Goal: Transaction & Acquisition: Purchase product/service

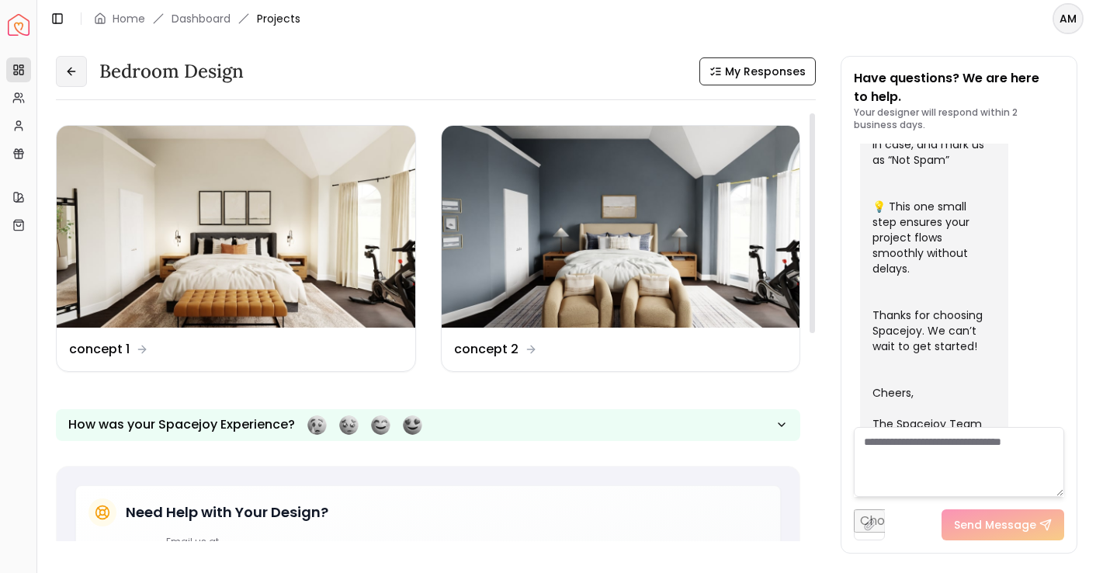
click at [81, 70] on button at bounding box center [71, 71] width 31 height 31
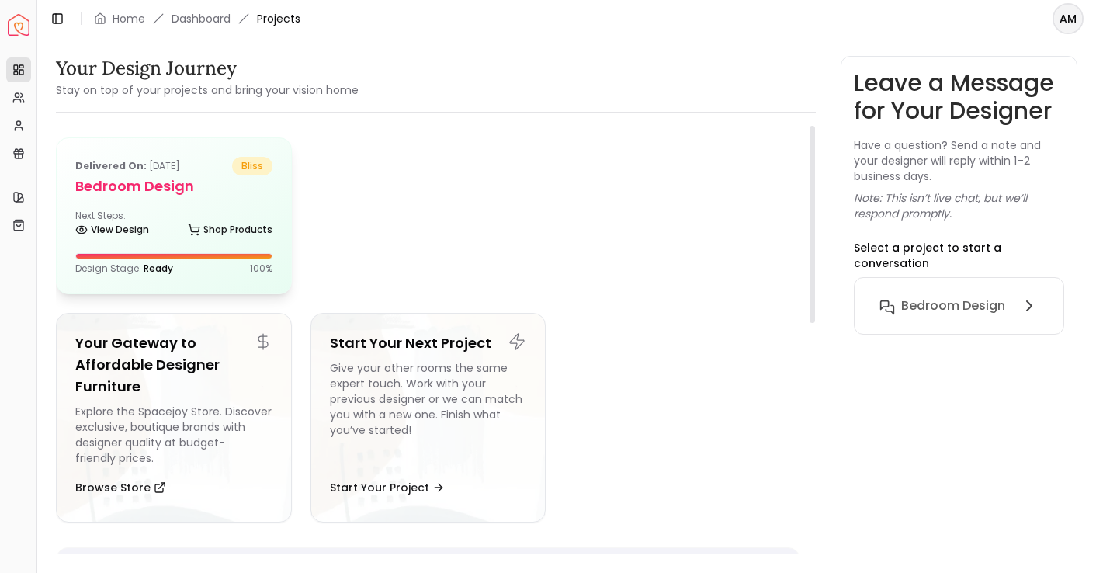
click at [132, 218] on div "Next Steps: View Design Shop Products" at bounding box center [173, 225] width 197 height 31
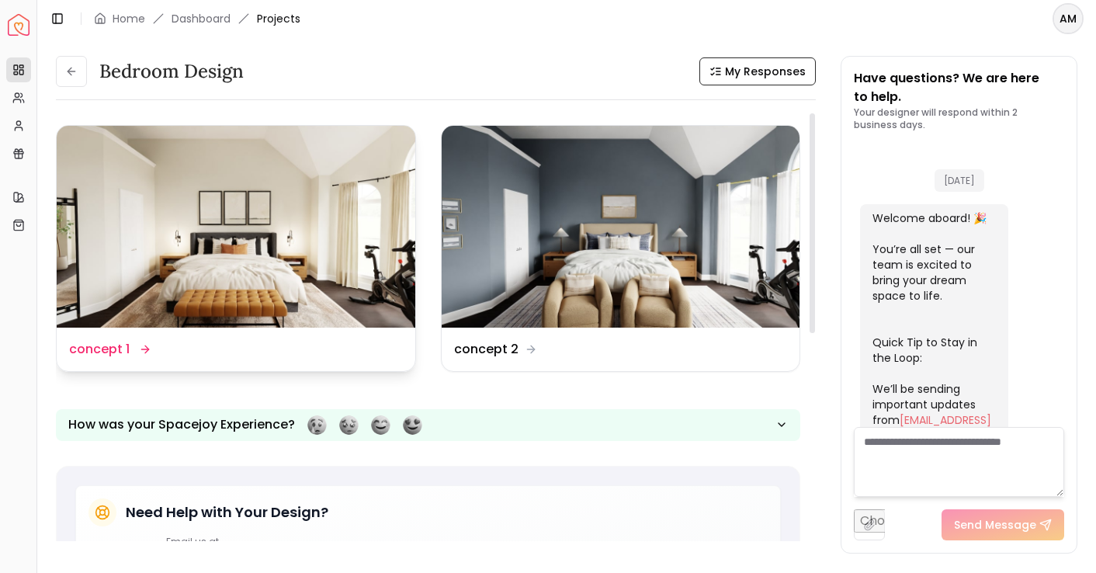
scroll to position [633, 0]
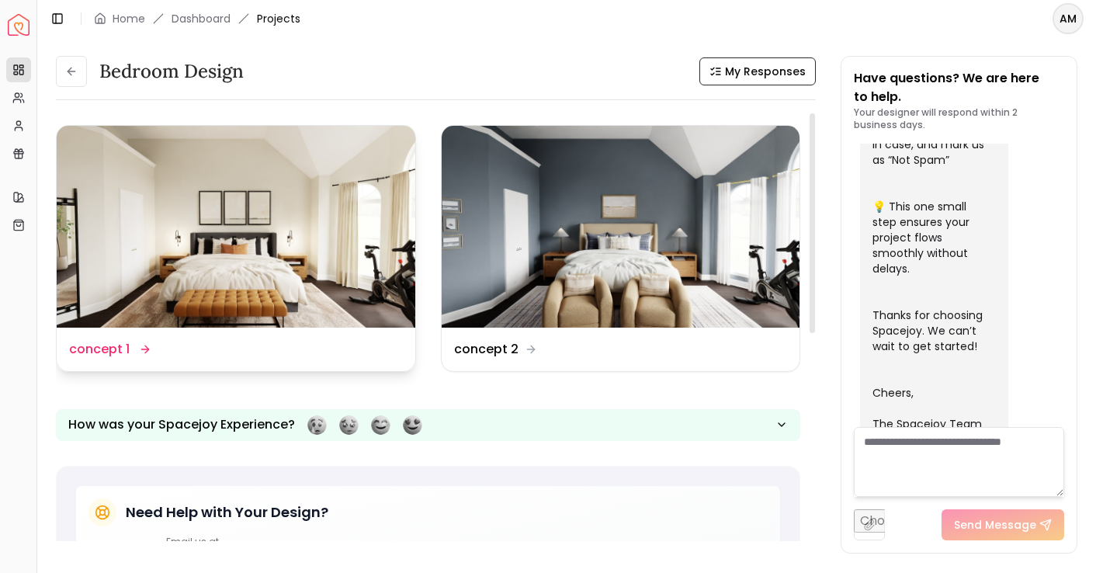
click at [224, 224] on img at bounding box center [236, 227] width 359 height 202
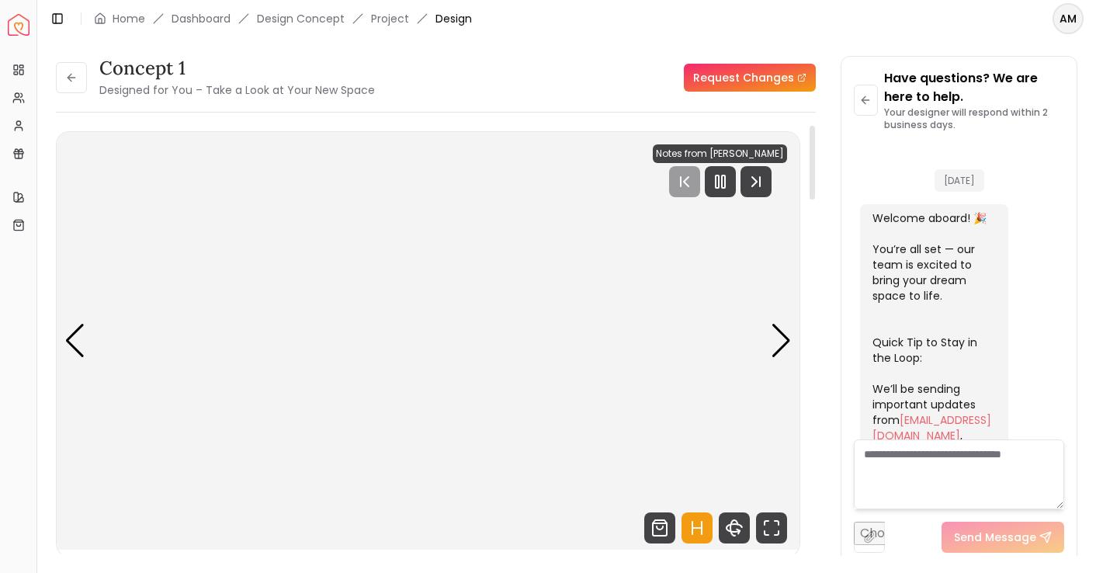
scroll to position [620, 0]
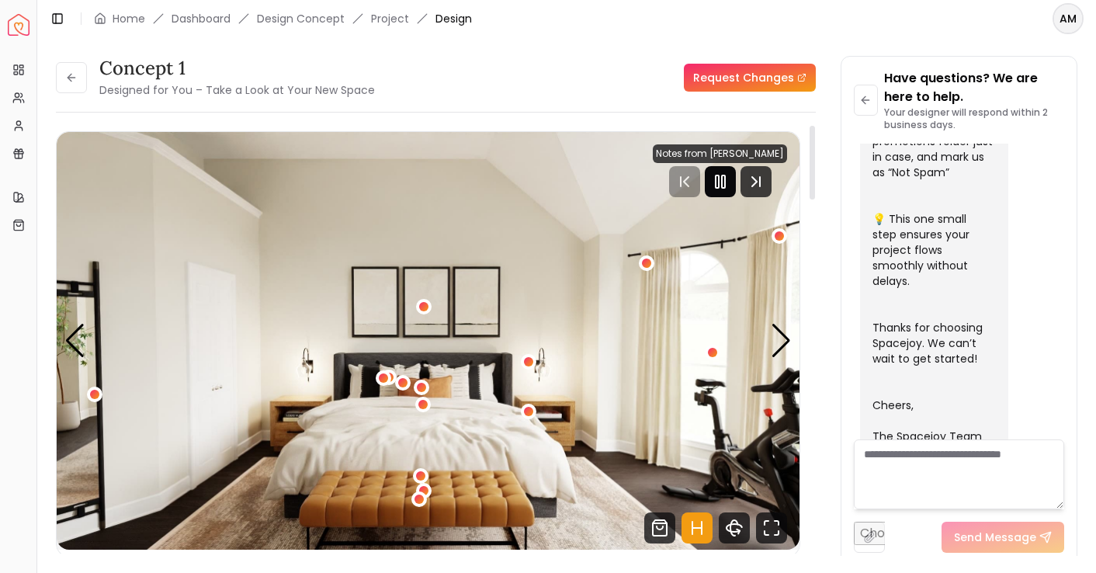
click at [725, 186] on rect "Pause" at bounding box center [723, 181] width 3 height 12
click at [89, 85] on div "concept 1 Designed for You – Take a Look at Your New Space" at bounding box center [215, 77] width 319 height 43
click at [85, 83] on button at bounding box center [71, 77] width 31 height 31
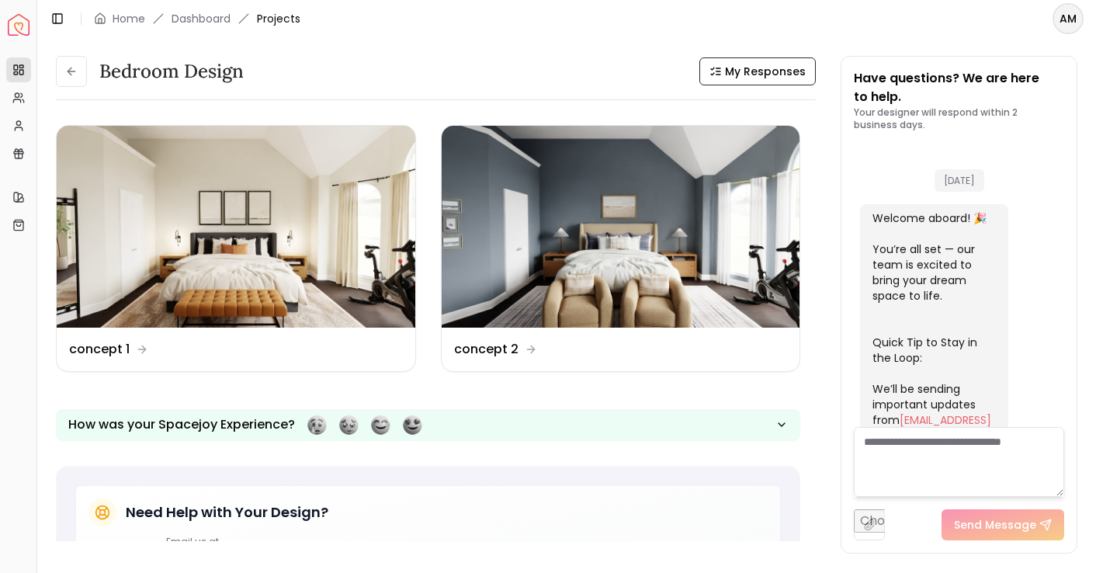
scroll to position [633, 0]
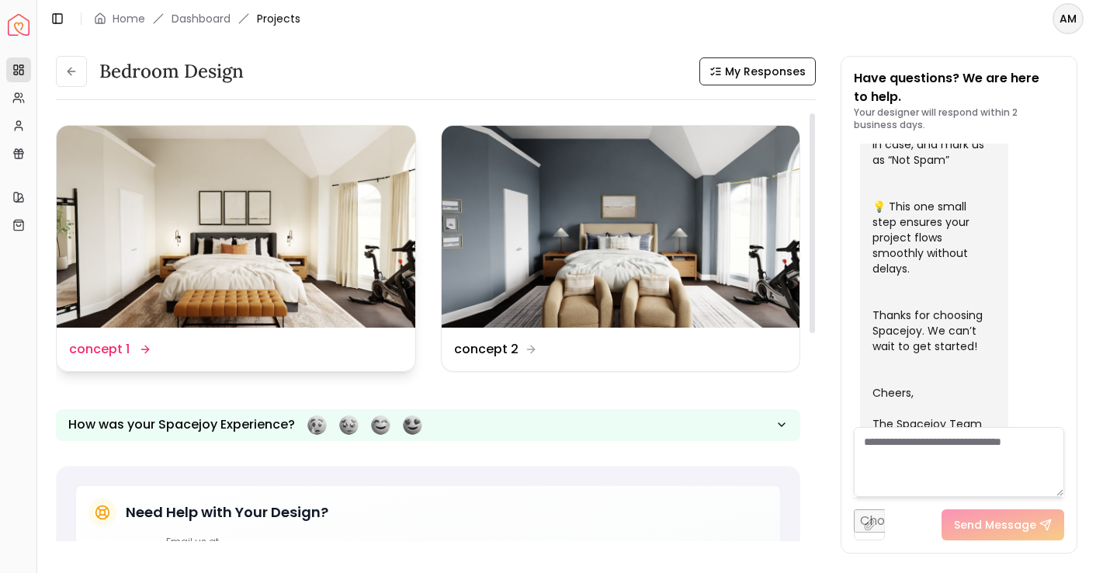
click at [119, 315] on img at bounding box center [236, 227] width 359 height 202
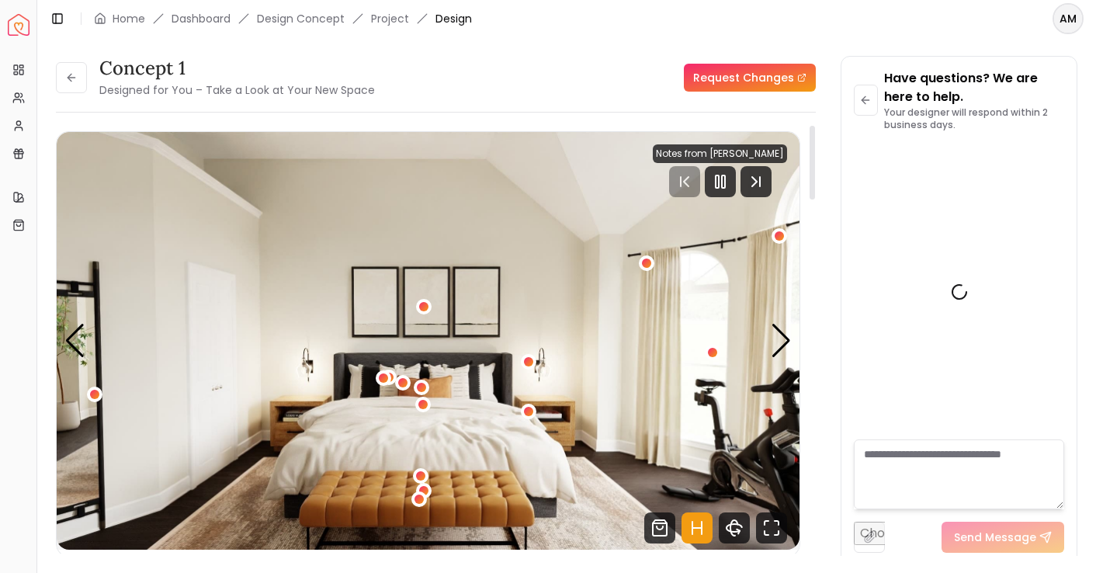
scroll to position [620, 0]
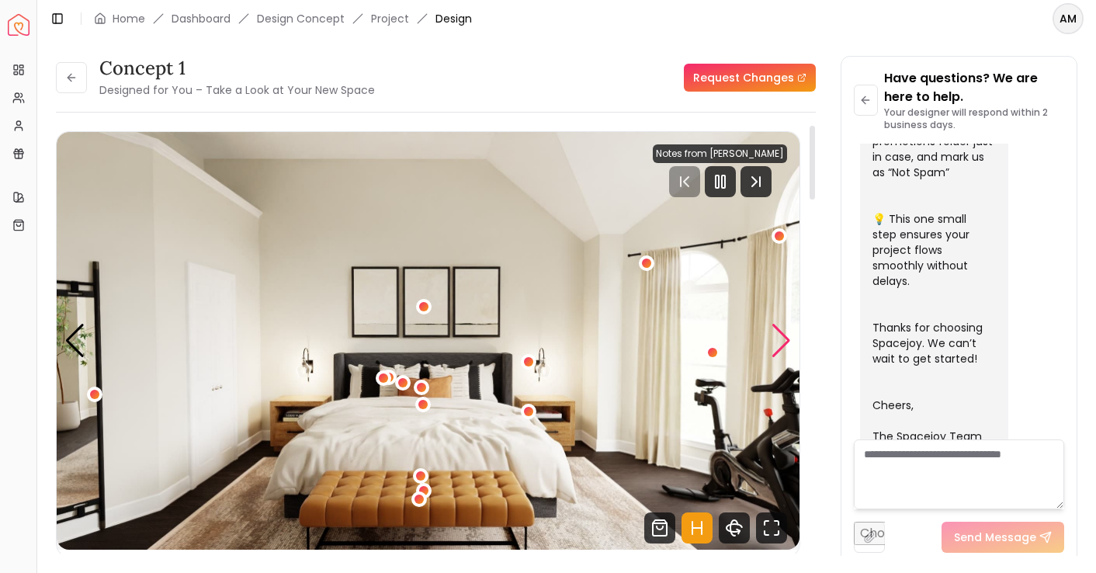
click at [783, 338] on div "Next slide" at bounding box center [781, 341] width 21 height 34
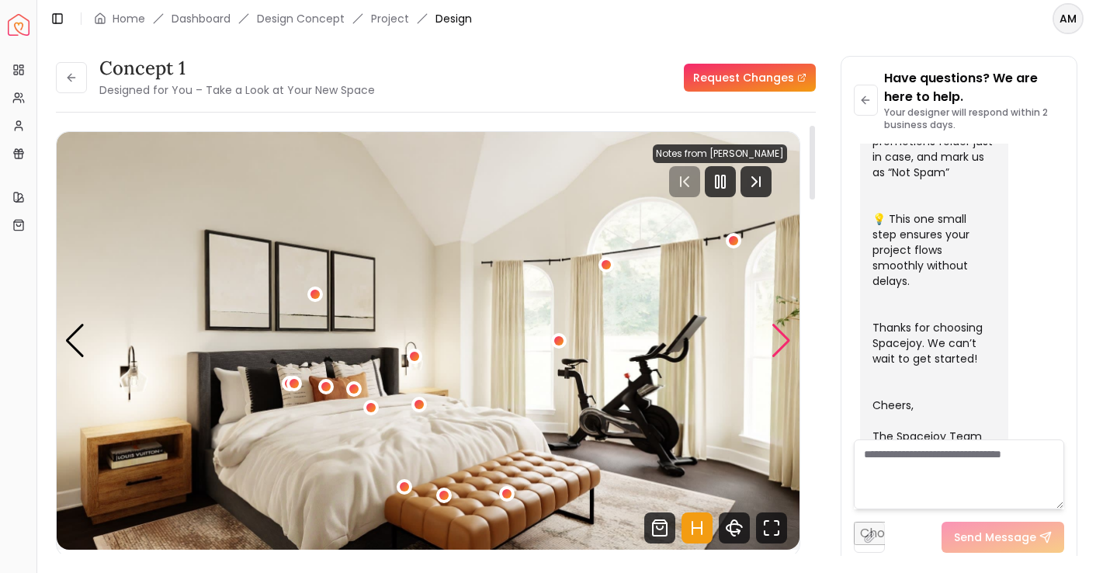
click at [783, 338] on div "Next slide" at bounding box center [781, 341] width 21 height 34
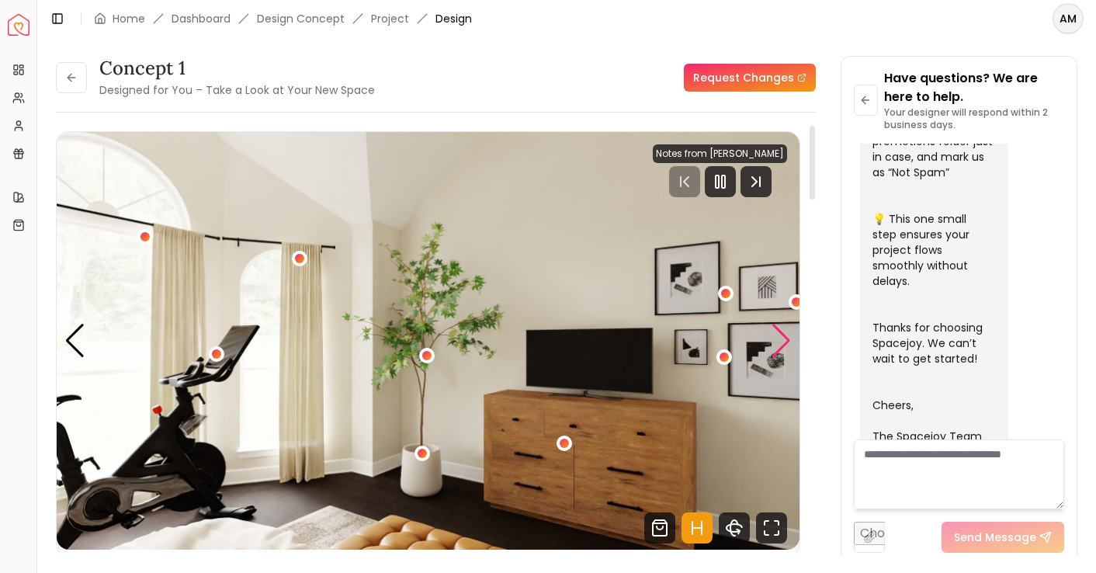
click at [783, 338] on div "Next slide" at bounding box center [781, 341] width 21 height 34
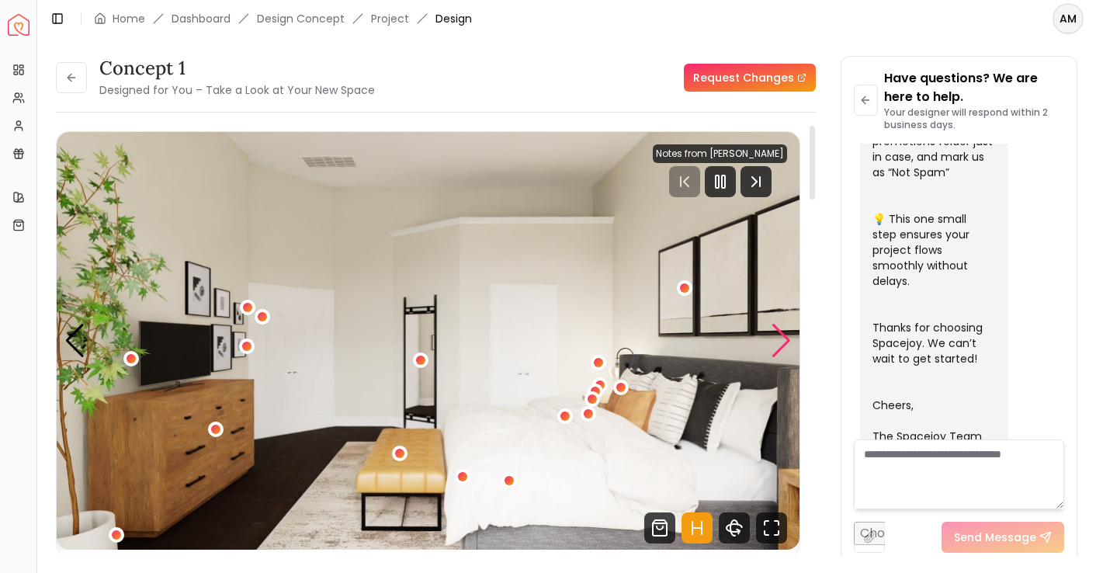
click at [783, 338] on div "Next slide" at bounding box center [781, 341] width 21 height 34
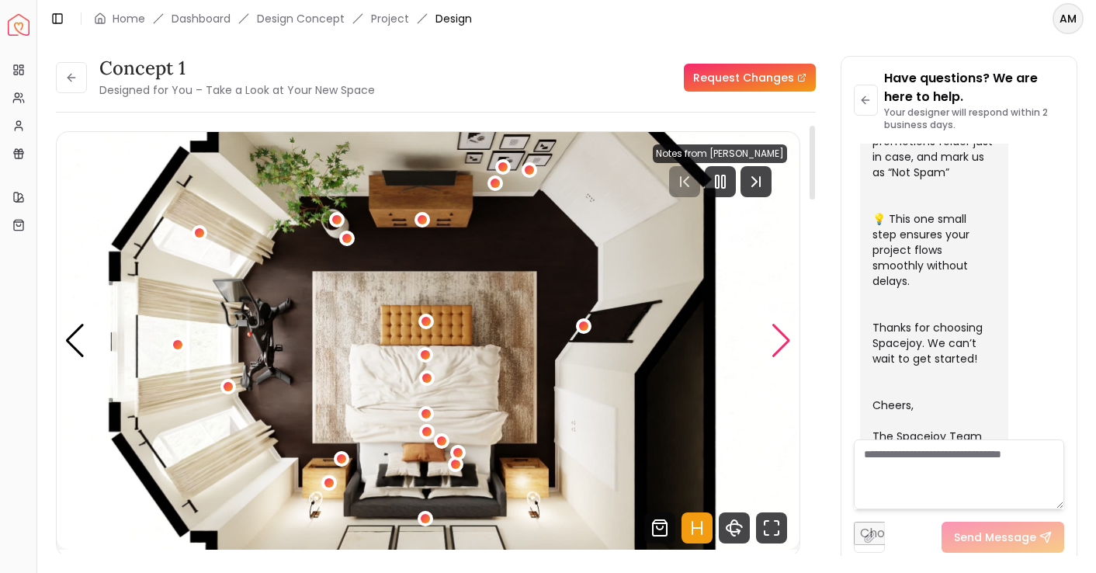
click at [783, 338] on div "Next slide" at bounding box center [781, 341] width 21 height 34
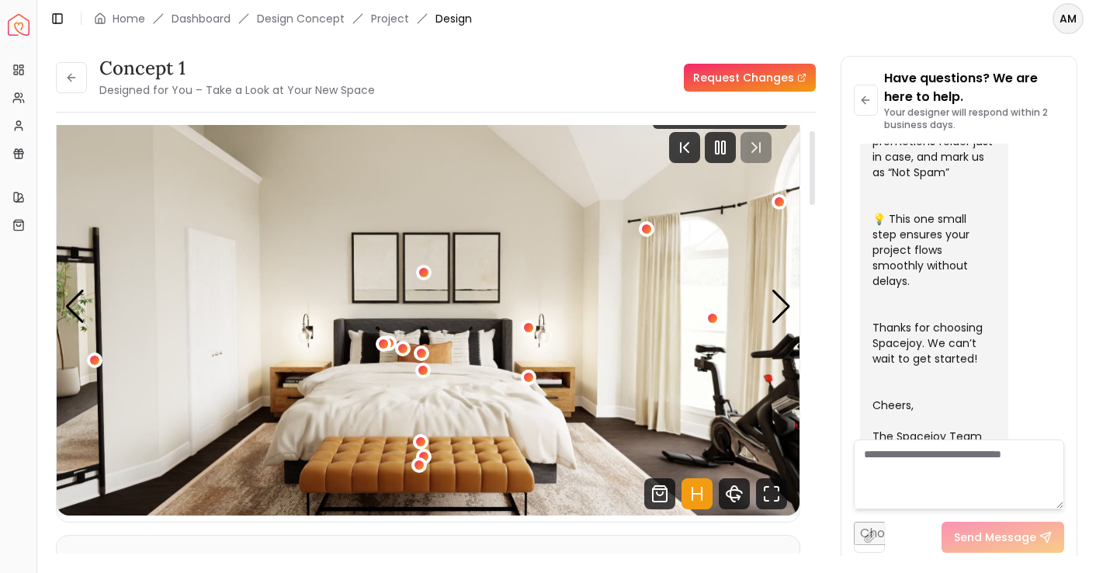
scroll to position [36, 0]
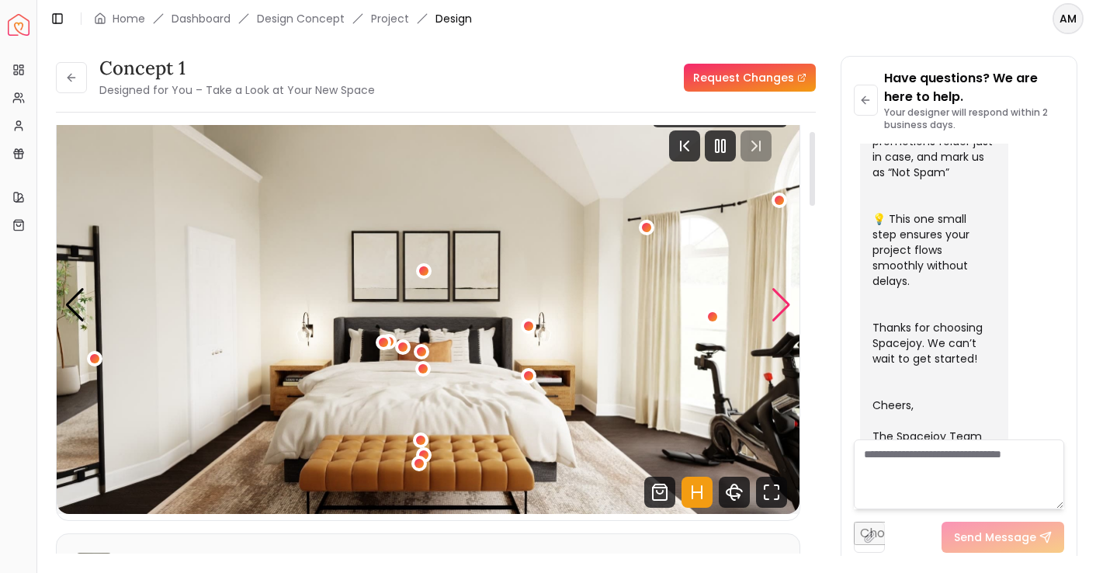
click at [783, 316] on div "Next slide" at bounding box center [781, 305] width 21 height 34
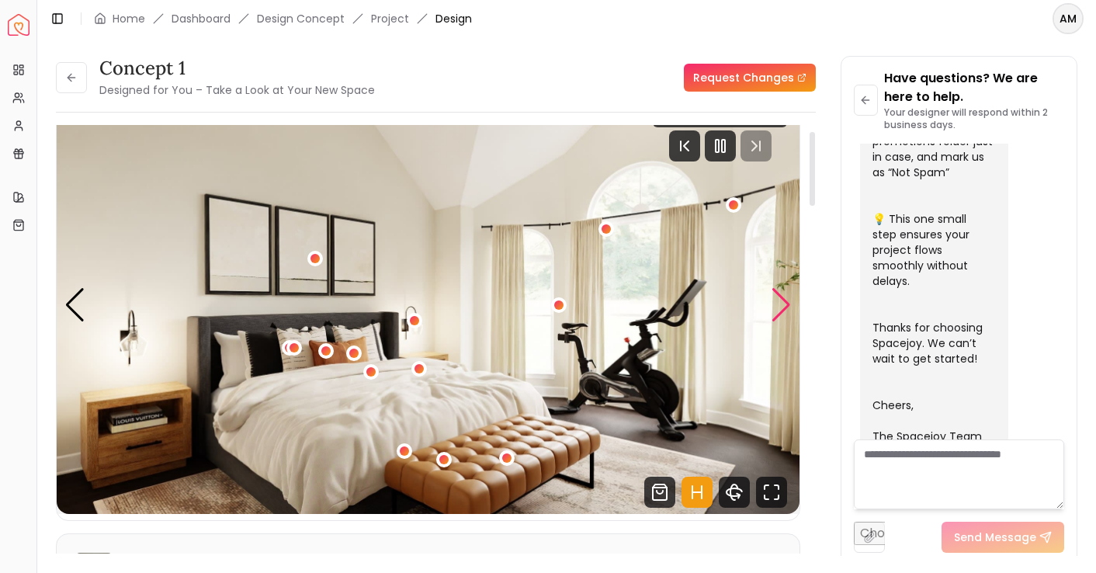
click at [783, 316] on div "Next slide" at bounding box center [781, 305] width 21 height 34
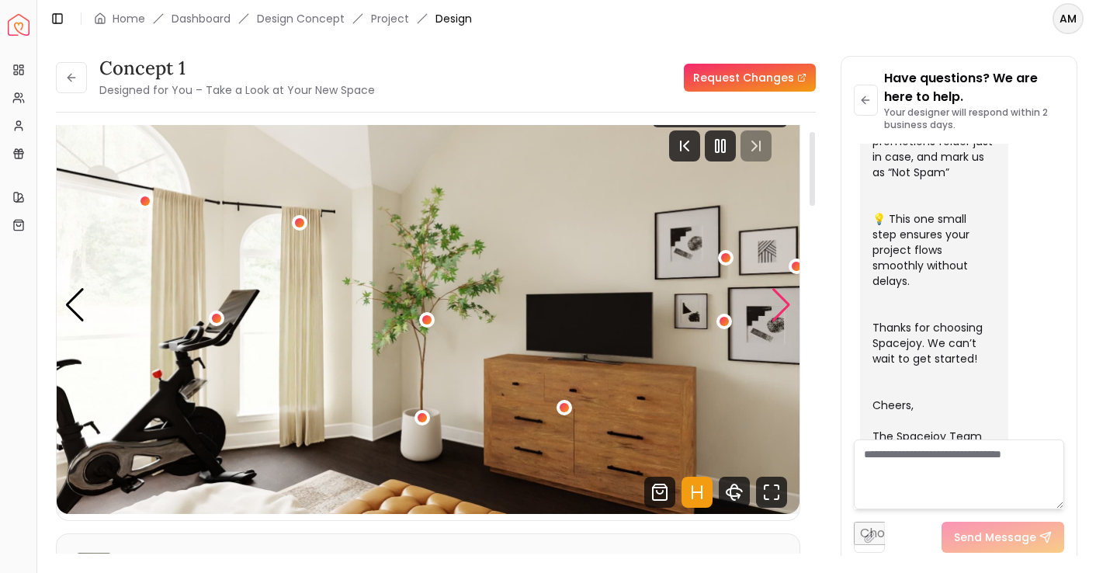
click at [783, 316] on div "Next slide" at bounding box center [781, 305] width 21 height 34
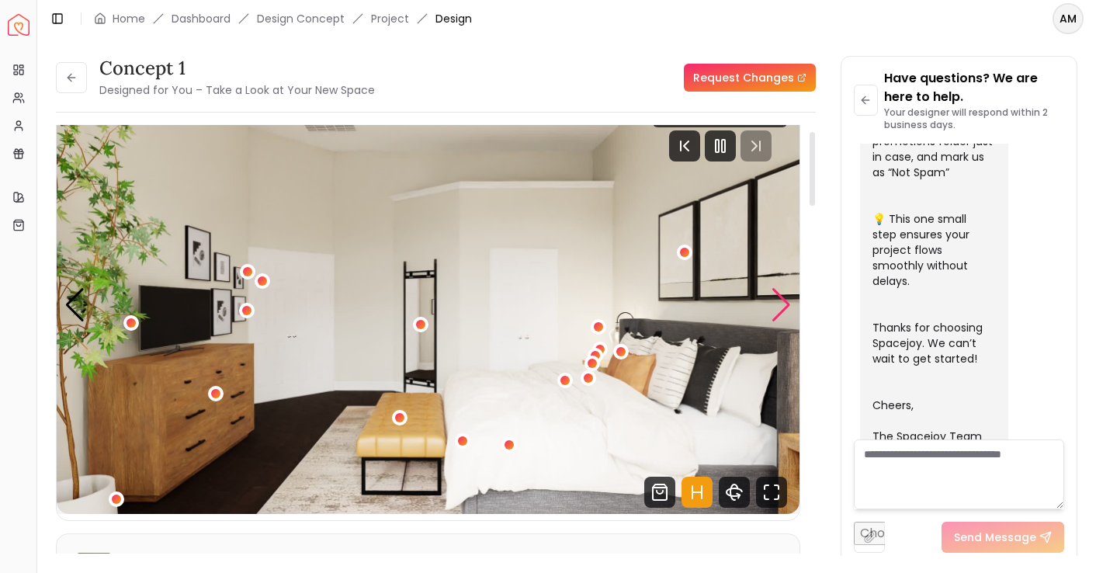
click at [783, 316] on div "Next slide" at bounding box center [781, 305] width 21 height 34
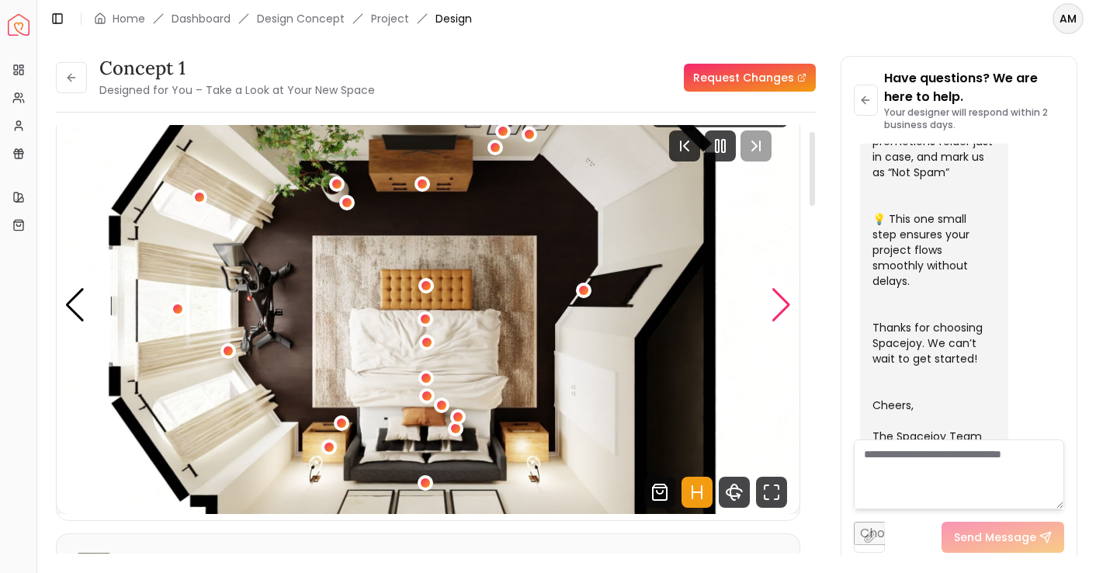
click at [783, 316] on div "Next slide" at bounding box center [781, 305] width 21 height 34
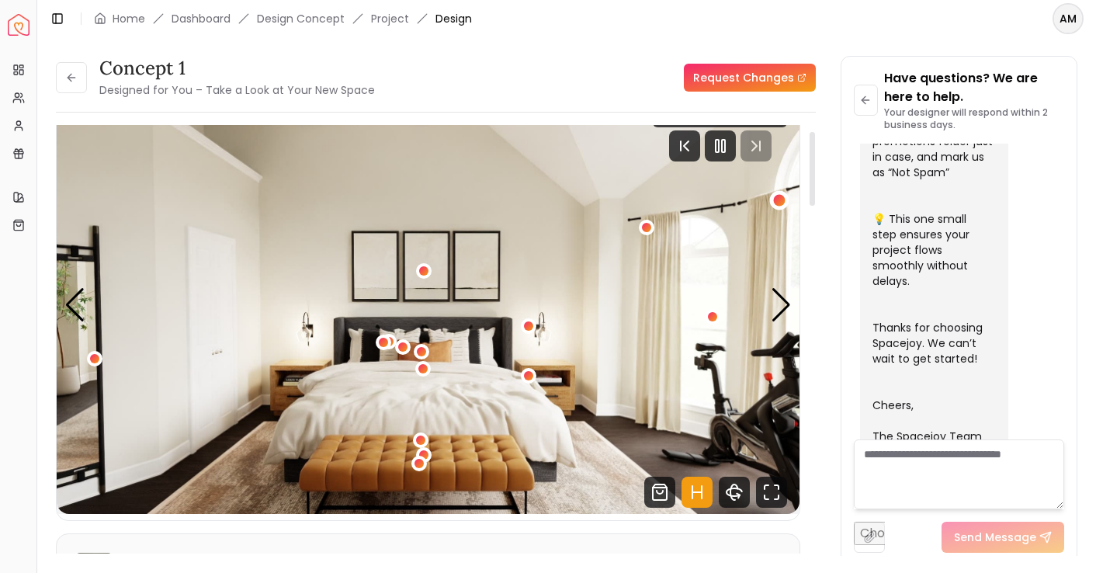
click at [785, 198] on div "1 / 5" at bounding box center [778, 199] width 19 height 19
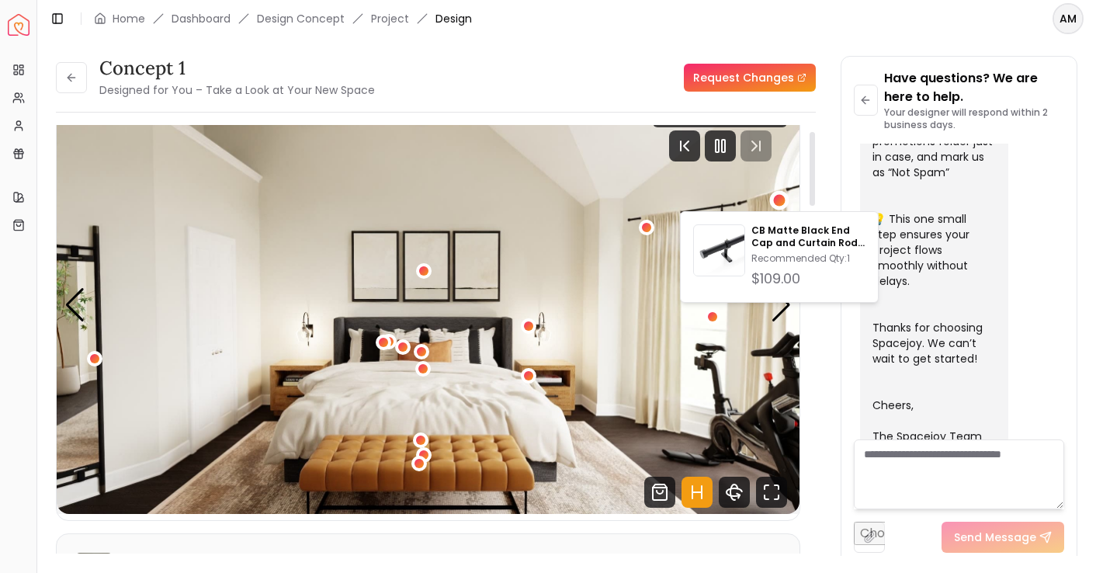
click at [637, 175] on img "1 / 5" at bounding box center [428, 305] width 743 height 418
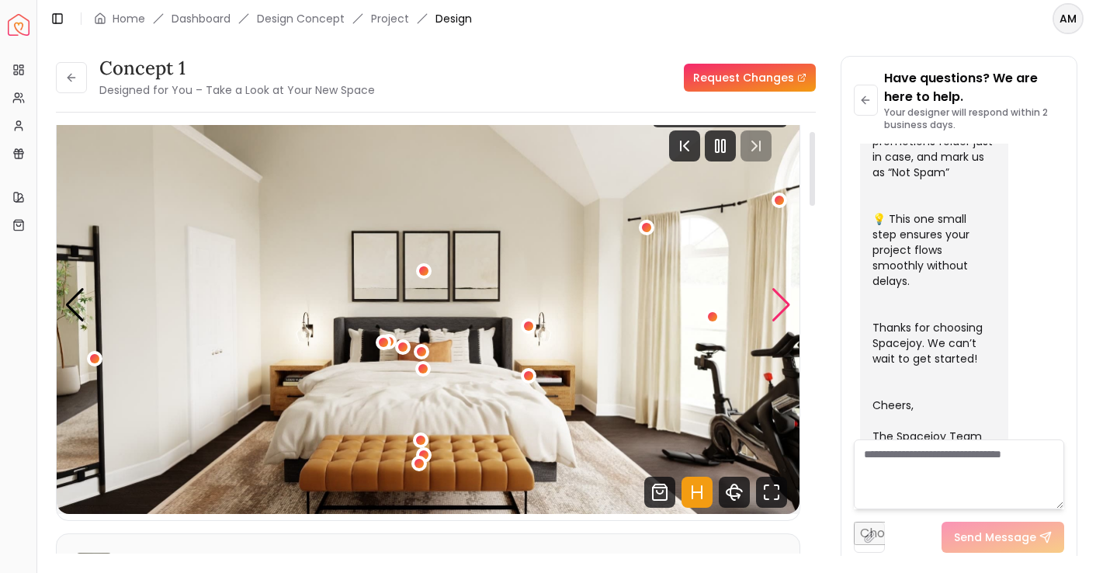
click at [784, 316] on div "Next slide" at bounding box center [781, 305] width 21 height 34
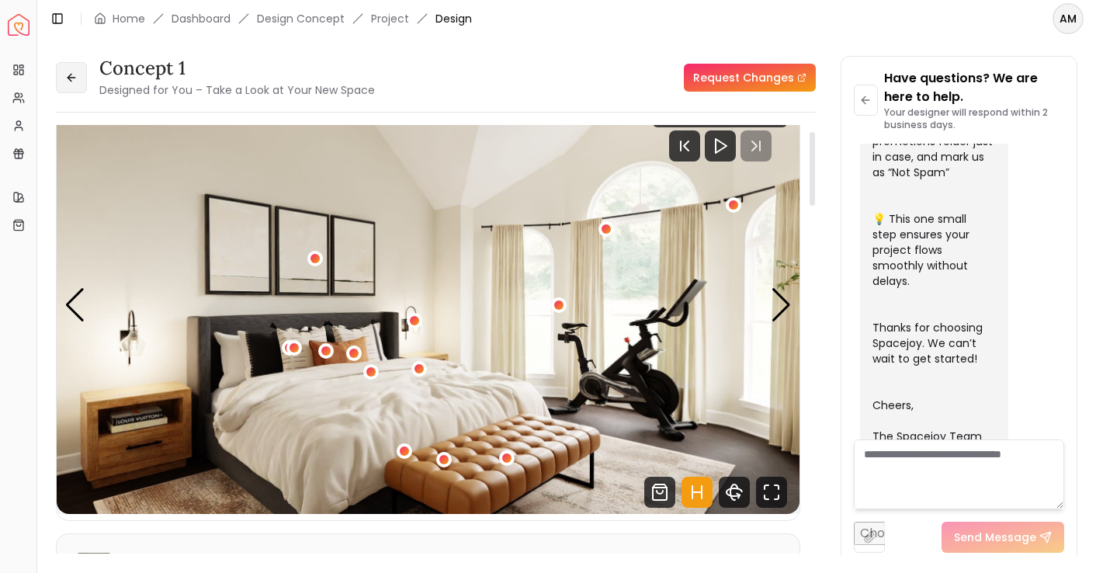
click at [75, 80] on icon at bounding box center [71, 77] width 12 height 12
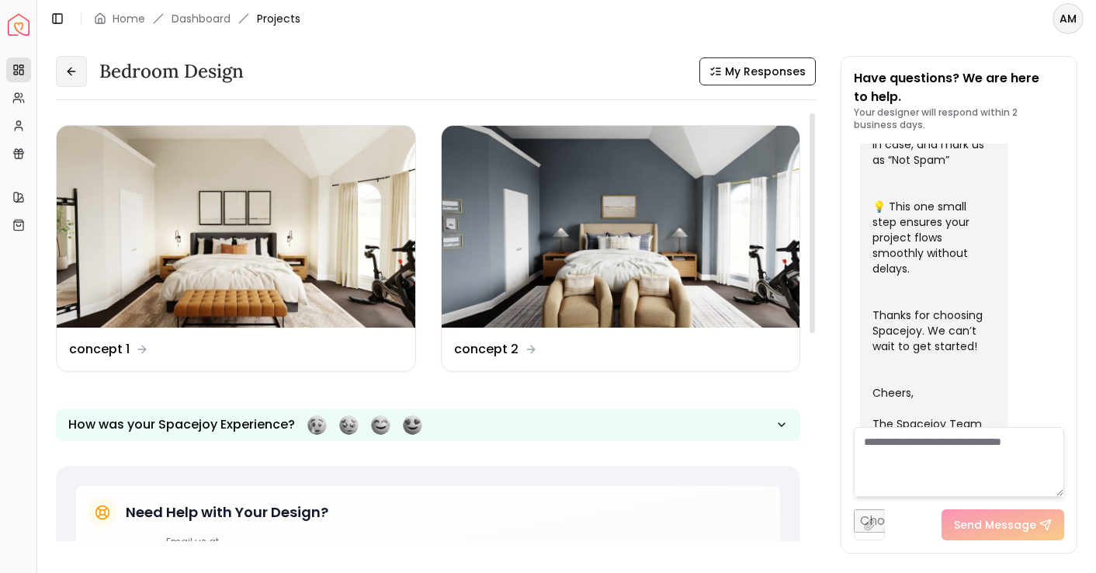
click at [78, 78] on button at bounding box center [71, 71] width 31 height 31
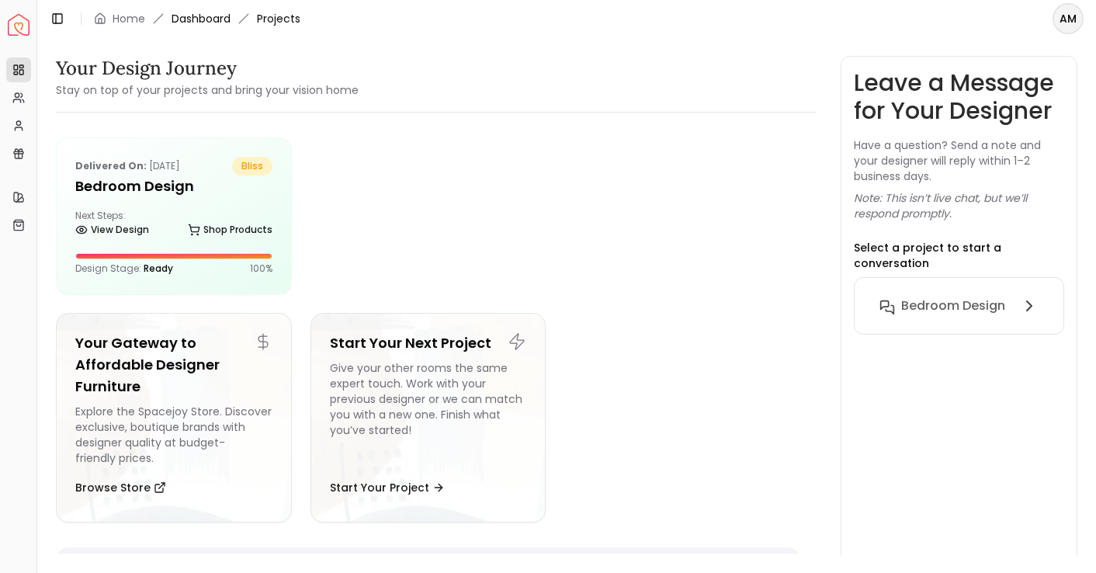
click at [198, 18] on link "Dashboard" at bounding box center [201, 19] width 59 height 16
click at [23, 228] on icon at bounding box center [18, 225] width 9 height 10
click at [160, 210] on div "Next Steps: View Design Shop Products" at bounding box center [173, 225] width 197 height 31
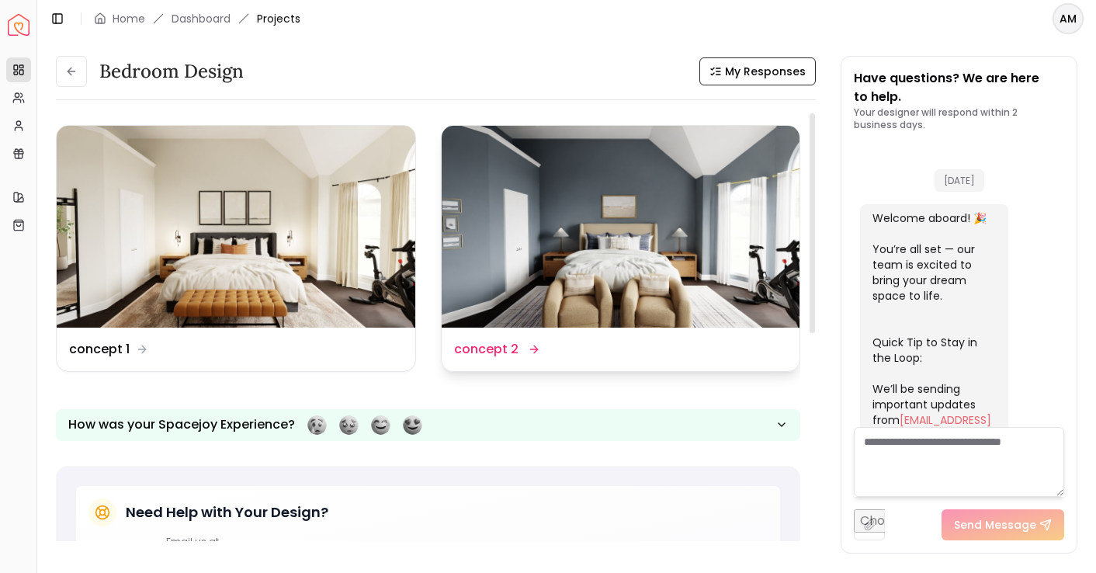
scroll to position [633, 0]
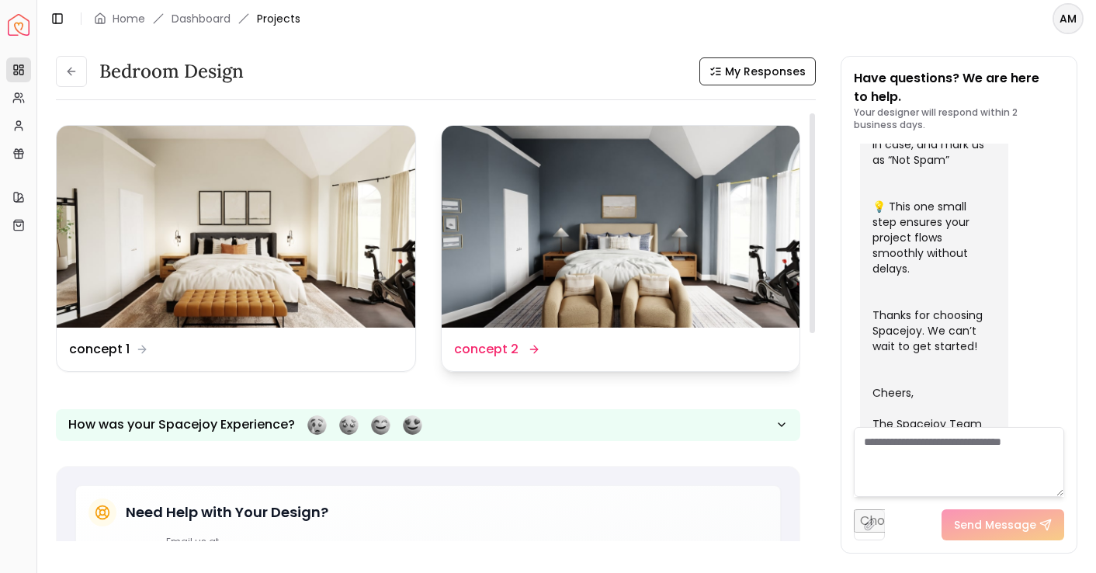
click at [554, 264] on img at bounding box center [621, 227] width 359 height 202
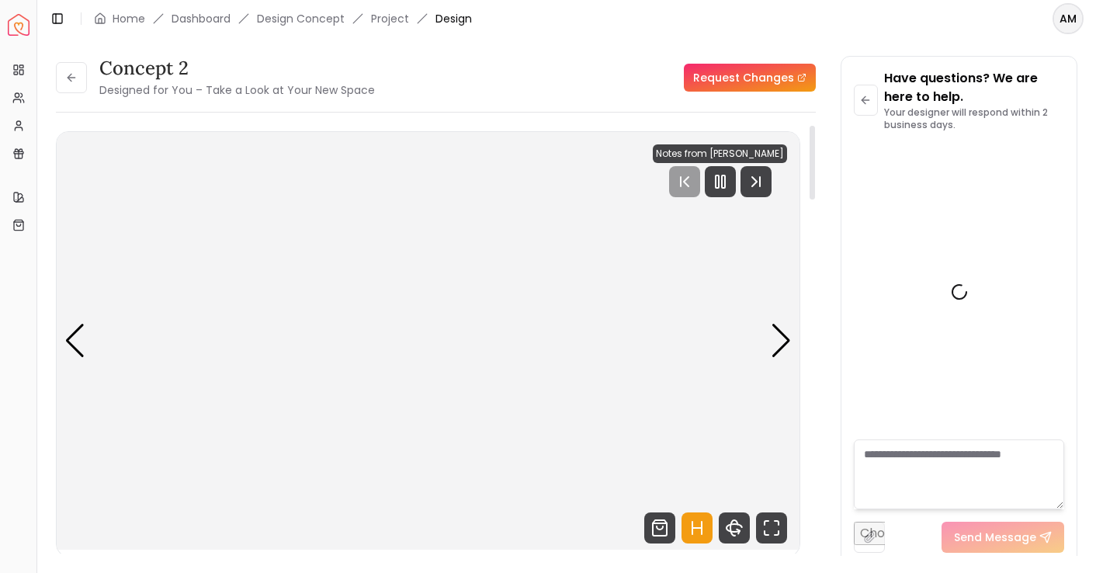
scroll to position [620, 0]
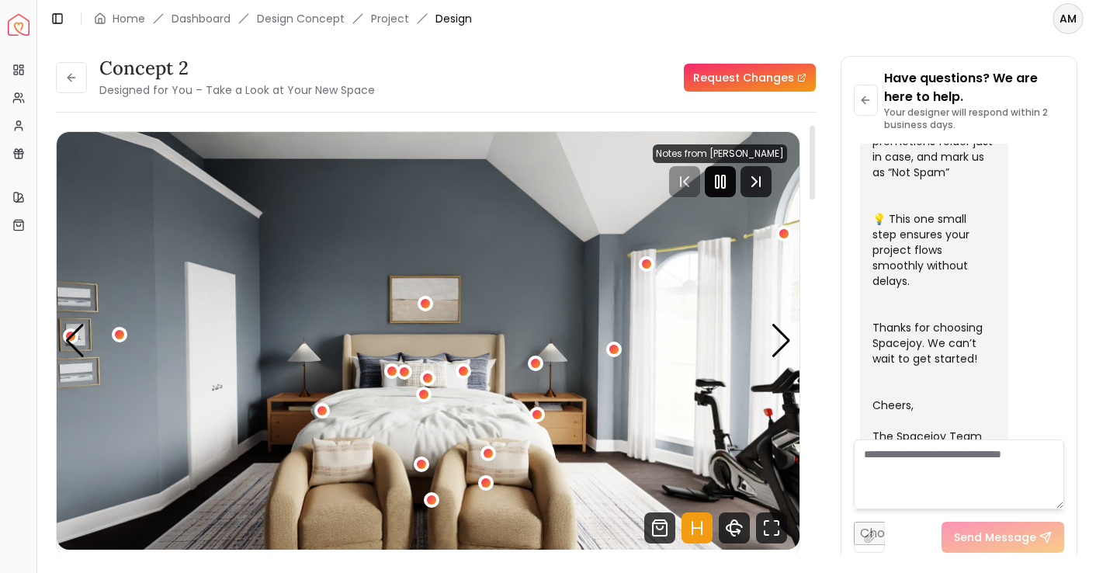
click at [723, 195] on div at bounding box center [720, 181] width 31 height 31
click at [779, 332] on div "Next slide" at bounding box center [781, 341] width 21 height 34
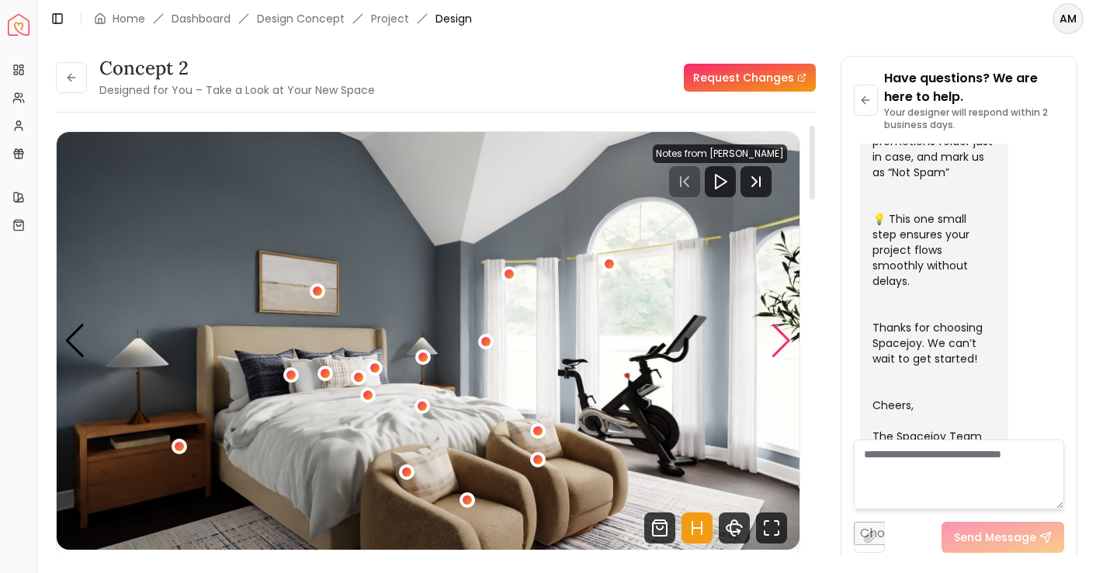
click at [779, 332] on div "Next slide" at bounding box center [781, 341] width 21 height 34
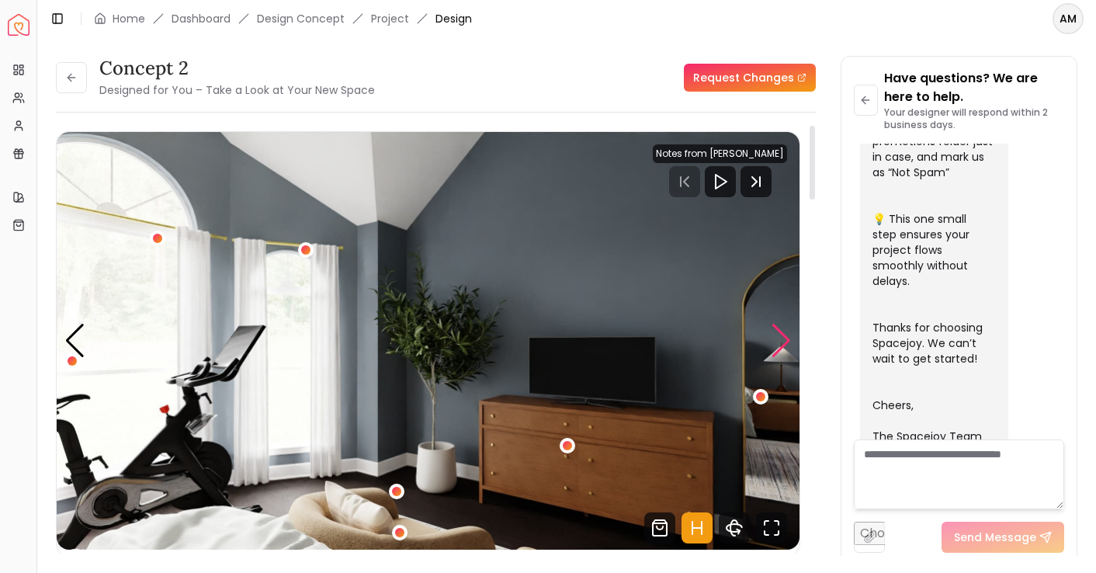
click at [779, 332] on div "Next slide" at bounding box center [781, 341] width 21 height 34
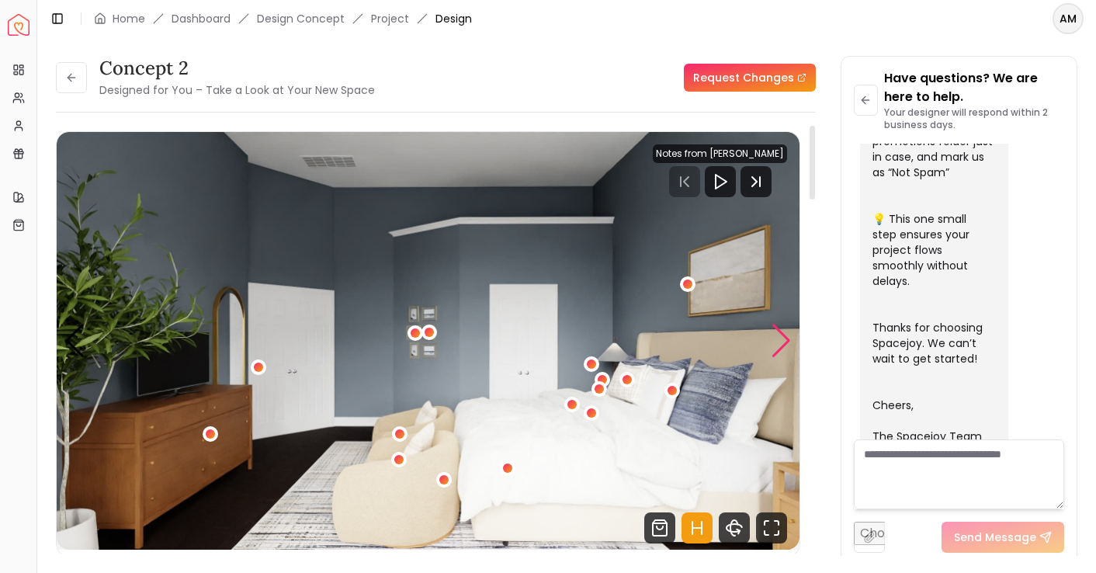
click at [779, 332] on div "Next slide" at bounding box center [781, 341] width 21 height 34
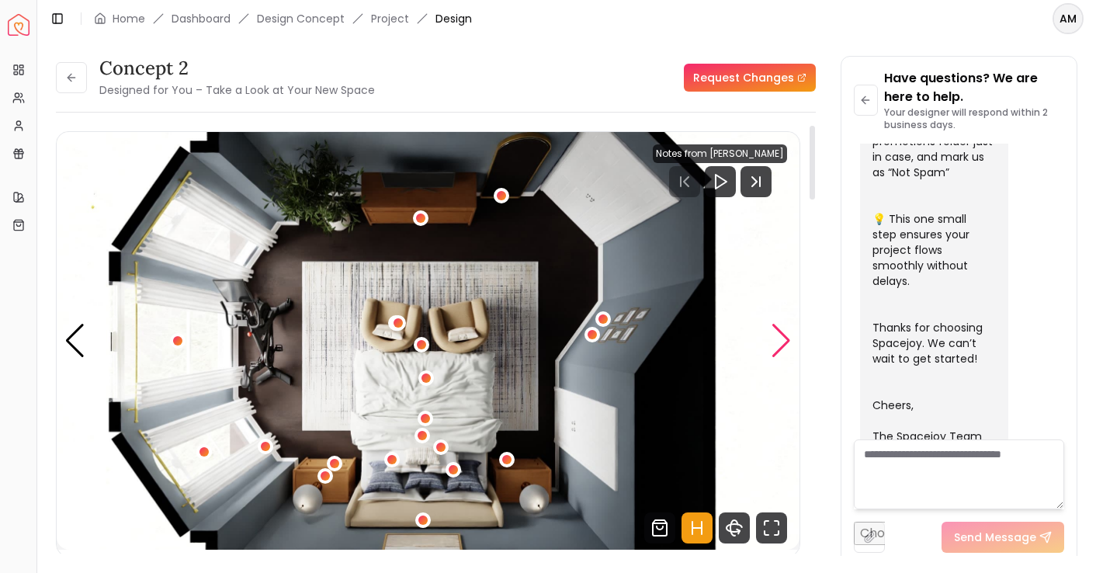
click at [779, 332] on div "Next slide" at bounding box center [781, 341] width 21 height 34
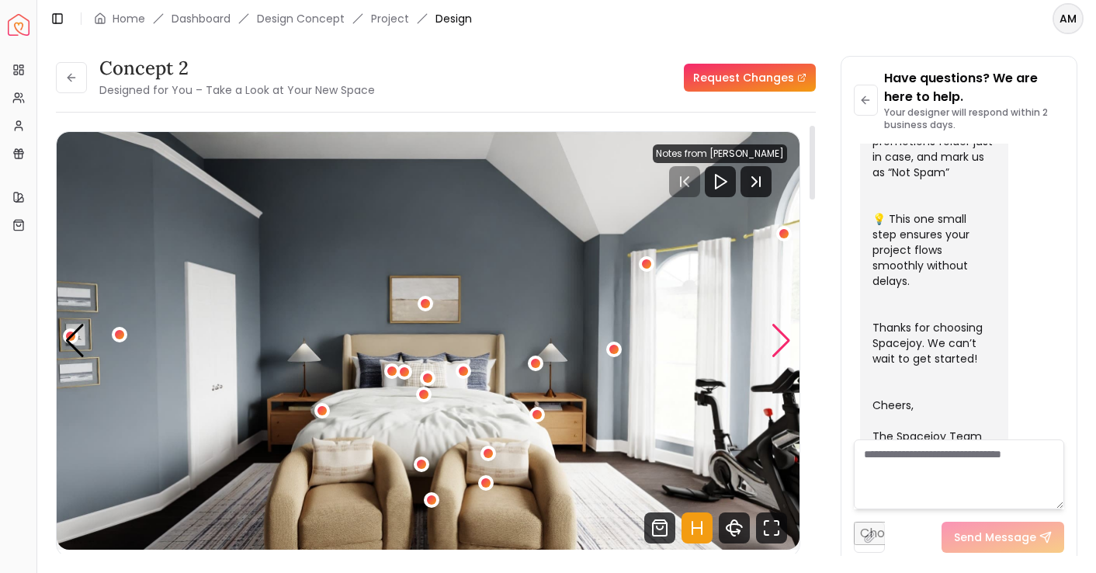
click at [779, 332] on div "Next slide" at bounding box center [781, 341] width 21 height 34
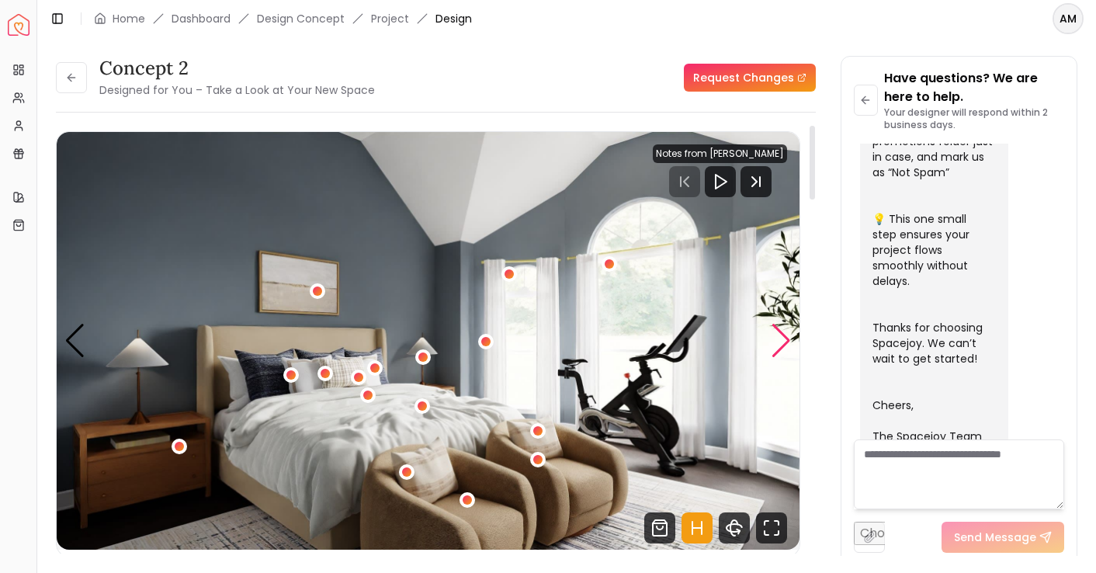
click at [779, 332] on div "Next slide" at bounding box center [781, 341] width 21 height 34
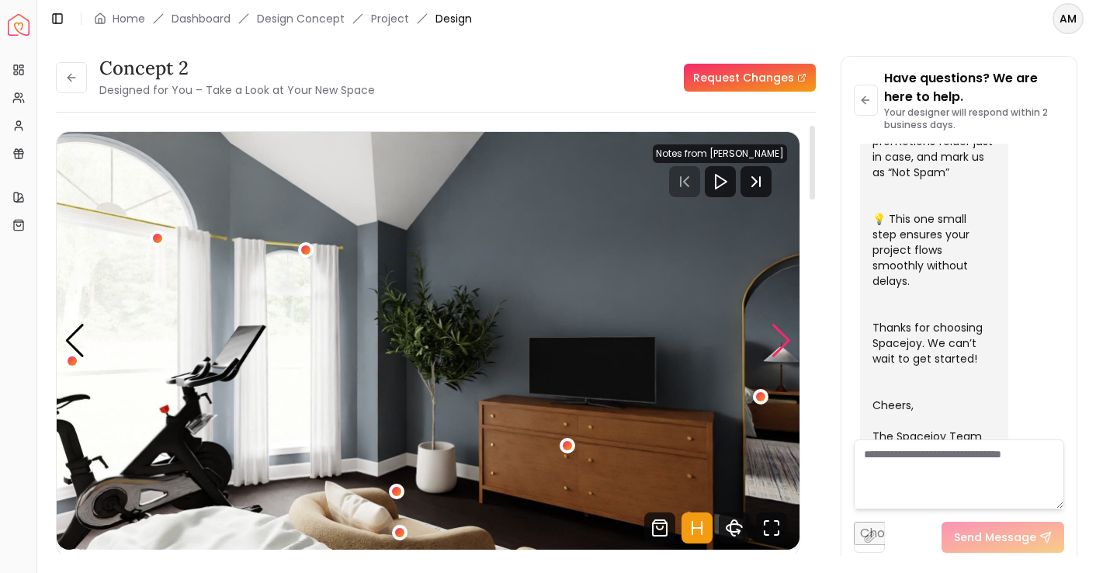
click at [779, 332] on div "Next slide" at bounding box center [781, 341] width 21 height 34
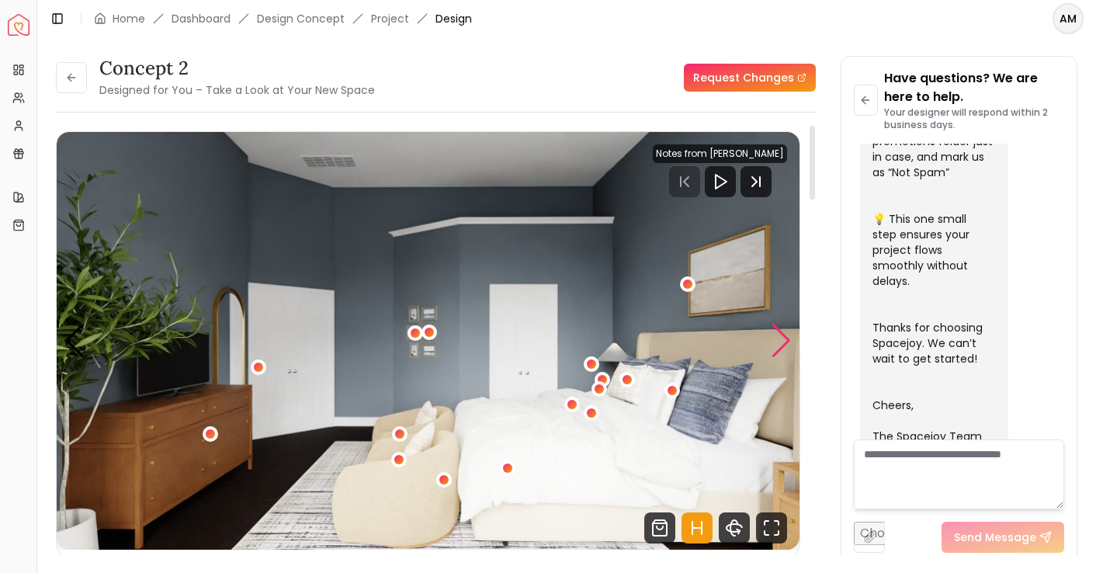
click at [779, 332] on div "Next slide" at bounding box center [781, 341] width 21 height 34
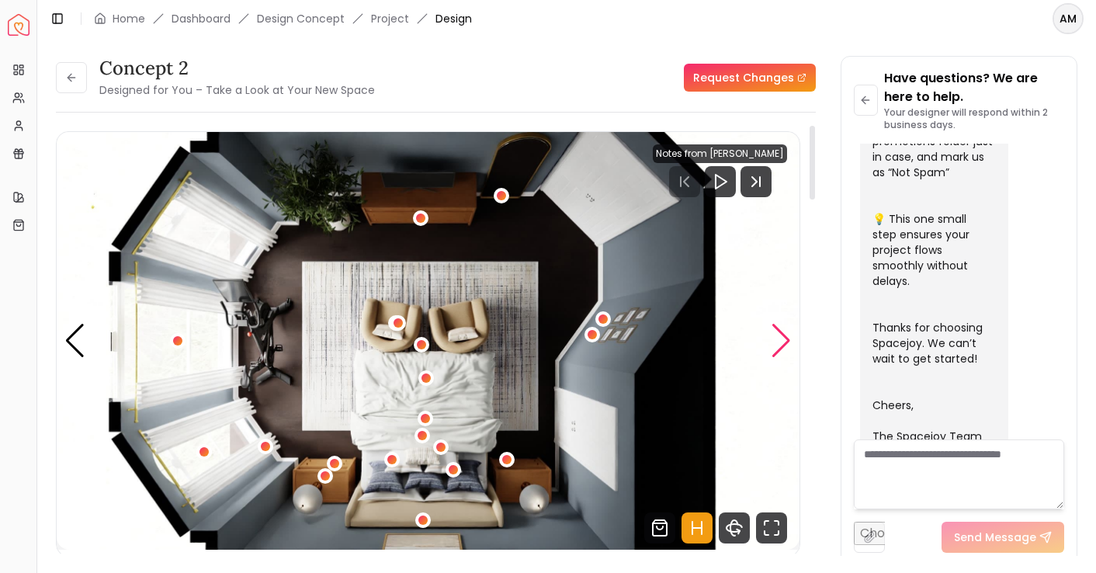
click at [779, 332] on div "Next slide" at bounding box center [781, 341] width 21 height 34
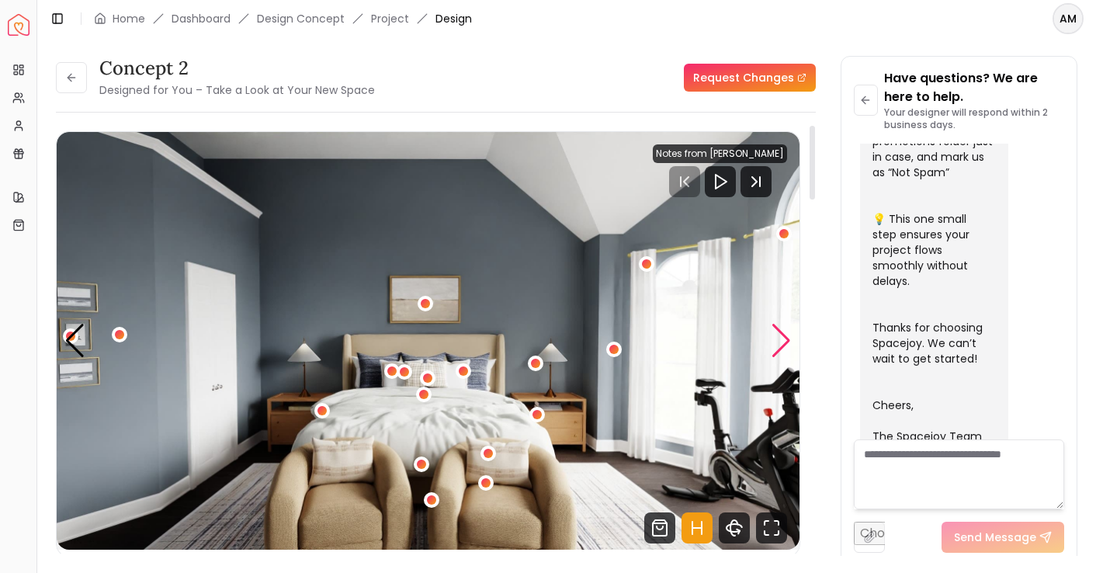
click at [779, 332] on div "Next slide" at bounding box center [781, 341] width 21 height 34
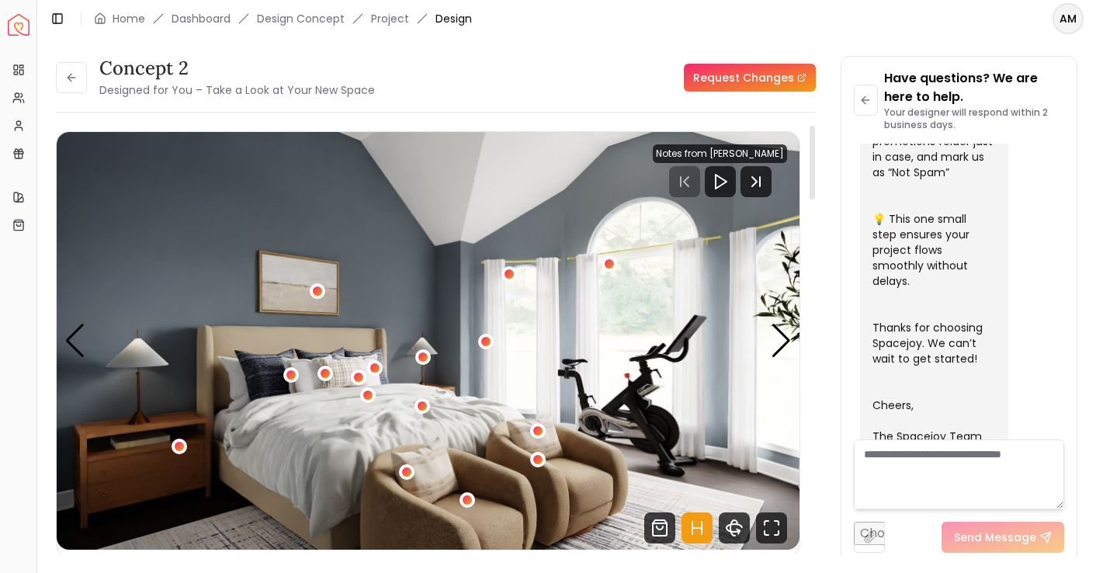
click at [94, 318] on img "2 / 5" at bounding box center [428, 341] width 743 height 418
click at [85, 324] on img "2 / 5" at bounding box center [428, 341] width 743 height 418
click at [78, 333] on div "Previous slide" at bounding box center [74, 341] width 21 height 34
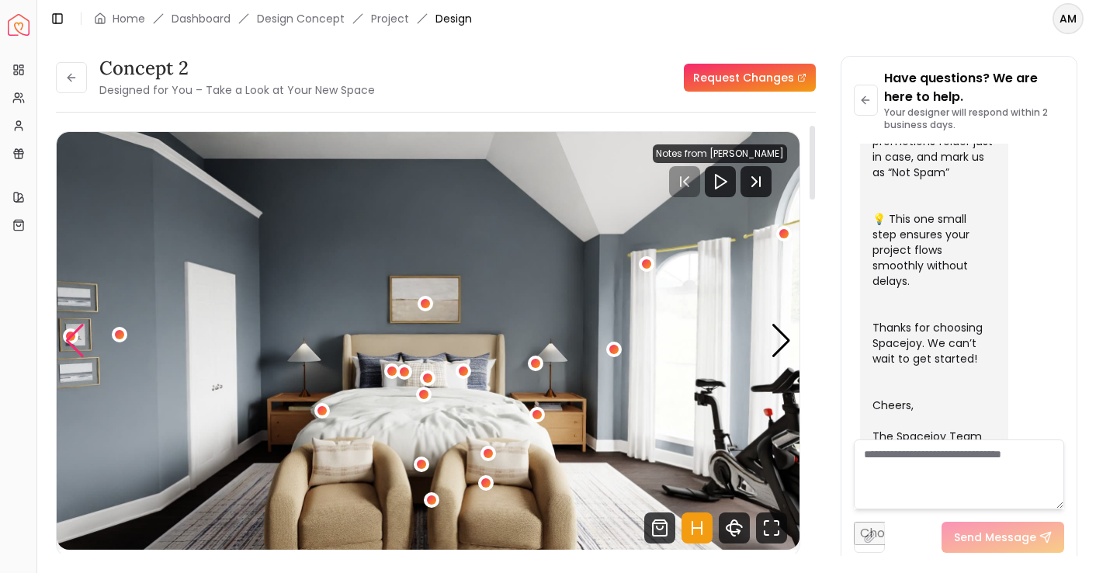
click at [78, 333] on div "Previous slide" at bounding box center [74, 341] width 21 height 34
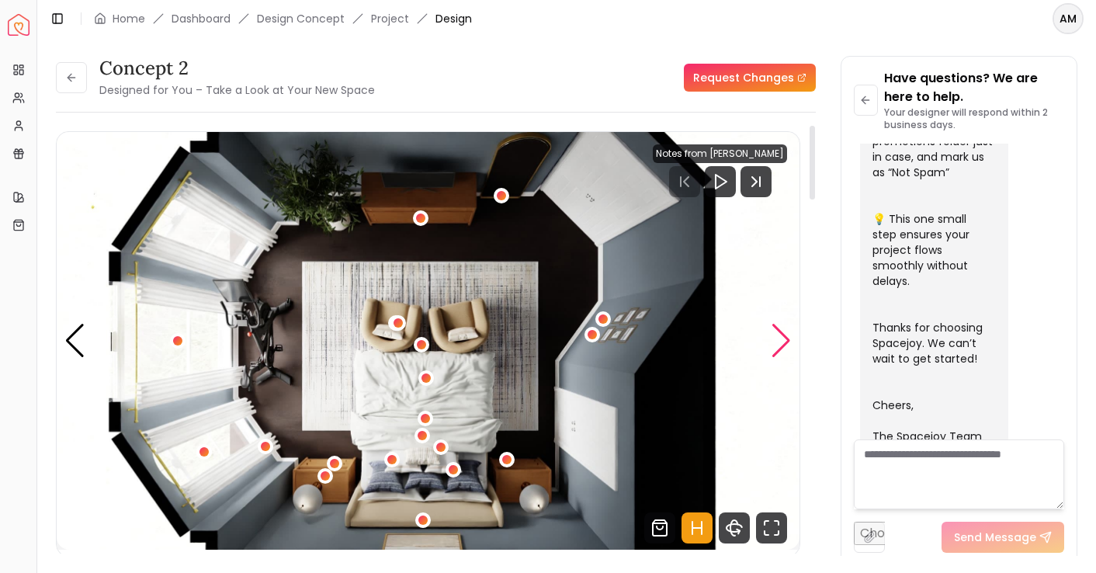
click at [776, 335] on div "Next slide" at bounding box center [781, 341] width 21 height 34
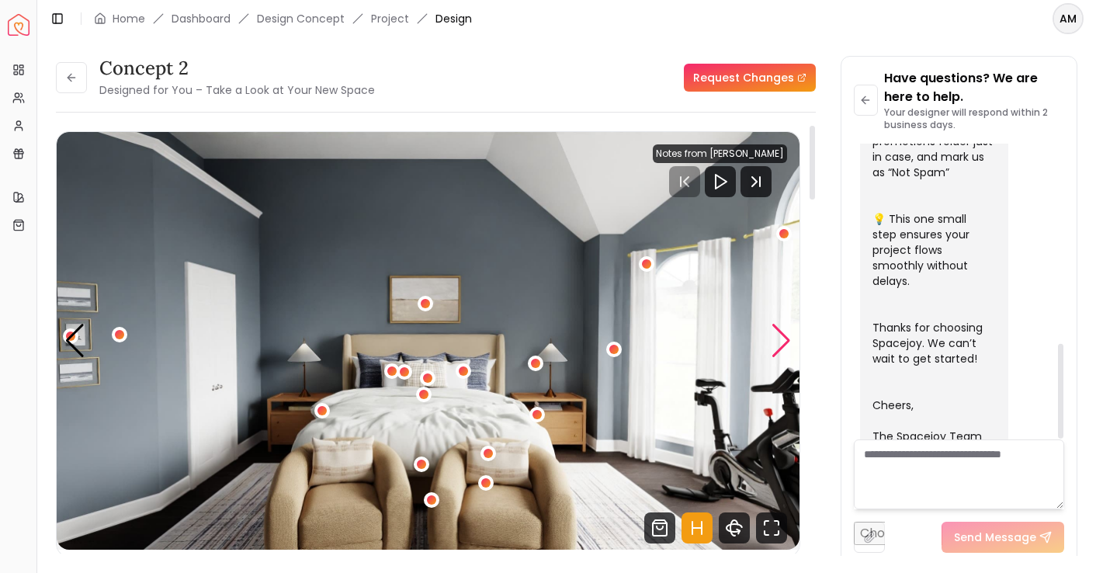
click at [779, 337] on div "Next slide" at bounding box center [781, 341] width 21 height 34
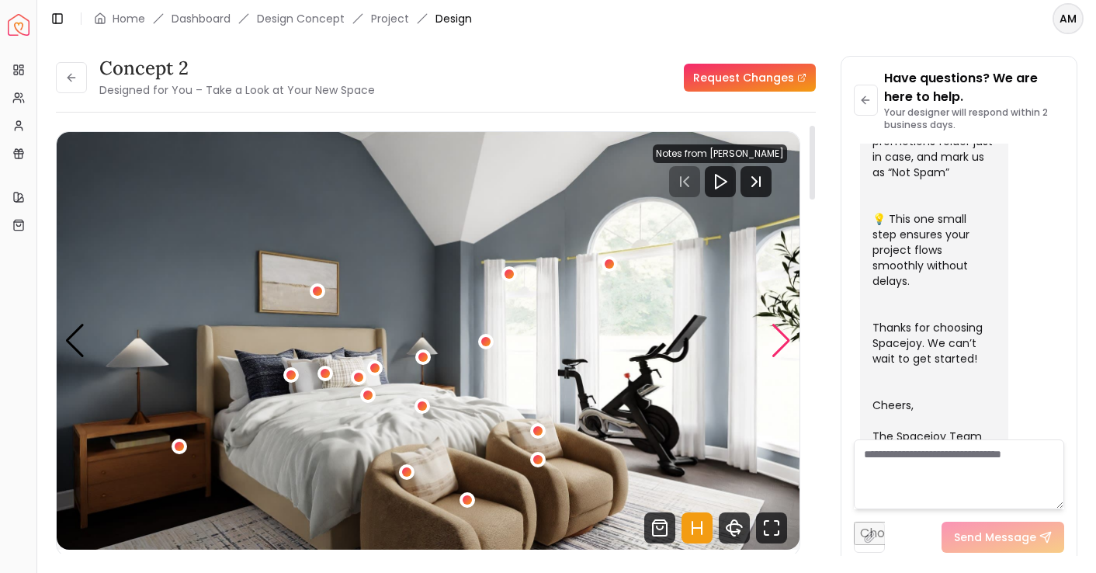
click at [779, 337] on div "Next slide" at bounding box center [781, 341] width 21 height 34
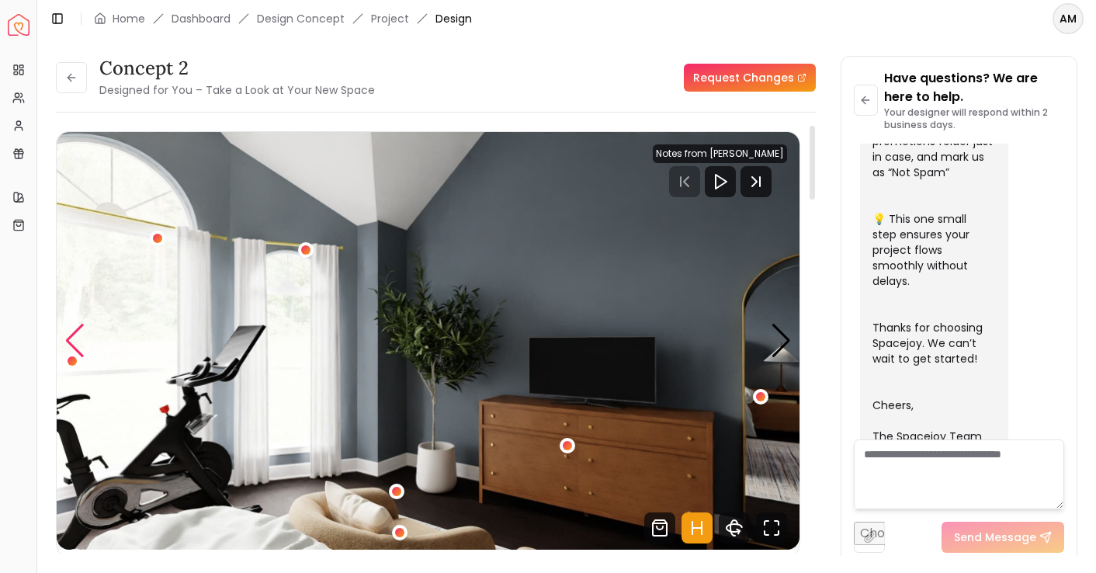
click at [78, 328] on div "Previous slide" at bounding box center [74, 341] width 21 height 34
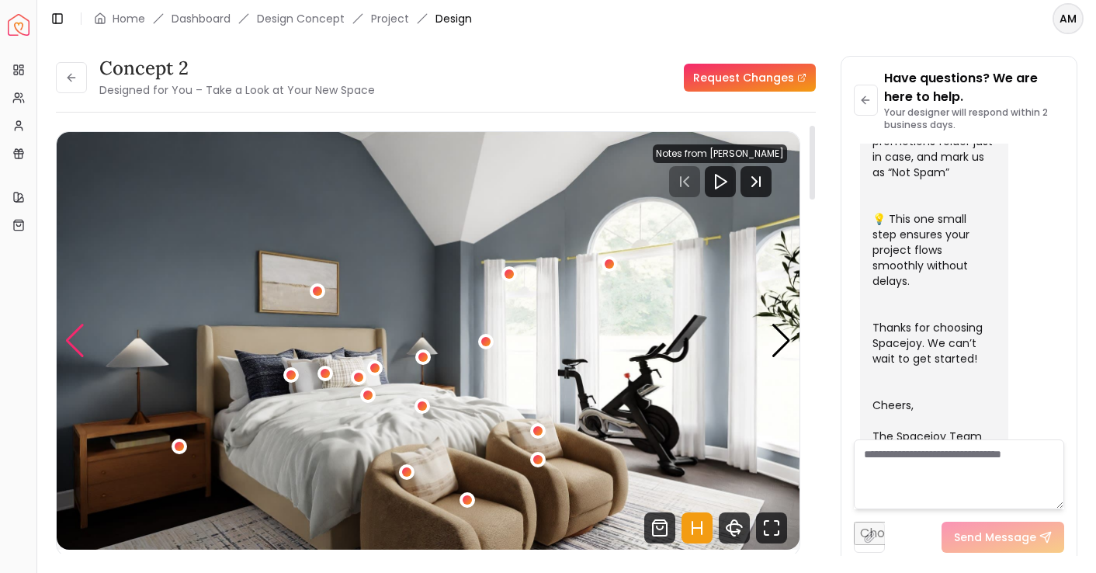
click at [78, 328] on div "Previous slide" at bounding box center [74, 341] width 21 height 34
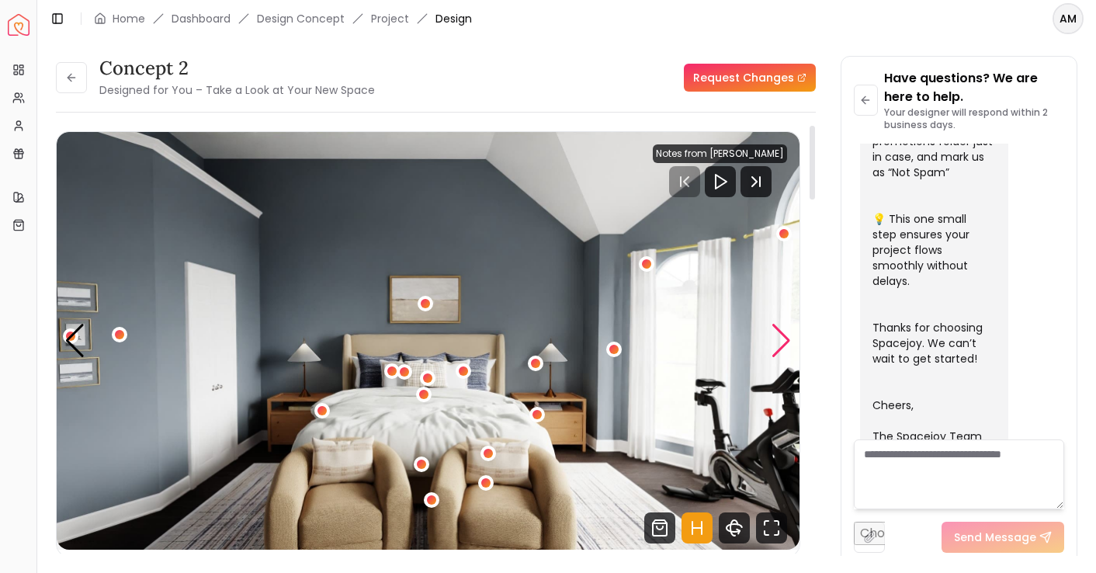
click at [783, 345] on div "Next slide" at bounding box center [781, 341] width 21 height 34
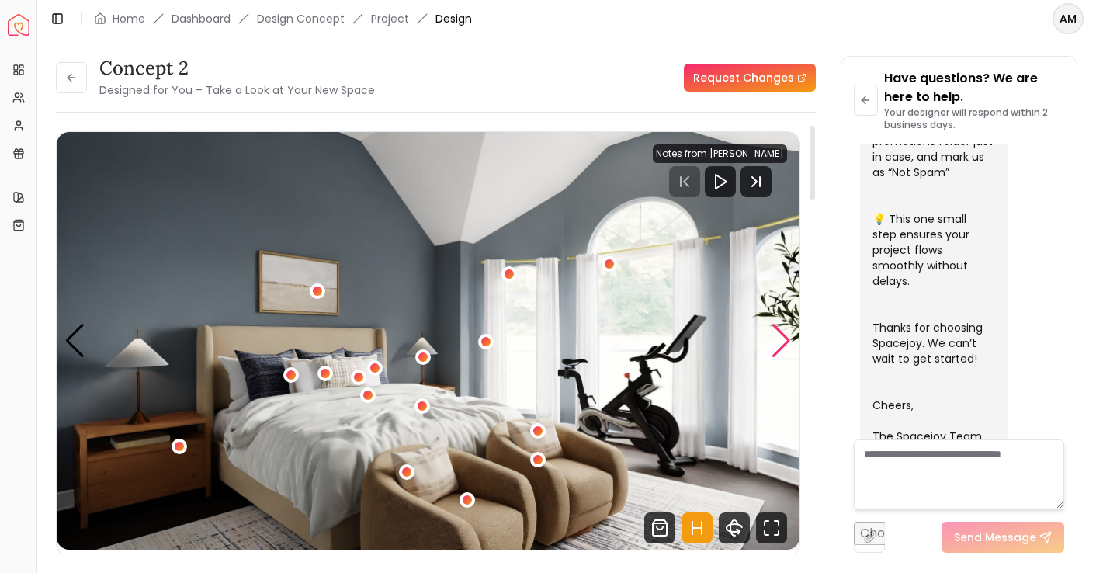
click at [783, 345] on div "Next slide" at bounding box center [781, 341] width 21 height 34
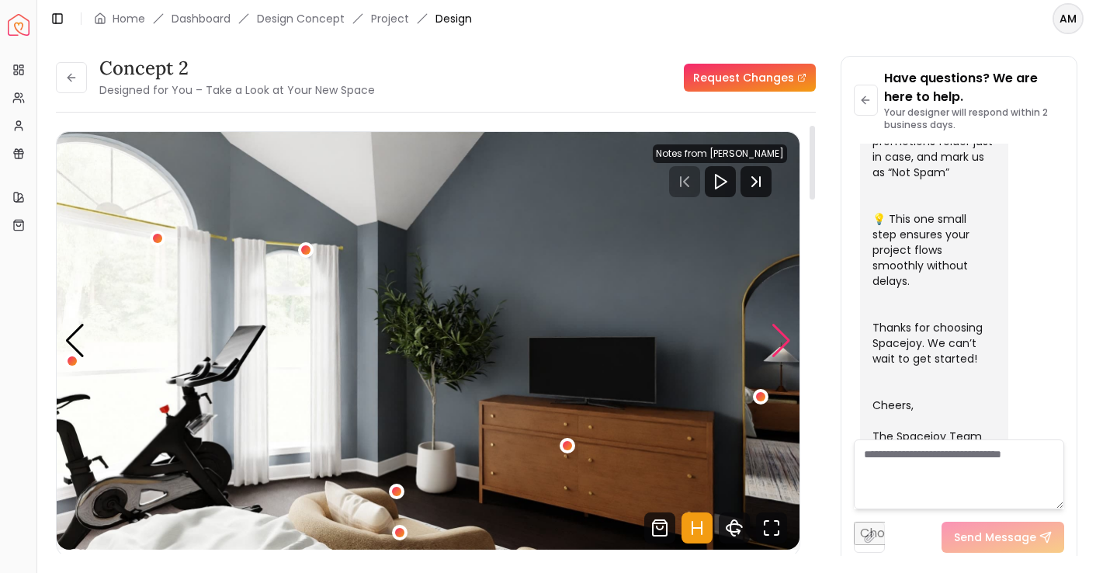
click at [783, 345] on div "Next slide" at bounding box center [781, 341] width 21 height 34
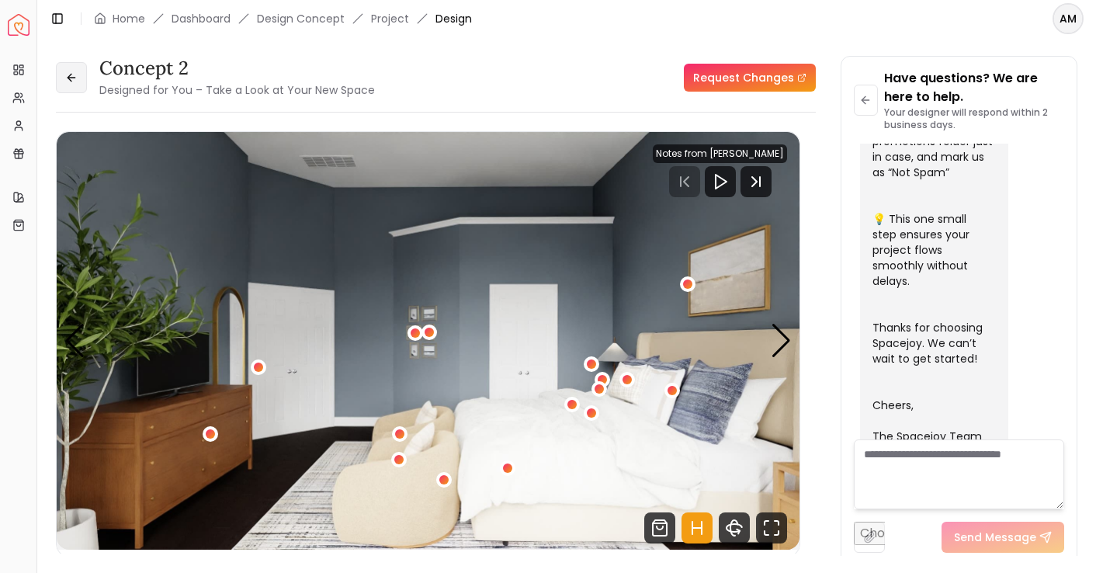
click at [72, 73] on icon at bounding box center [71, 77] width 12 height 12
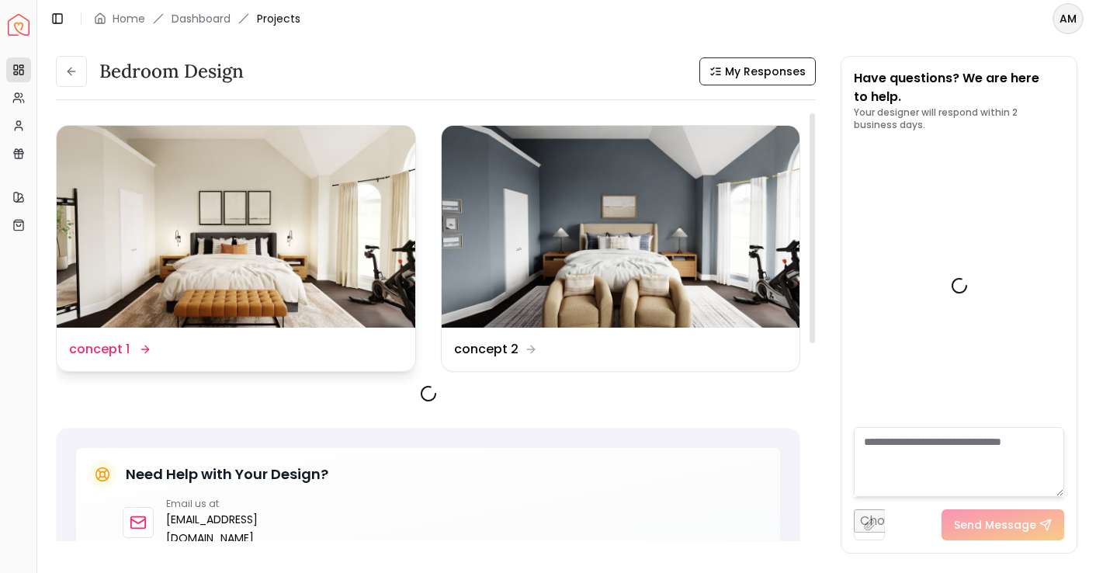
click at [286, 222] on img at bounding box center [236, 227] width 359 height 202
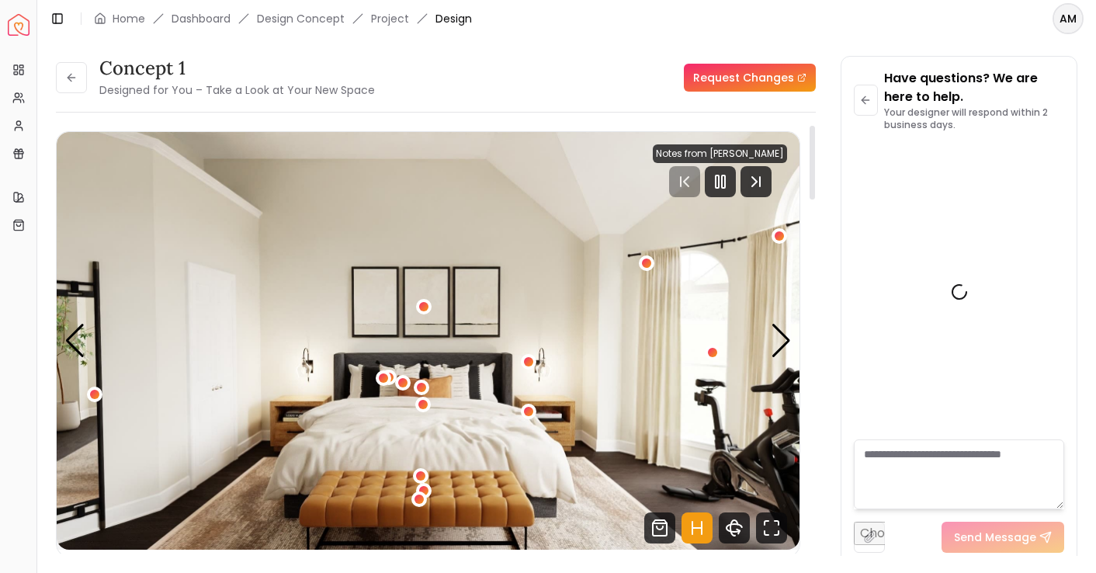
scroll to position [620, 0]
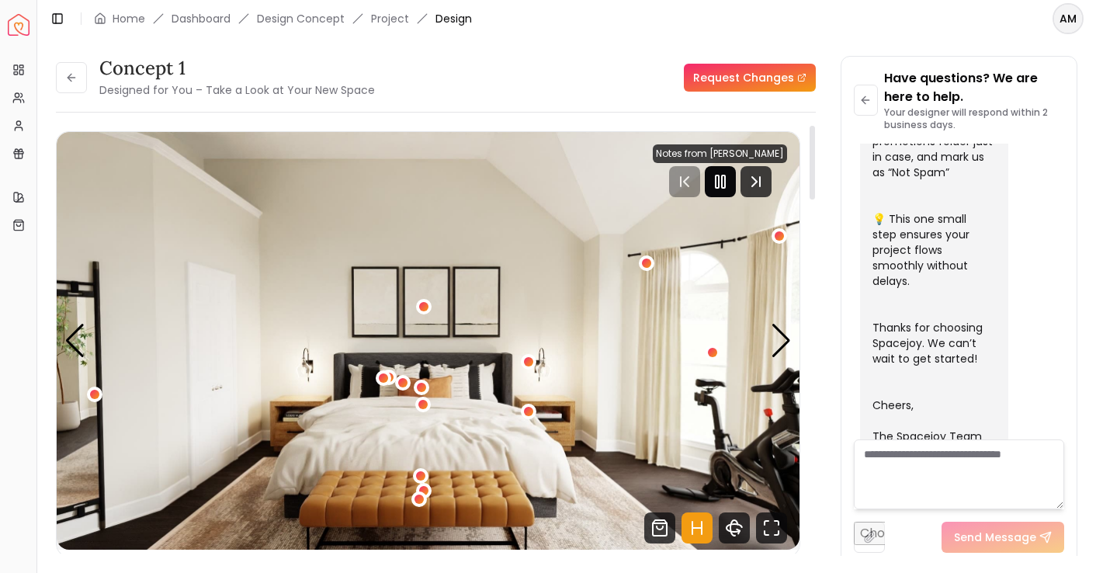
click at [716, 177] on div at bounding box center [720, 181] width 31 height 31
click at [779, 333] on div "Next slide" at bounding box center [781, 341] width 21 height 34
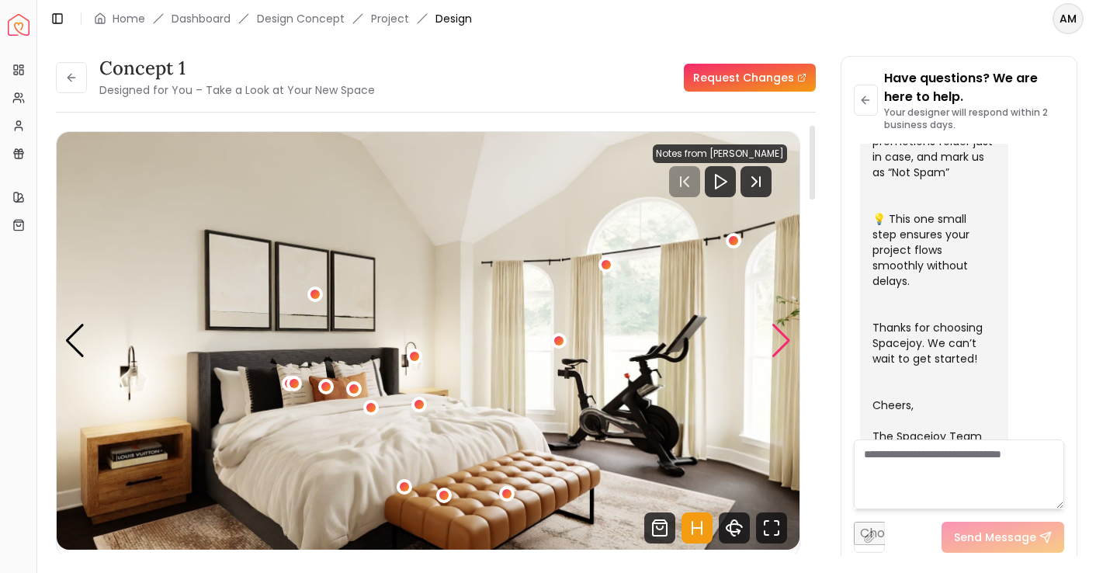
click at [779, 333] on div "Next slide" at bounding box center [781, 341] width 21 height 34
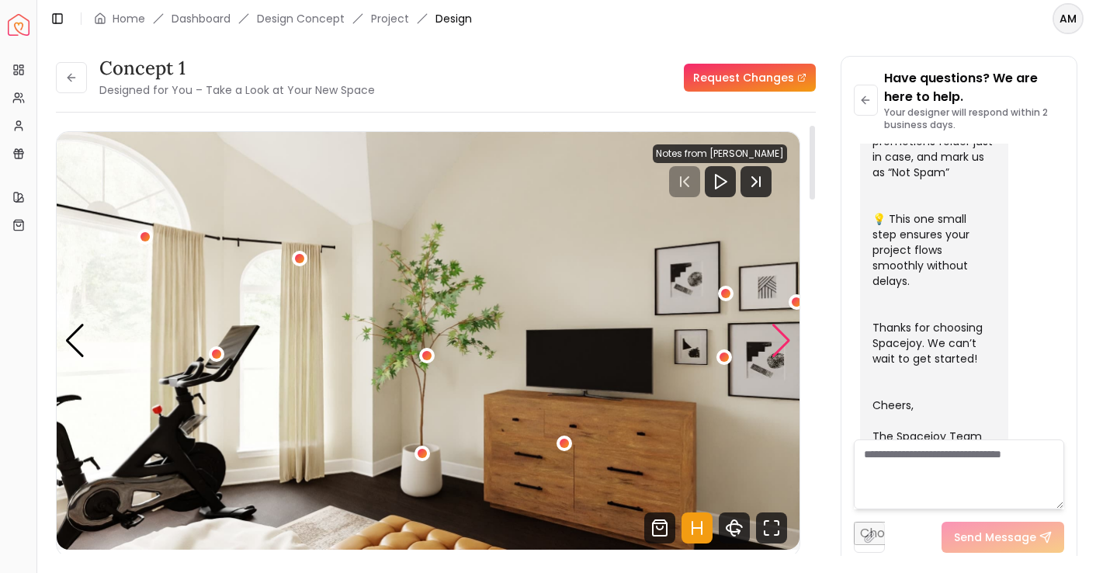
click at [783, 347] on div "Next slide" at bounding box center [781, 341] width 21 height 34
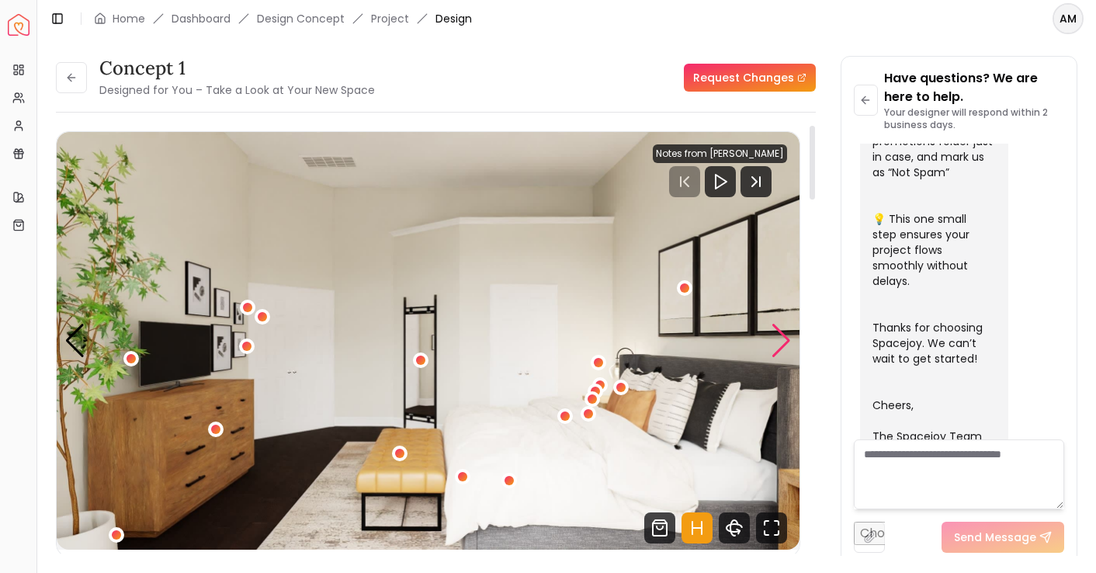
click at [783, 347] on div "Next slide" at bounding box center [781, 341] width 21 height 34
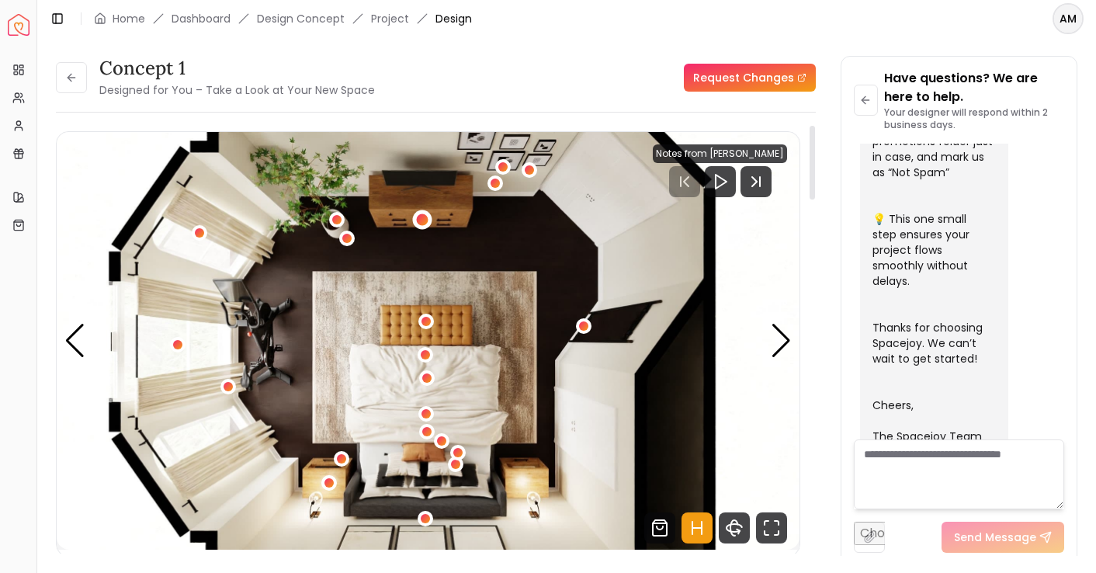
click at [421, 223] on div "5 / 5" at bounding box center [422, 220] width 12 height 12
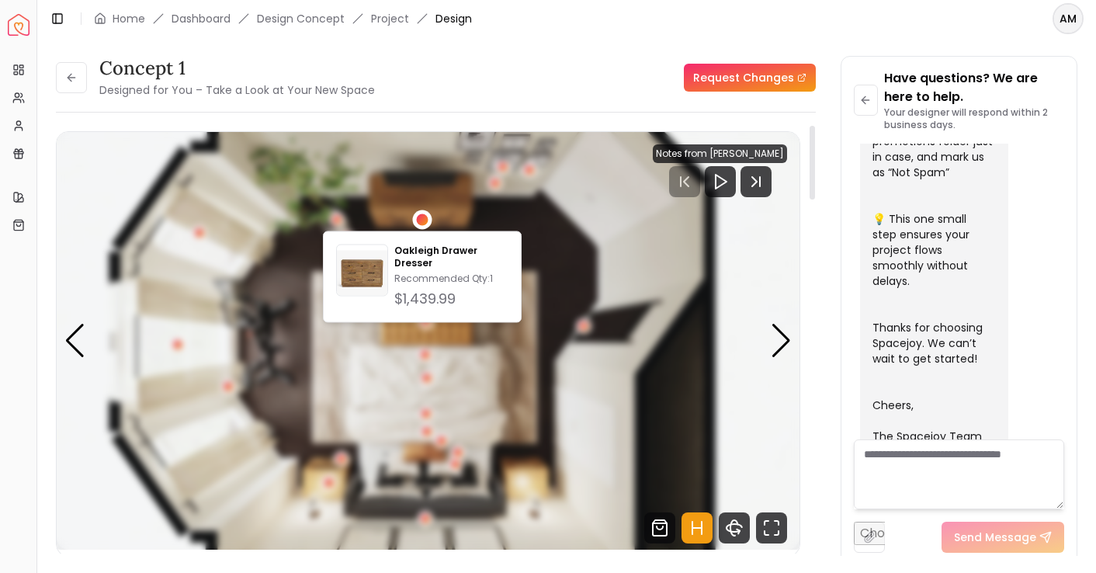
click at [421, 223] on div "5 / 5" at bounding box center [422, 220] width 12 height 12
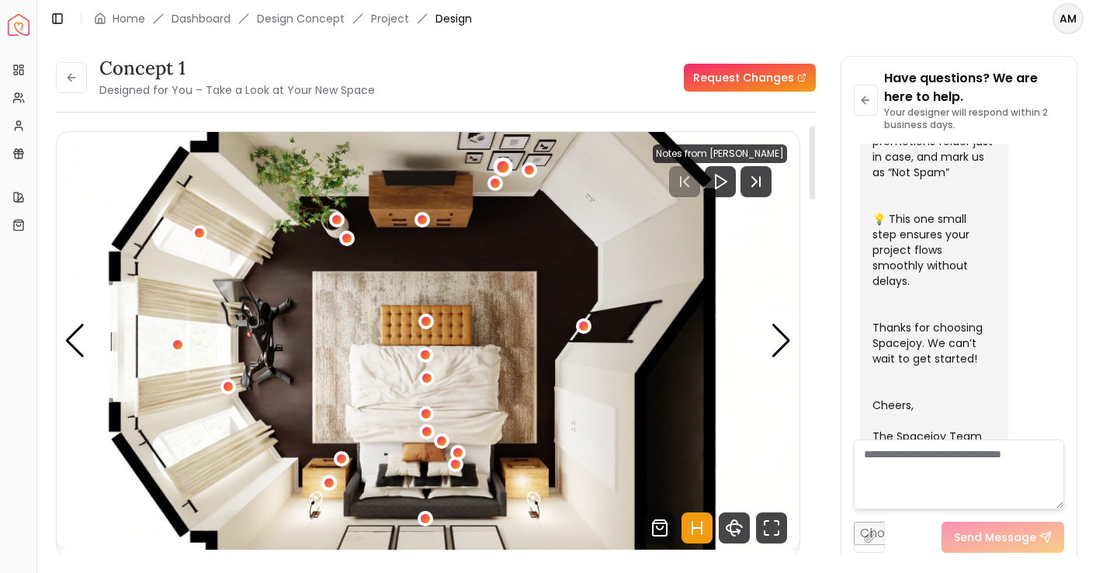
click at [509, 165] on div "5 / 5" at bounding box center [503, 167] width 19 height 19
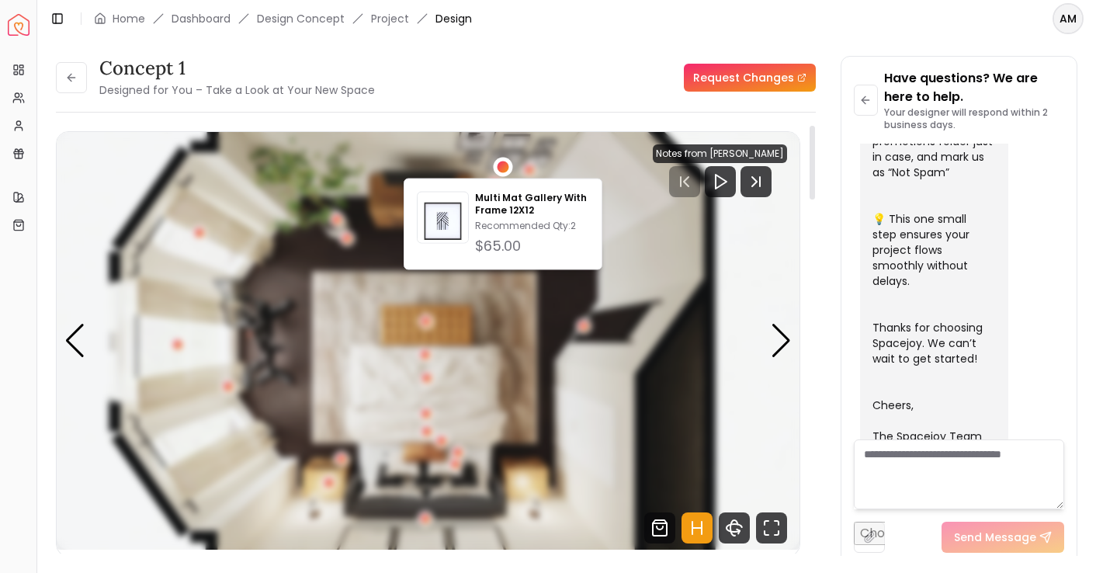
click at [509, 165] on div "5 / 5" at bounding box center [503, 167] width 19 height 19
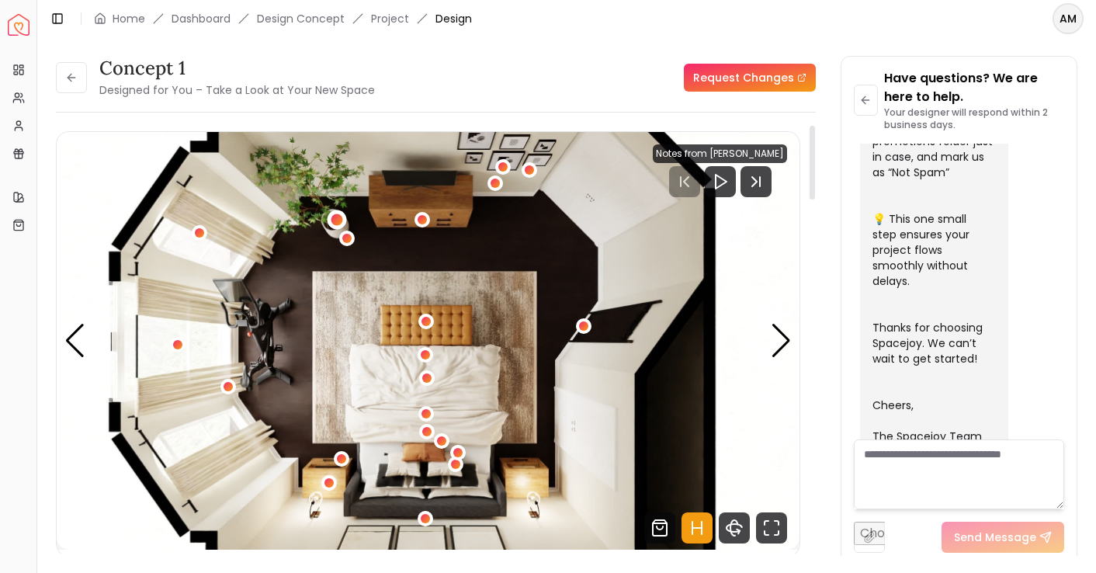
click at [342, 215] on div "5 / 5" at bounding box center [336, 219] width 19 height 19
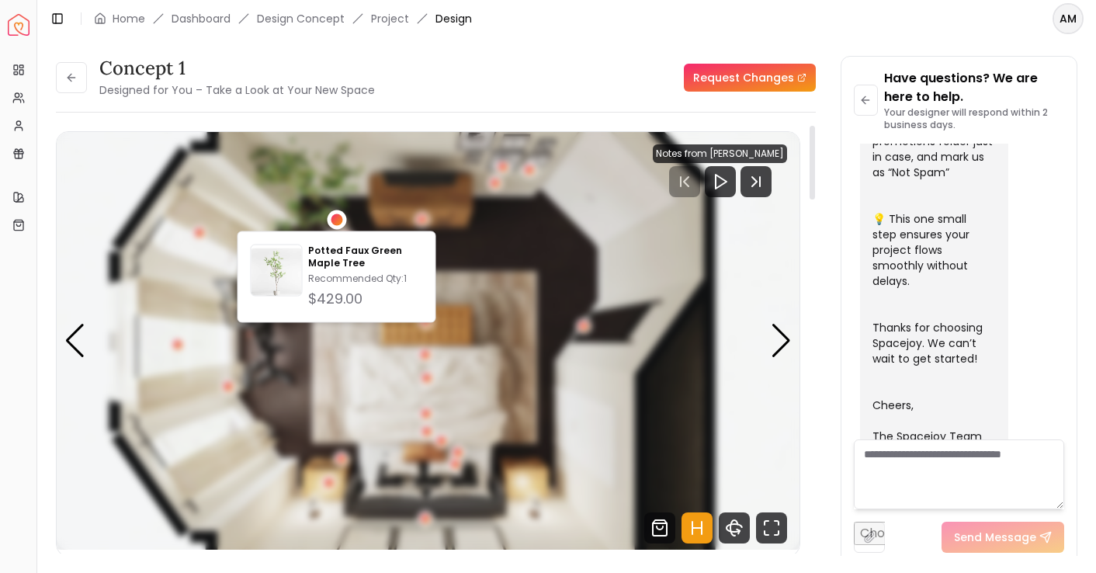
click at [342, 215] on div "5 / 5" at bounding box center [336, 219] width 19 height 19
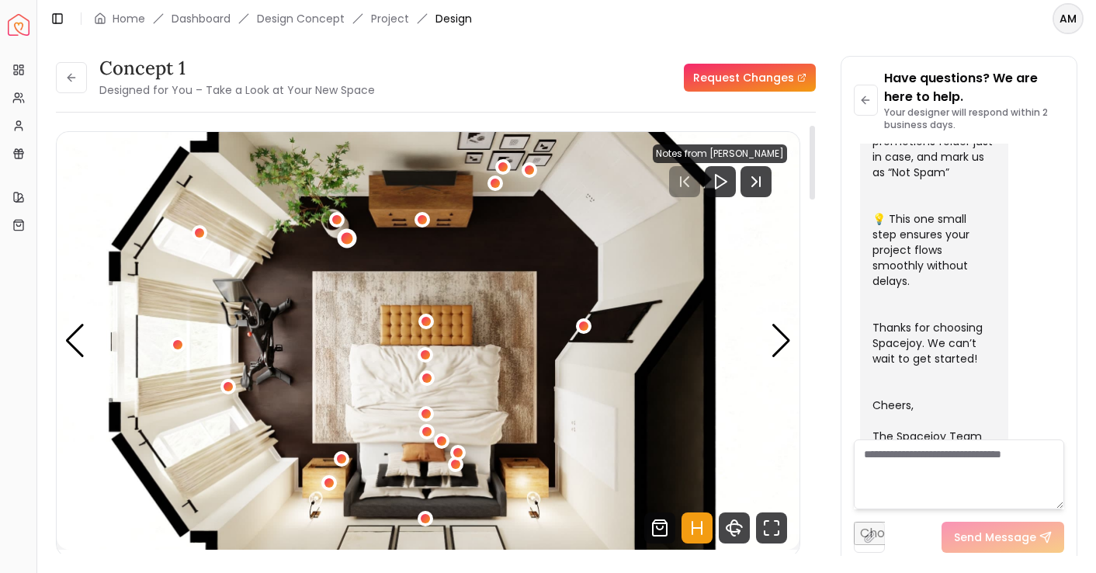
click at [348, 239] on div "5 / 5" at bounding box center [348, 238] width 12 height 12
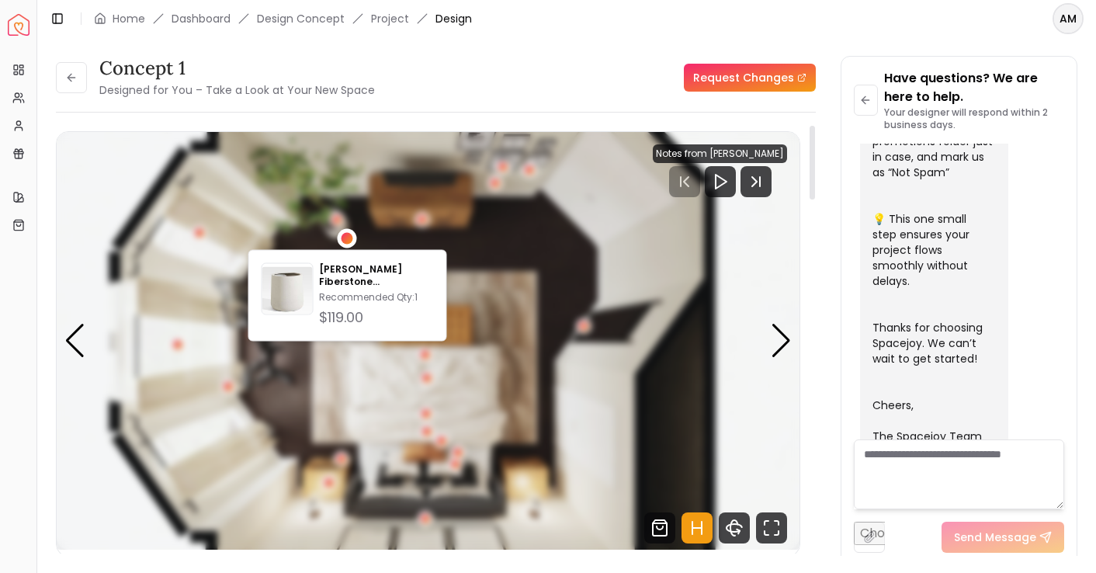
click at [348, 239] on div "5 / 5" at bounding box center [348, 238] width 12 height 12
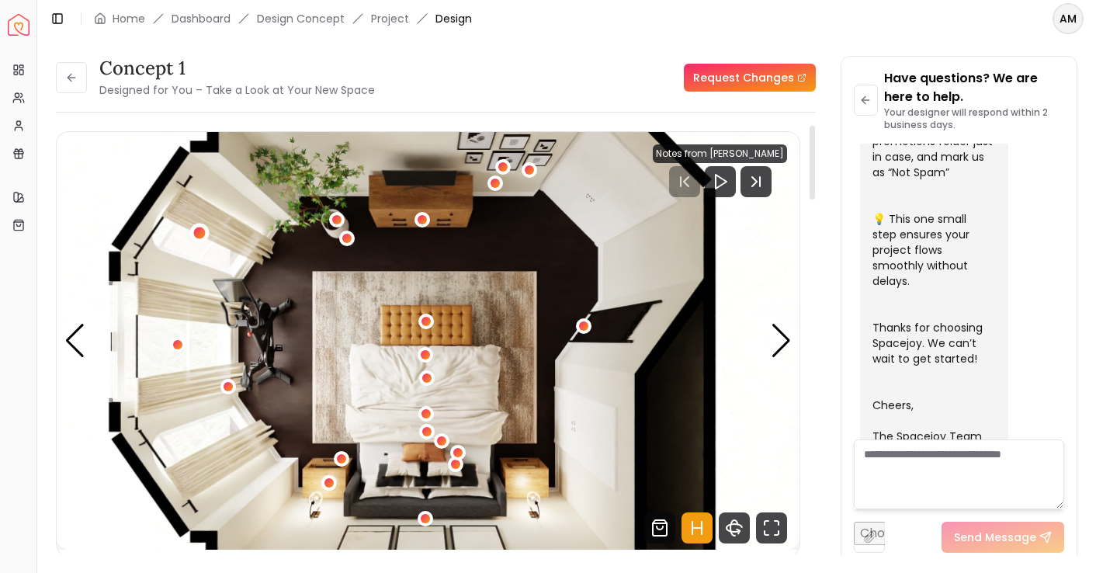
click at [201, 231] on div "5 / 5" at bounding box center [199, 233] width 12 height 12
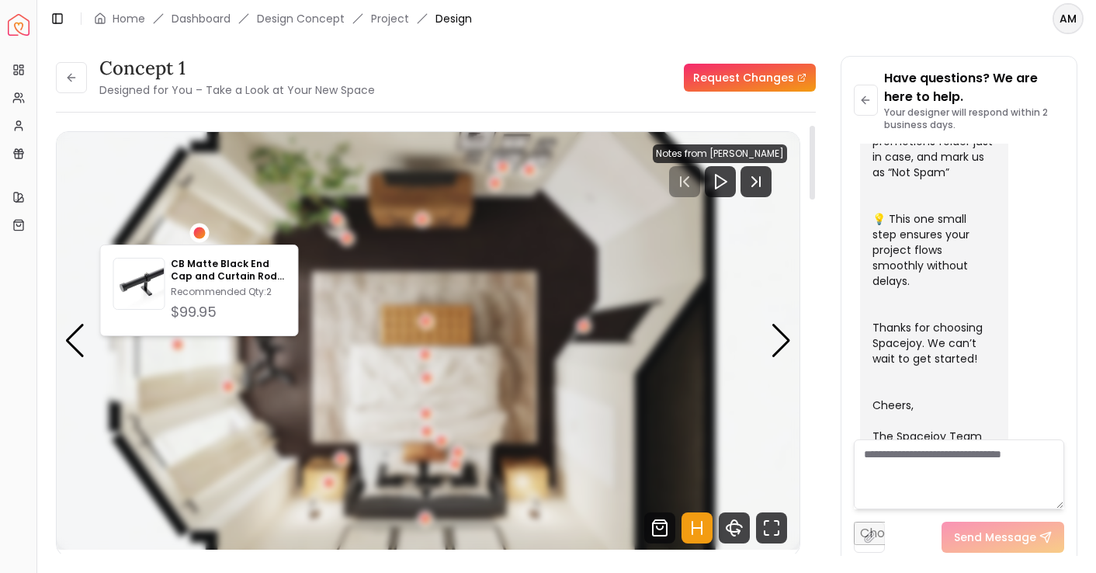
click at [201, 231] on div "5 / 5" at bounding box center [199, 233] width 12 height 12
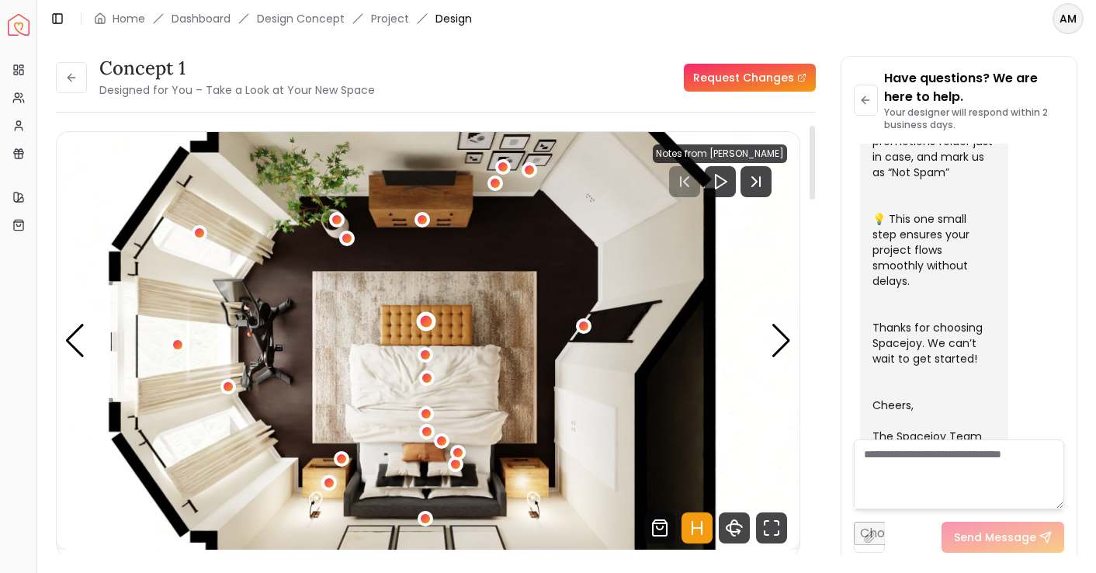
click at [423, 314] on div "5 / 5" at bounding box center [426, 320] width 19 height 19
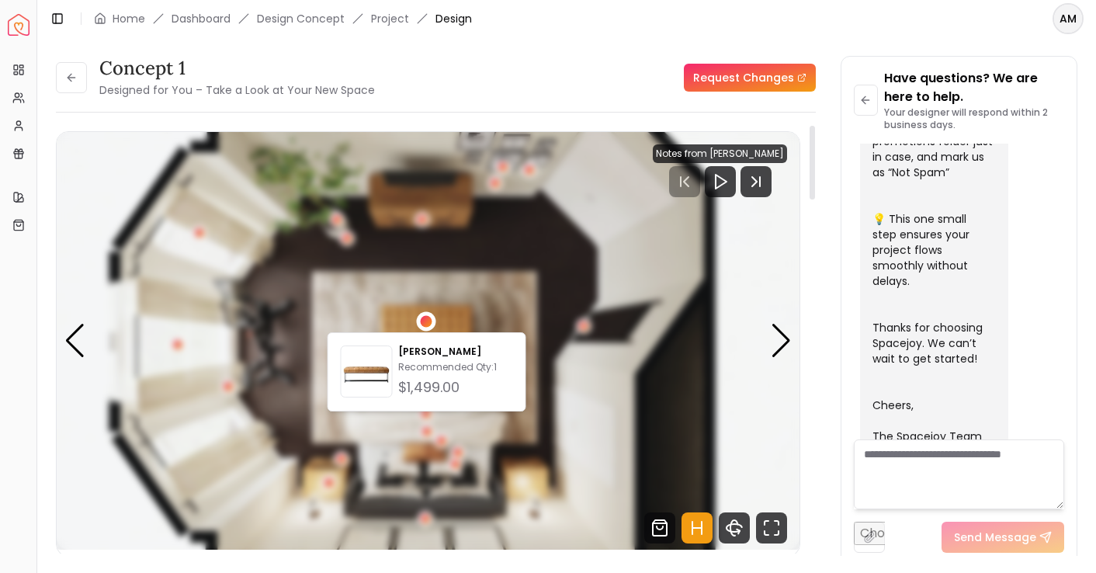
click at [423, 314] on div "5 / 5" at bounding box center [426, 320] width 19 height 19
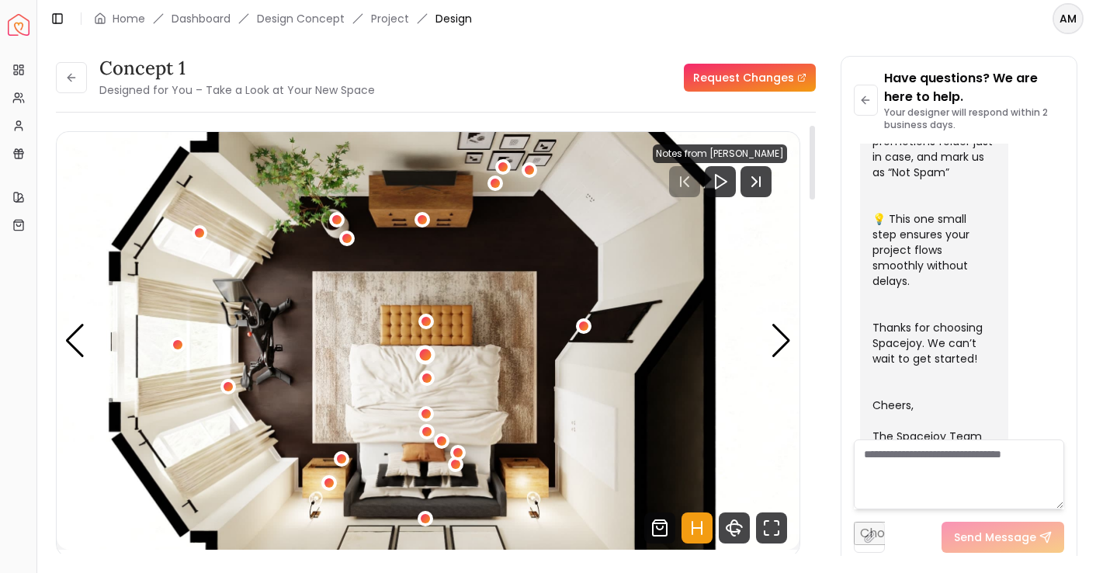
click at [422, 356] on div "5 / 5" at bounding box center [425, 355] width 12 height 12
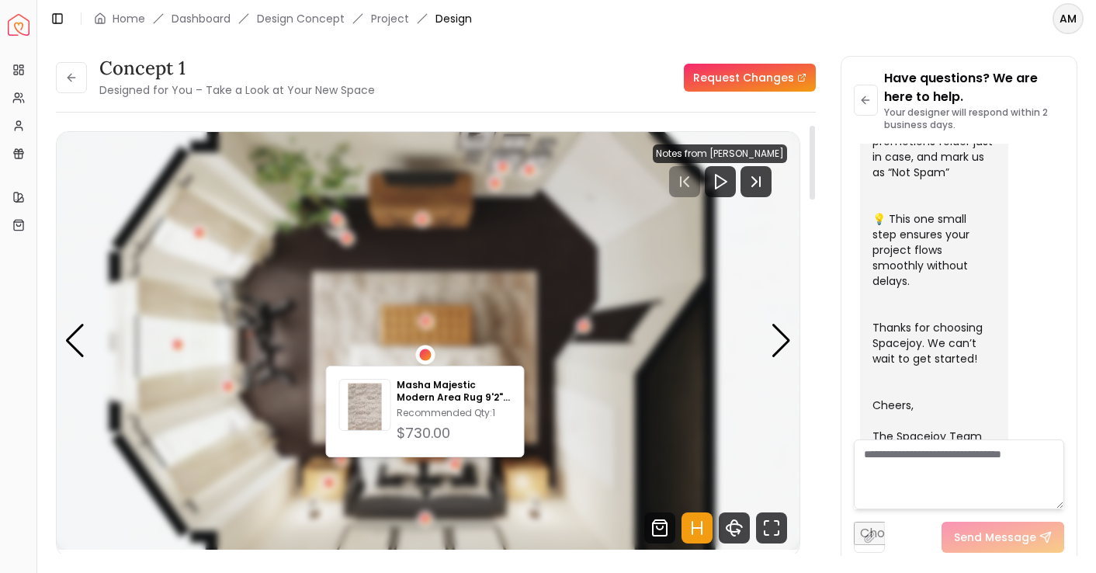
click at [422, 356] on div "5 / 5" at bounding box center [425, 355] width 12 height 12
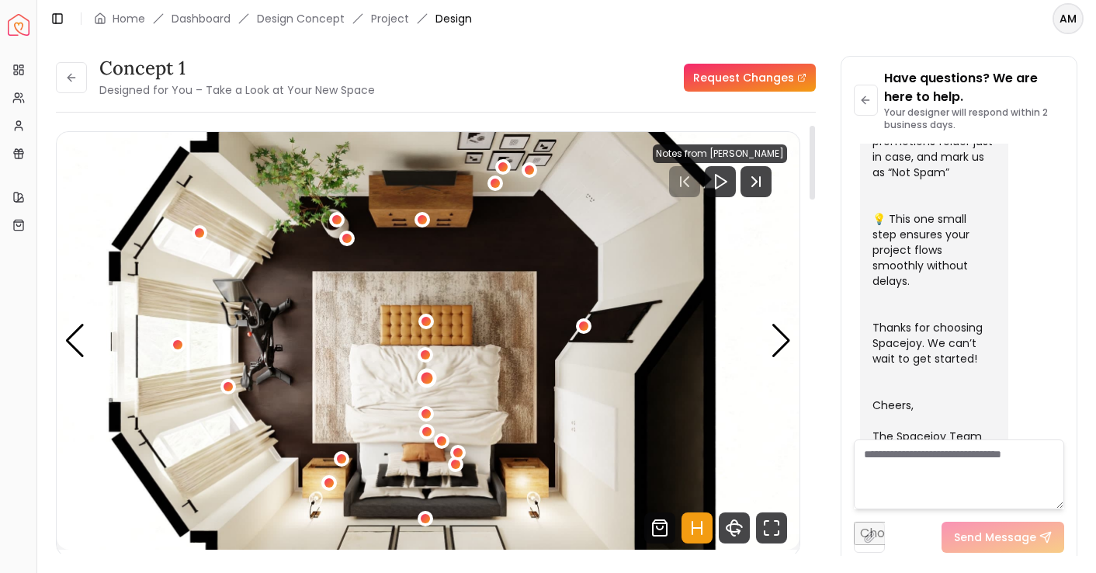
click at [427, 382] on div "5 / 5" at bounding box center [428, 379] width 12 height 12
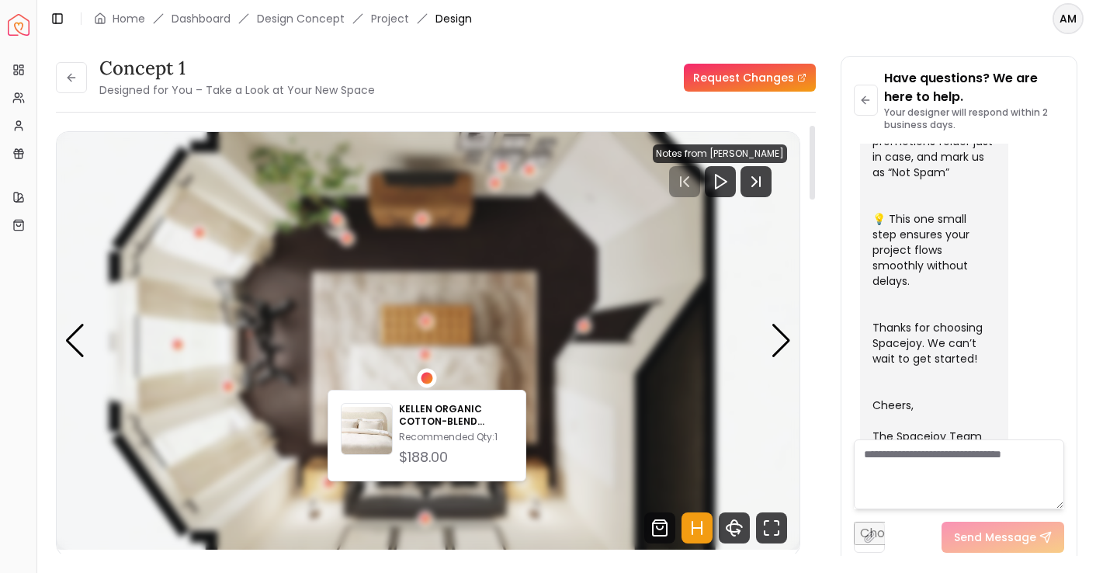
click at [427, 382] on div "5 / 5" at bounding box center [428, 379] width 12 height 12
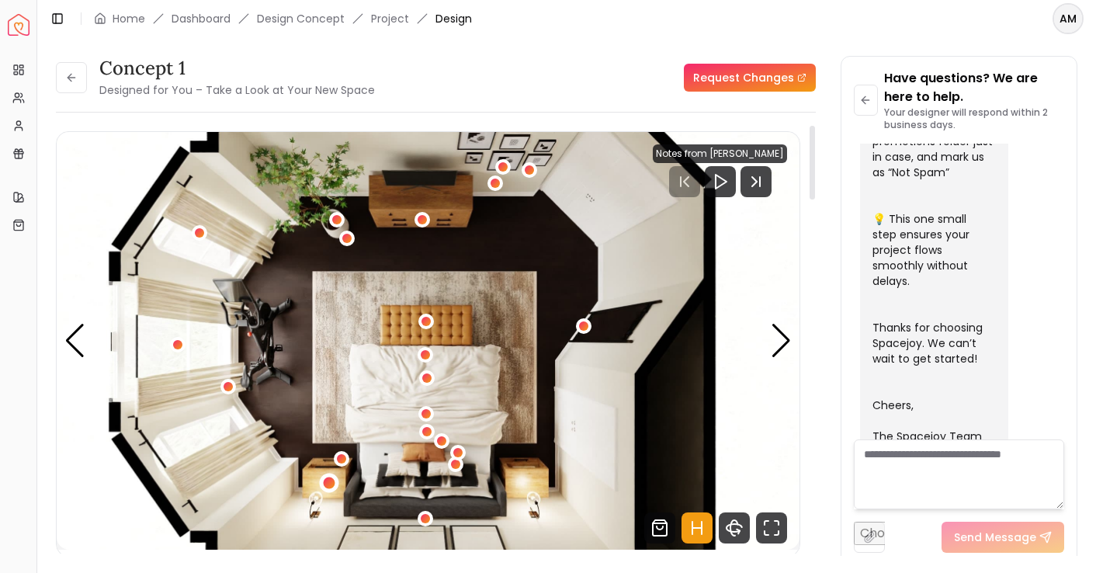
click at [325, 477] on div "5 / 5" at bounding box center [329, 483] width 19 height 19
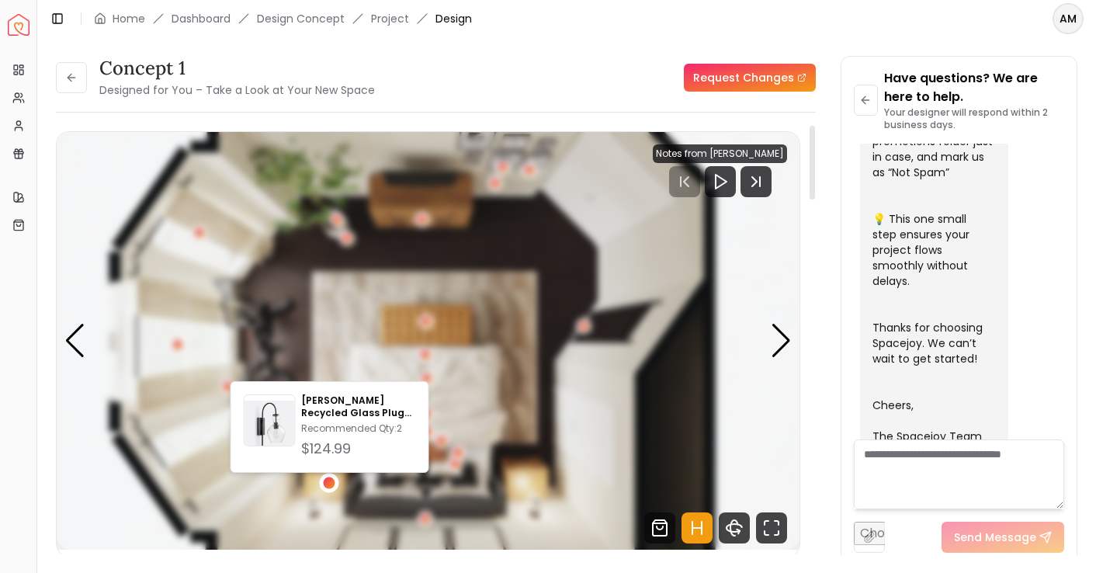
click at [325, 477] on div "5 / 5" at bounding box center [329, 483] width 19 height 19
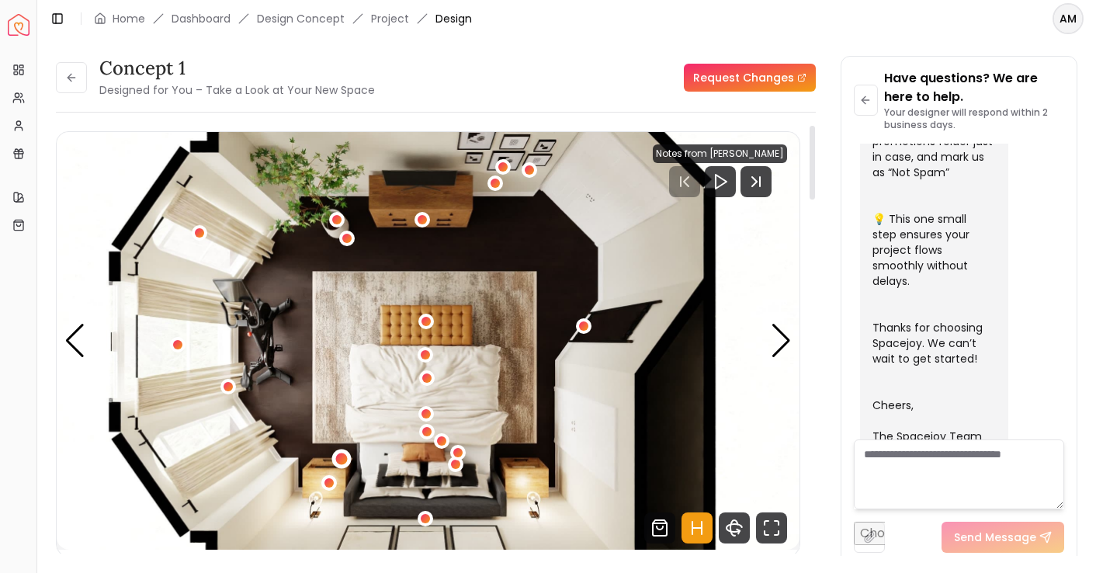
click at [345, 456] on div "5 / 5" at bounding box center [342, 459] width 12 height 12
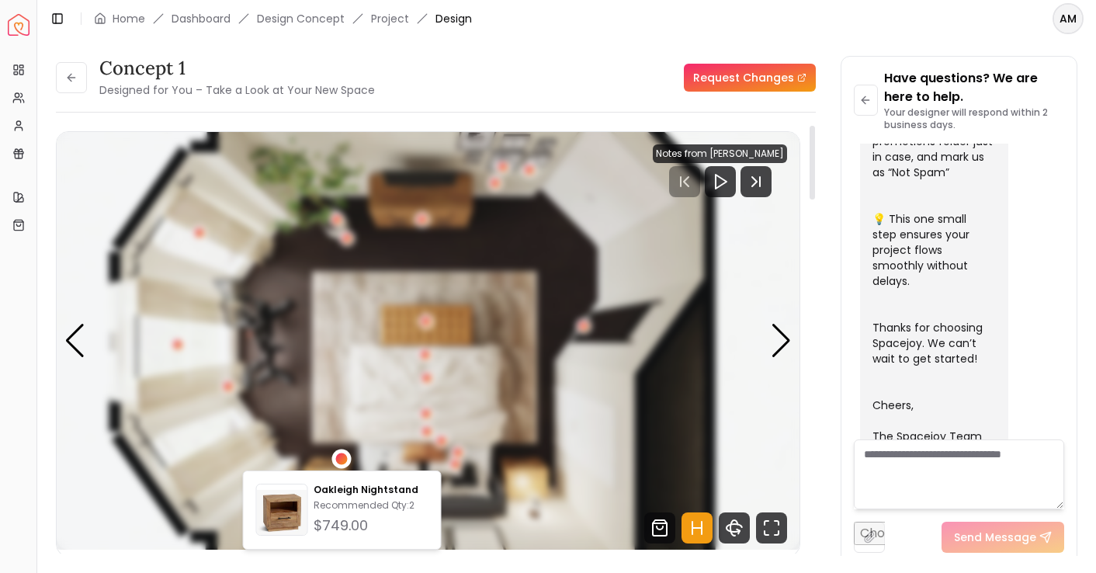
click at [345, 456] on div "5 / 5" at bounding box center [342, 459] width 12 height 12
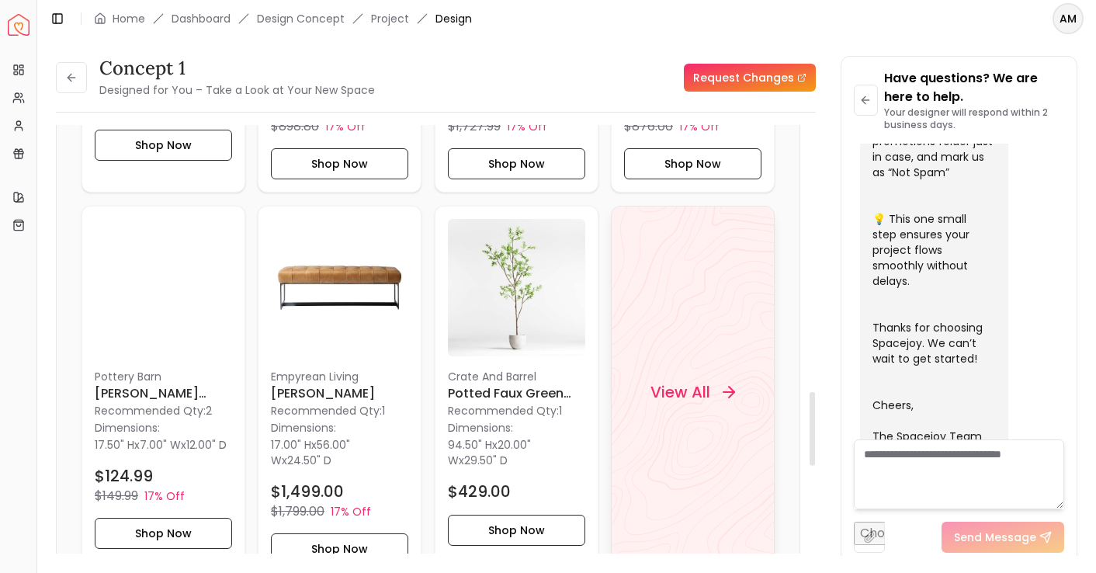
scroll to position [1539, 0]
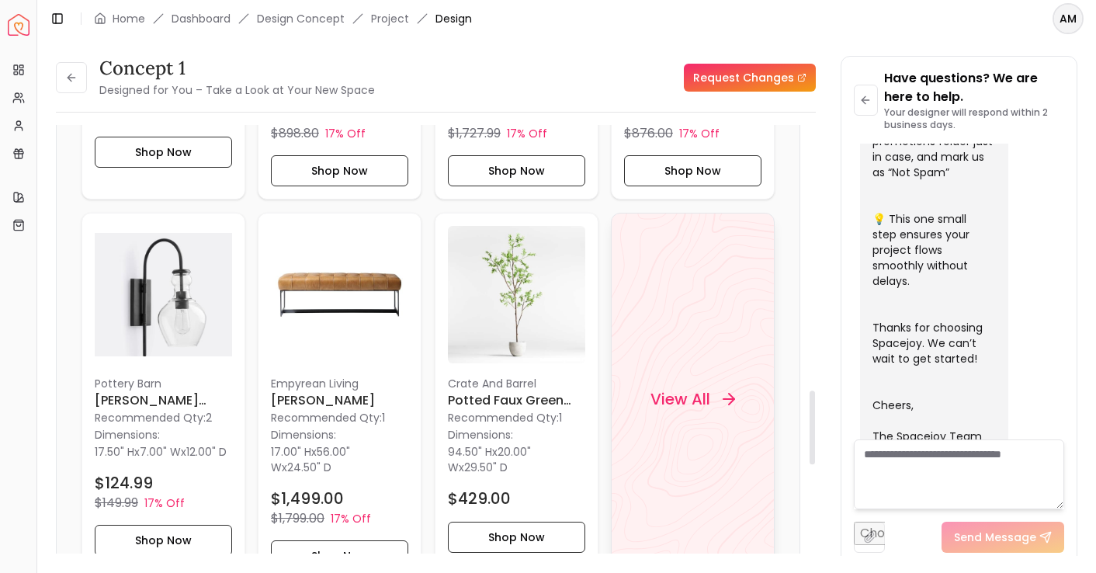
click at [723, 394] on icon at bounding box center [729, 398] width 19 height 19
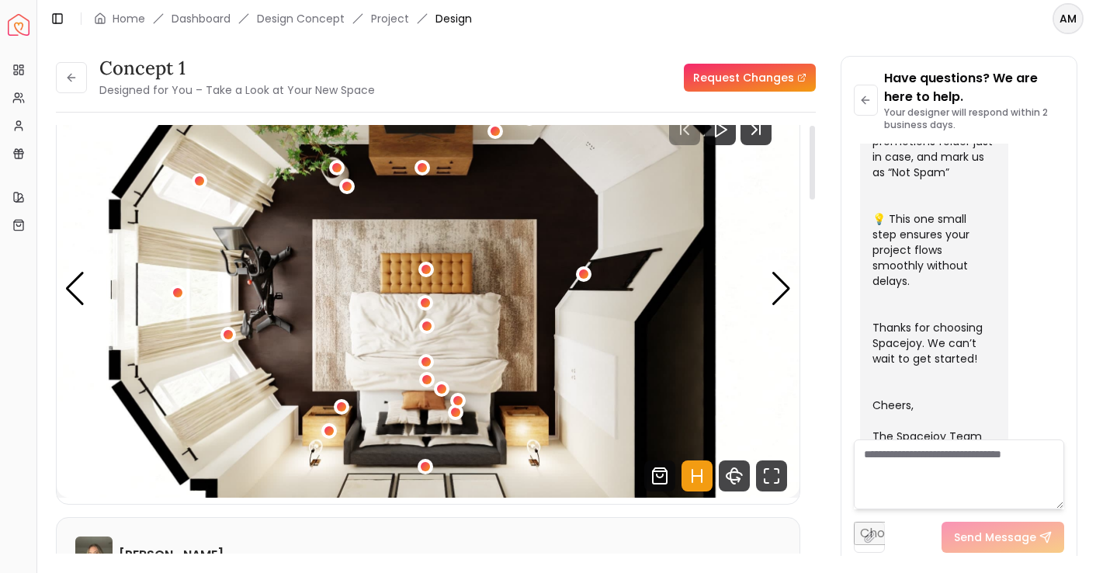
scroll to position [0, 0]
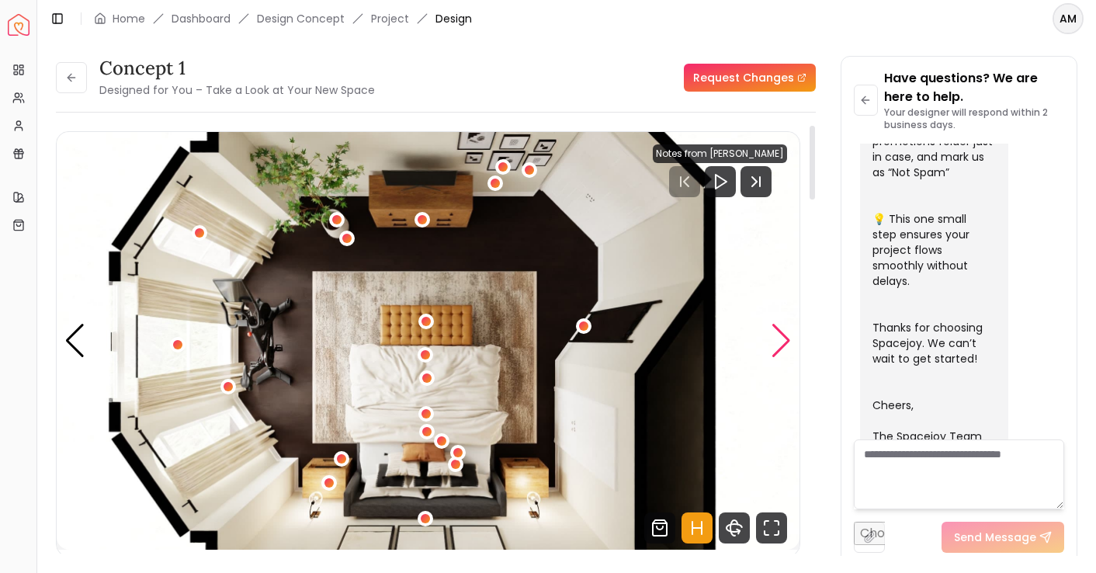
click at [780, 330] on div "Next slide" at bounding box center [781, 341] width 21 height 34
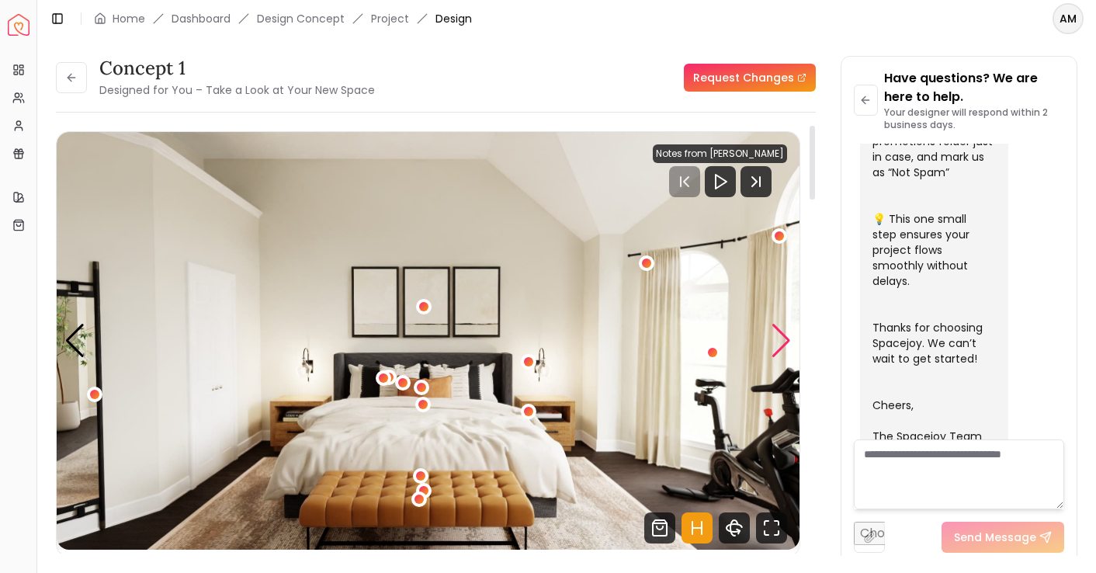
click at [781, 349] on div "Next slide" at bounding box center [781, 341] width 21 height 34
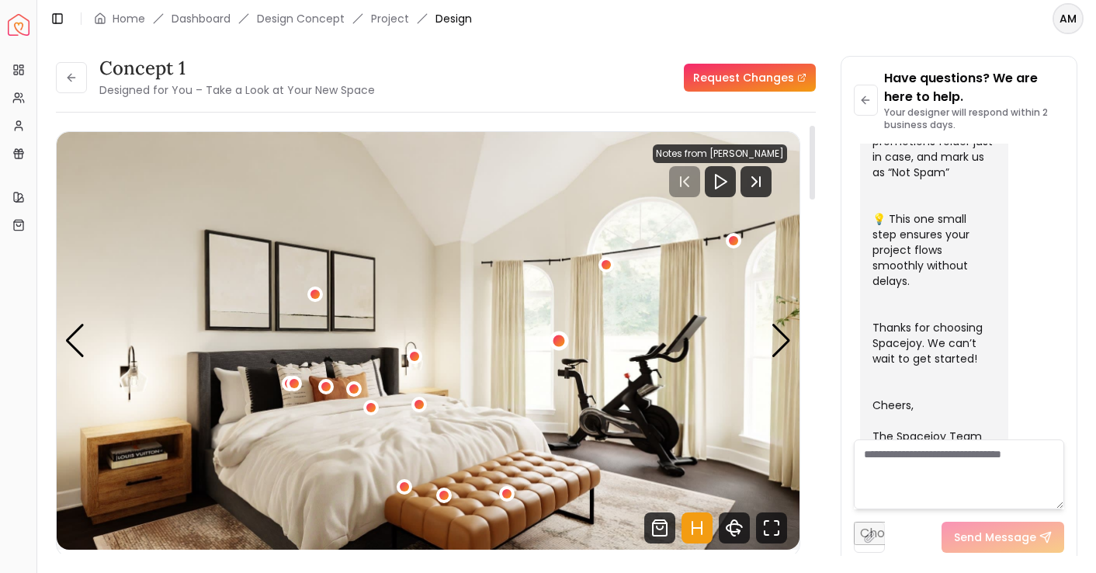
click at [558, 343] on div "2 / 5" at bounding box center [559, 341] width 12 height 12
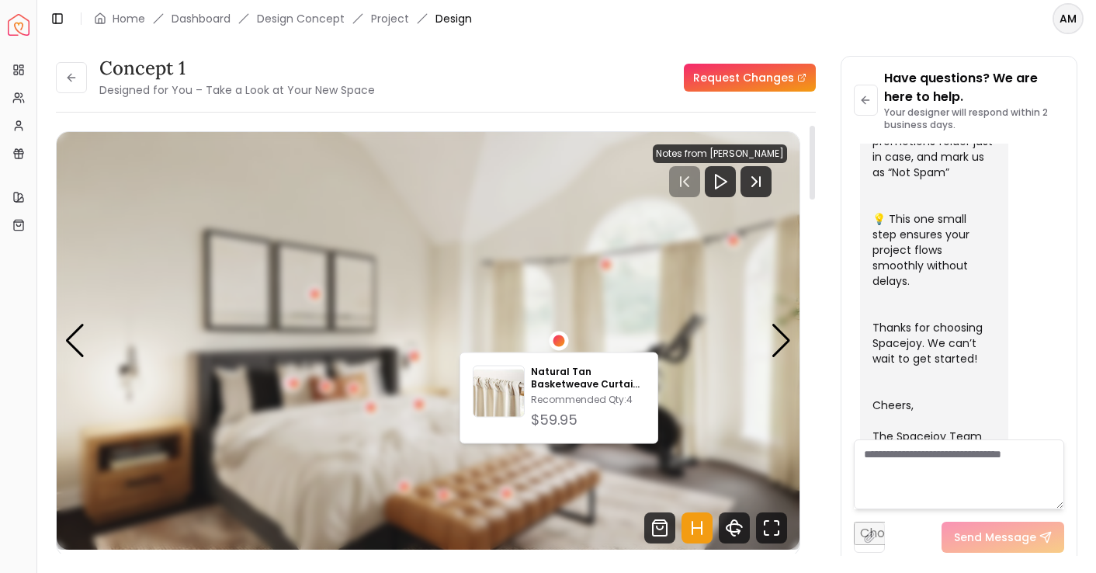
click at [558, 343] on div "2 / 5" at bounding box center [559, 341] width 12 height 12
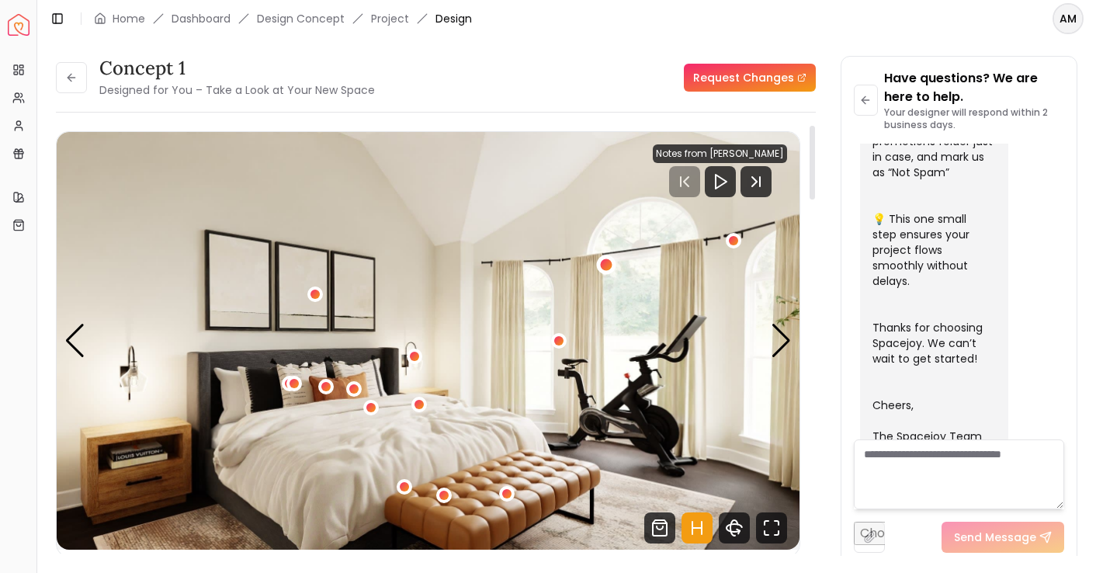
click at [606, 261] on div "2 / 5" at bounding box center [607, 265] width 12 height 12
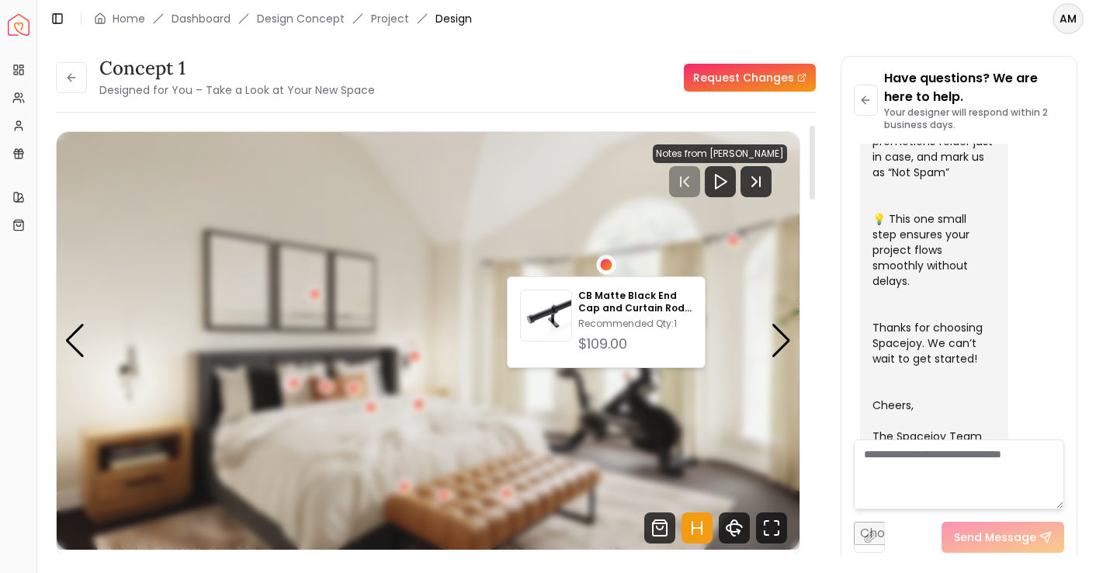
click at [606, 261] on div "2 / 5" at bounding box center [607, 265] width 12 height 12
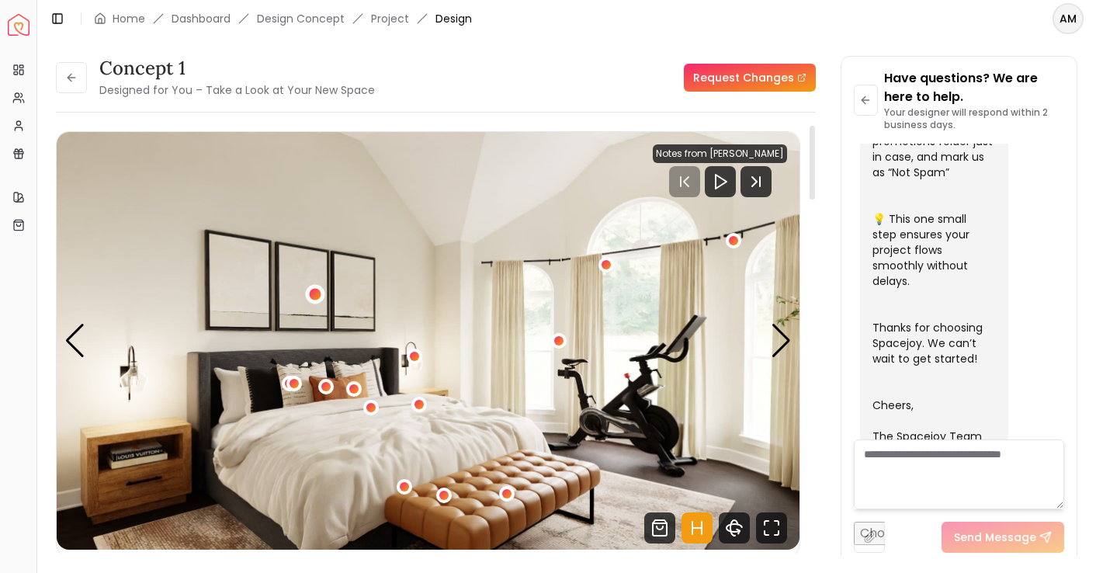
click at [321, 293] on div "2 / 5" at bounding box center [315, 293] width 19 height 19
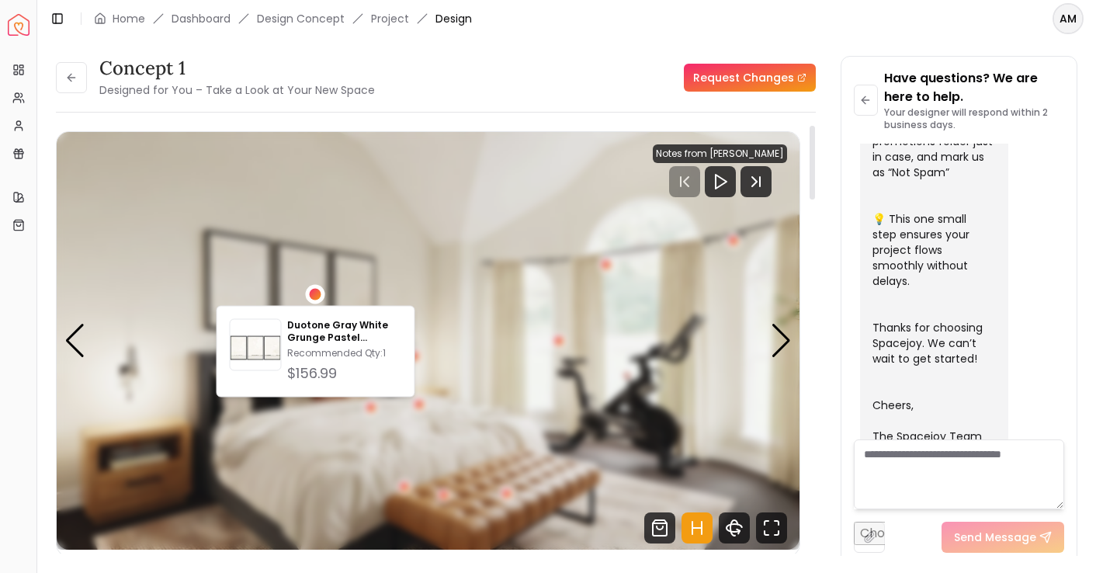
click at [321, 293] on div "2 / 5" at bounding box center [315, 293] width 19 height 19
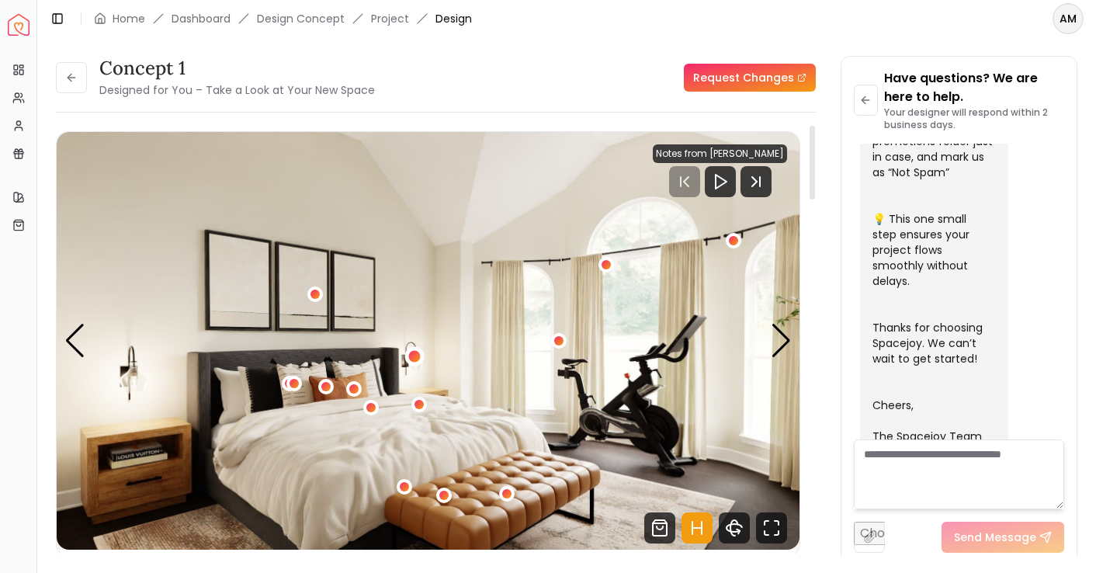
click at [415, 359] on div "2 / 5" at bounding box center [414, 356] width 12 height 12
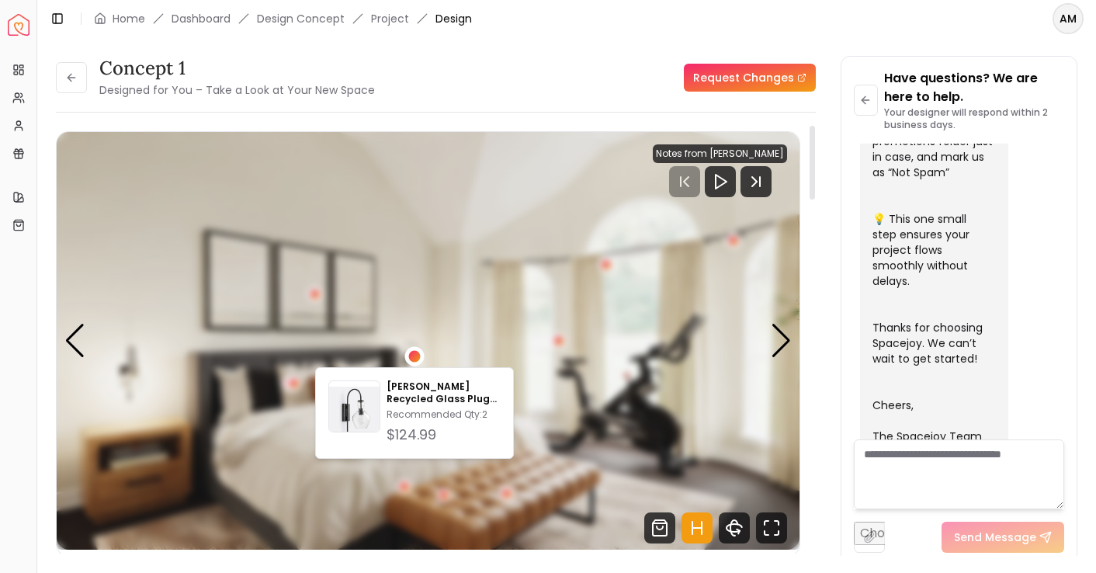
click at [415, 359] on div "2 / 5" at bounding box center [414, 356] width 12 height 12
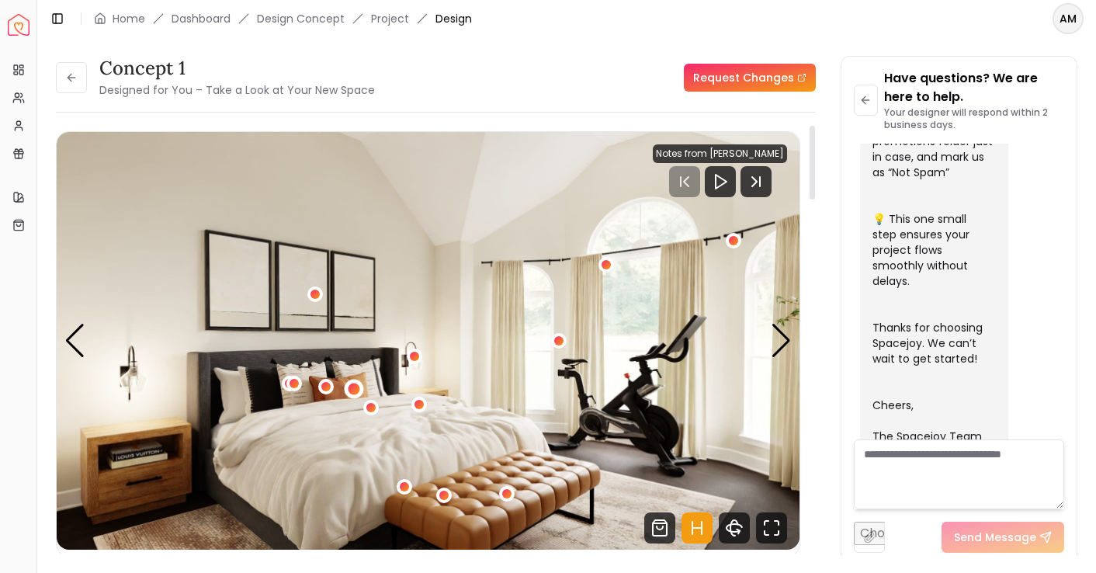
click at [355, 386] on div "2 / 5" at bounding box center [354, 389] width 12 height 12
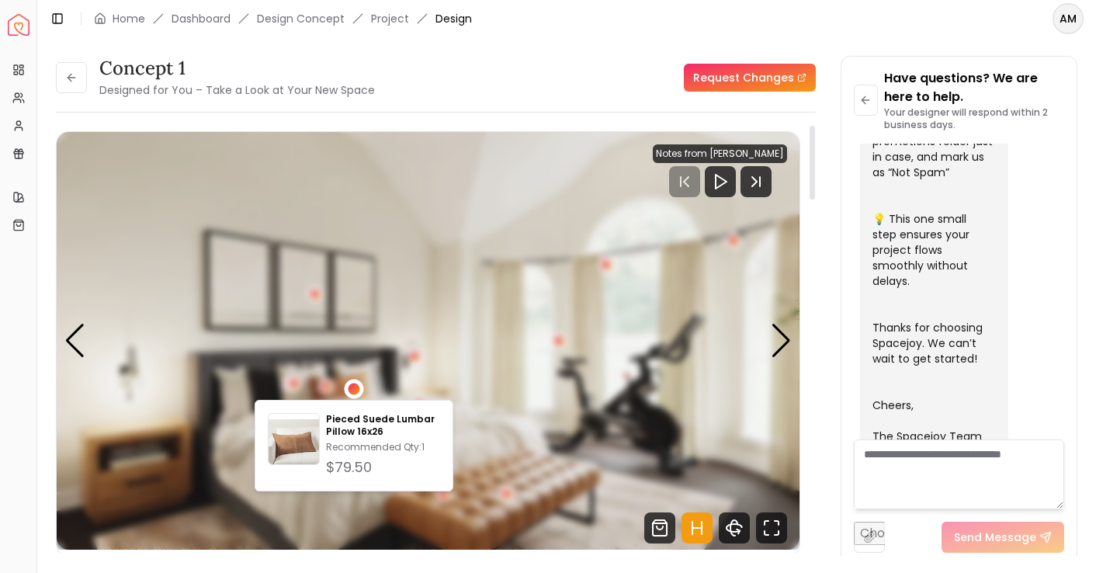
click at [355, 386] on div "2 / 5" at bounding box center [354, 389] width 12 height 12
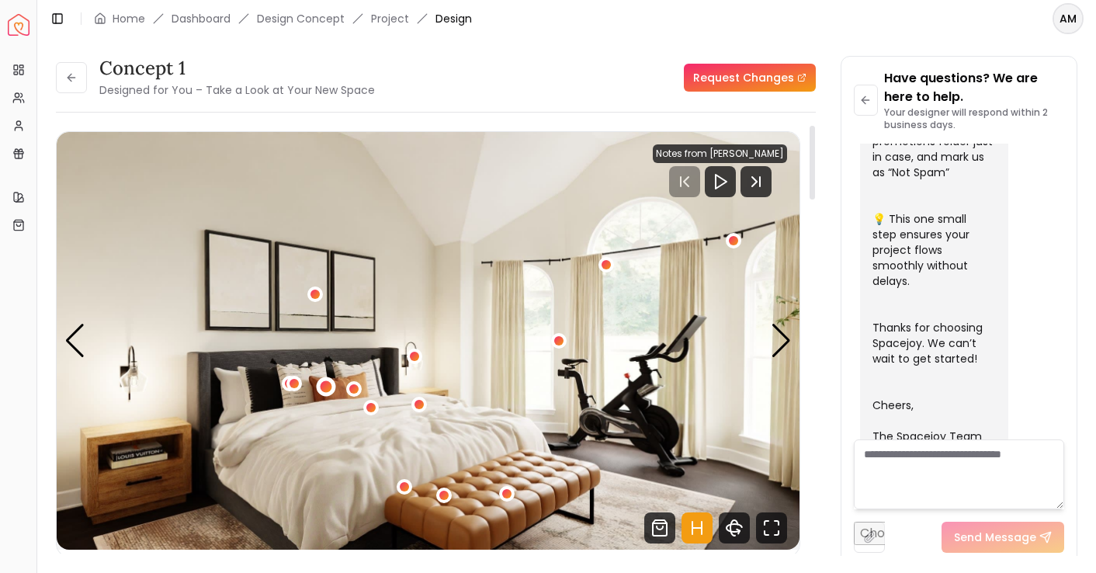
click at [320, 385] on div "2 / 5" at bounding box center [326, 386] width 12 height 12
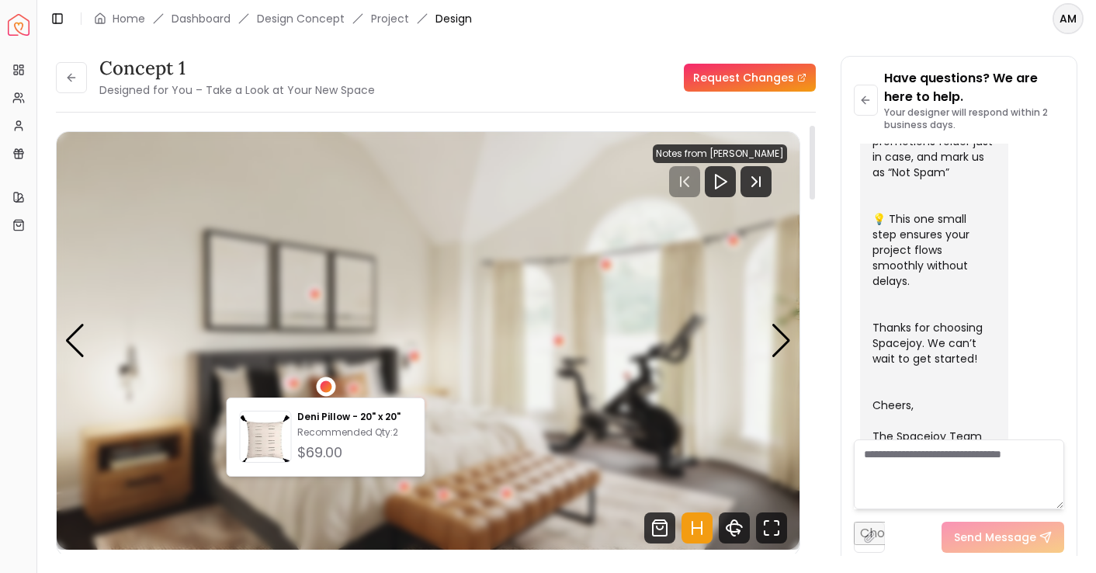
click at [320, 385] on div "2 / 5" at bounding box center [326, 386] width 12 height 12
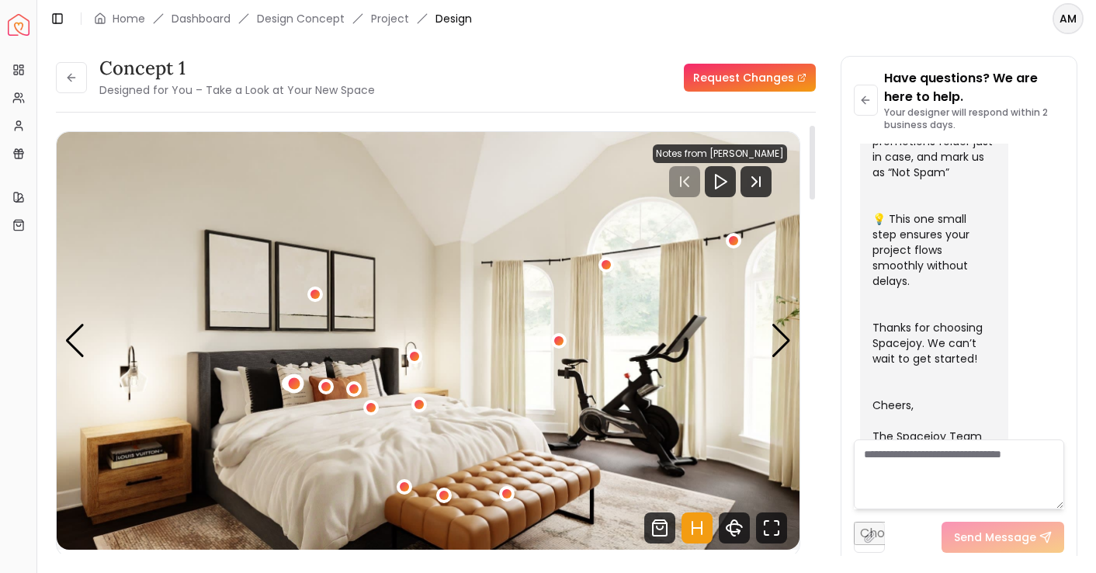
click at [291, 383] on div "2 / 5" at bounding box center [294, 384] width 12 height 12
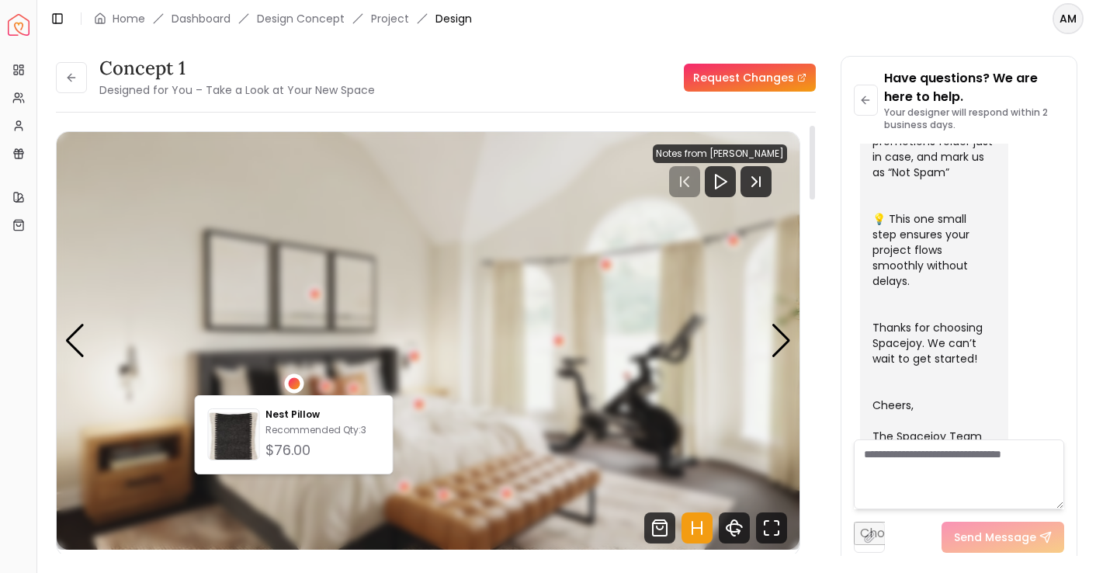
click at [291, 383] on div "2 / 5" at bounding box center [294, 384] width 12 height 12
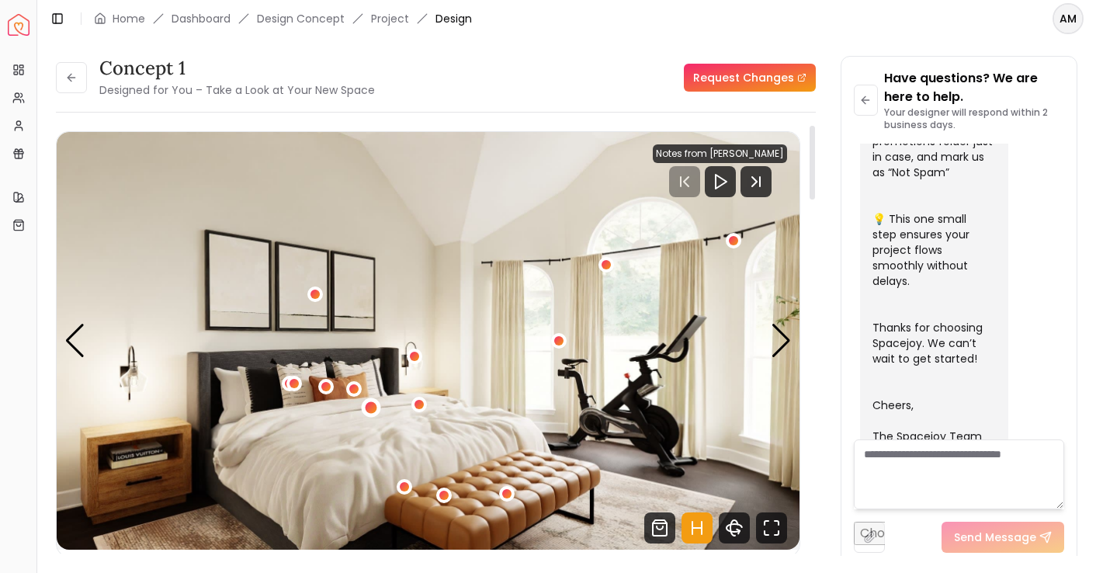
click at [373, 406] on div "2 / 5" at bounding box center [371, 408] width 12 height 12
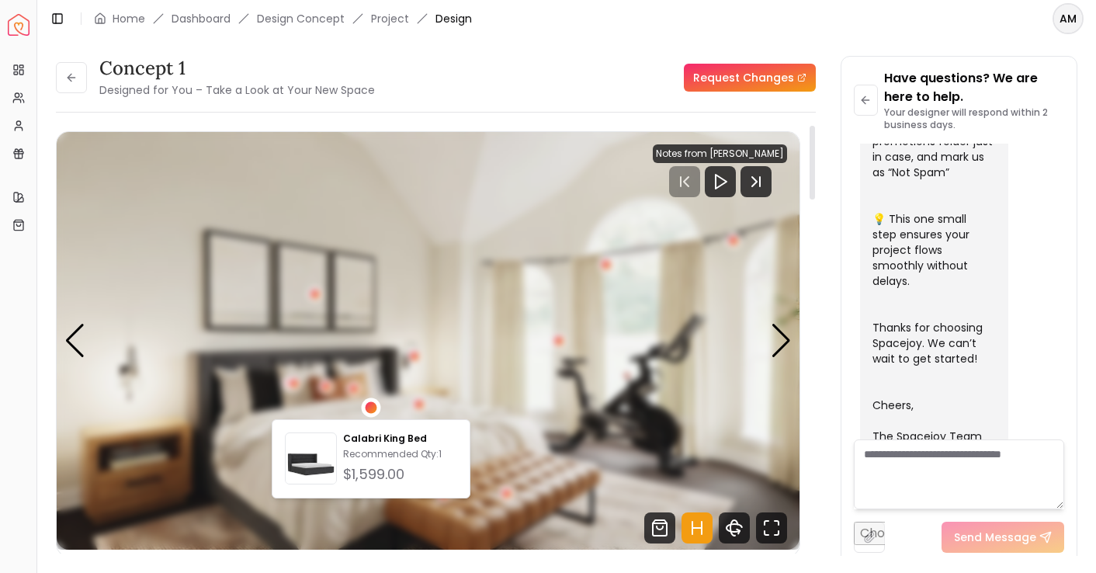
click at [373, 406] on div "2 / 5" at bounding box center [371, 408] width 12 height 12
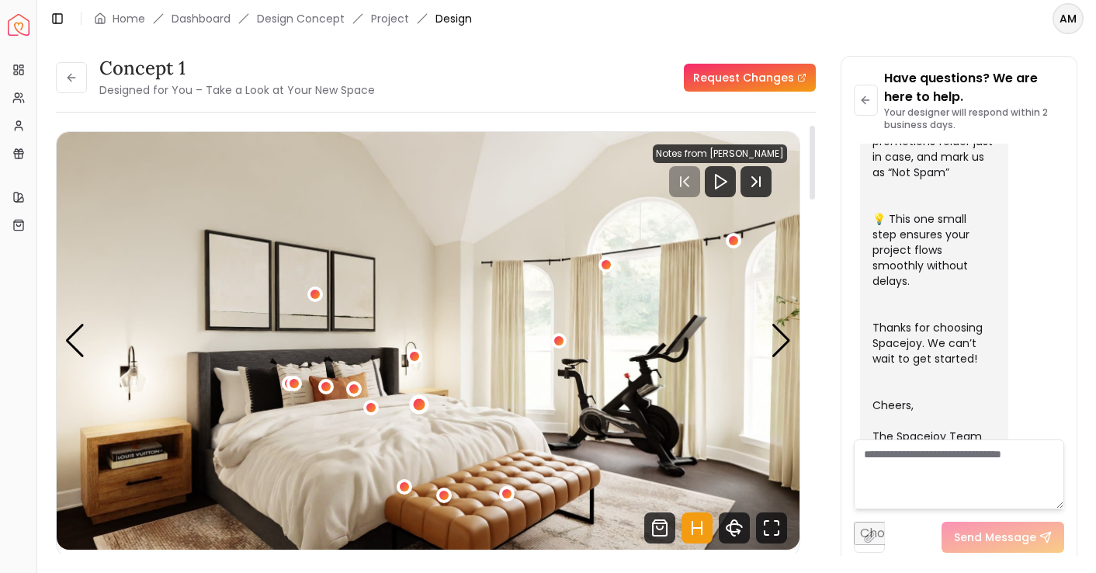
click at [421, 404] on div "2 / 5" at bounding box center [420, 404] width 12 height 12
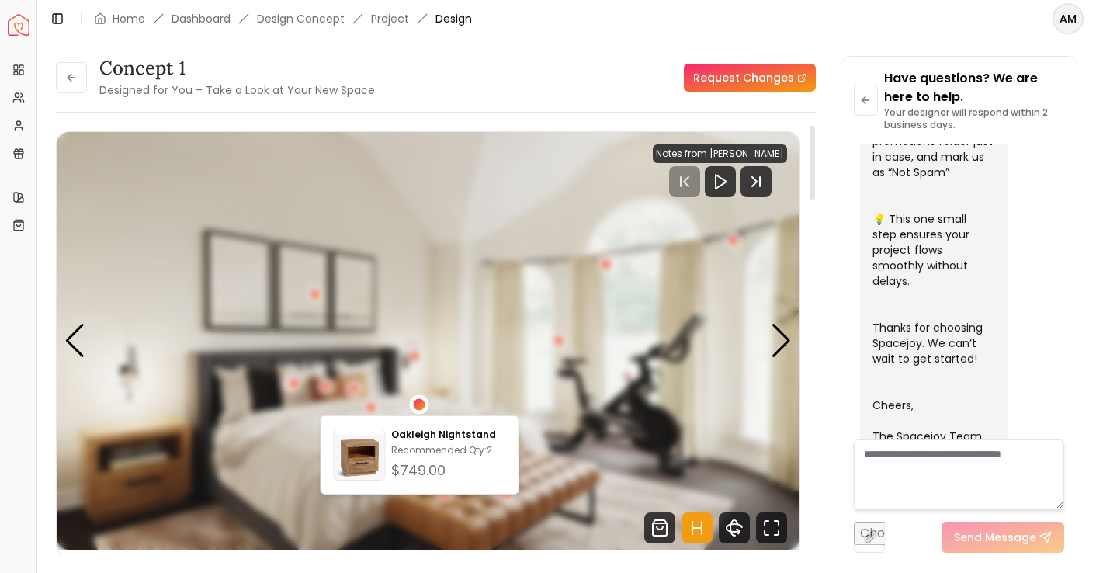
click at [421, 404] on div "2 / 5" at bounding box center [420, 404] width 12 height 12
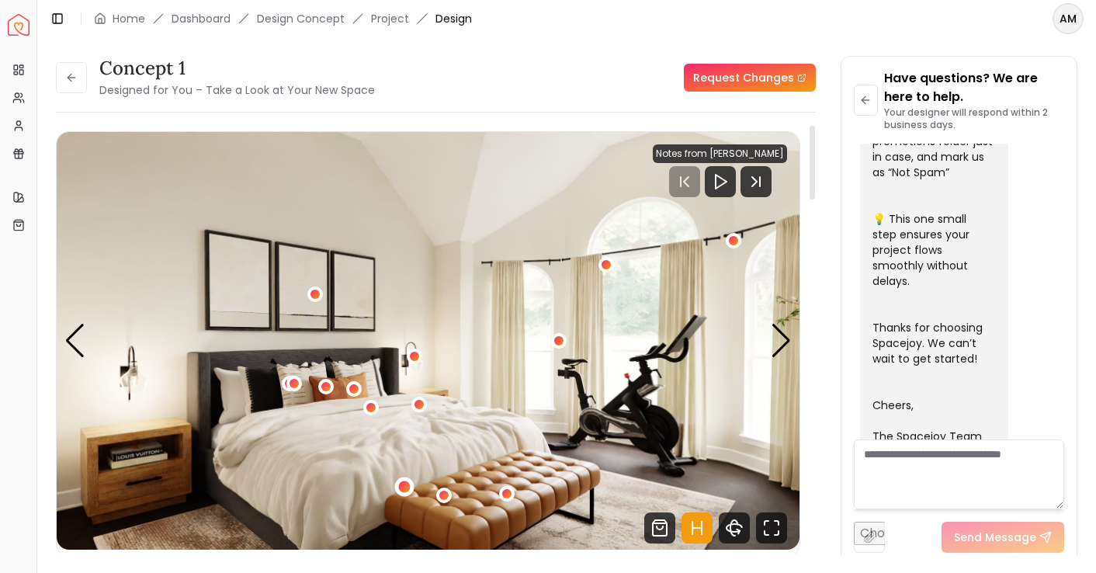
click at [404, 481] on div "2 / 5" at bounding box center [403, 486] width 19 height 19
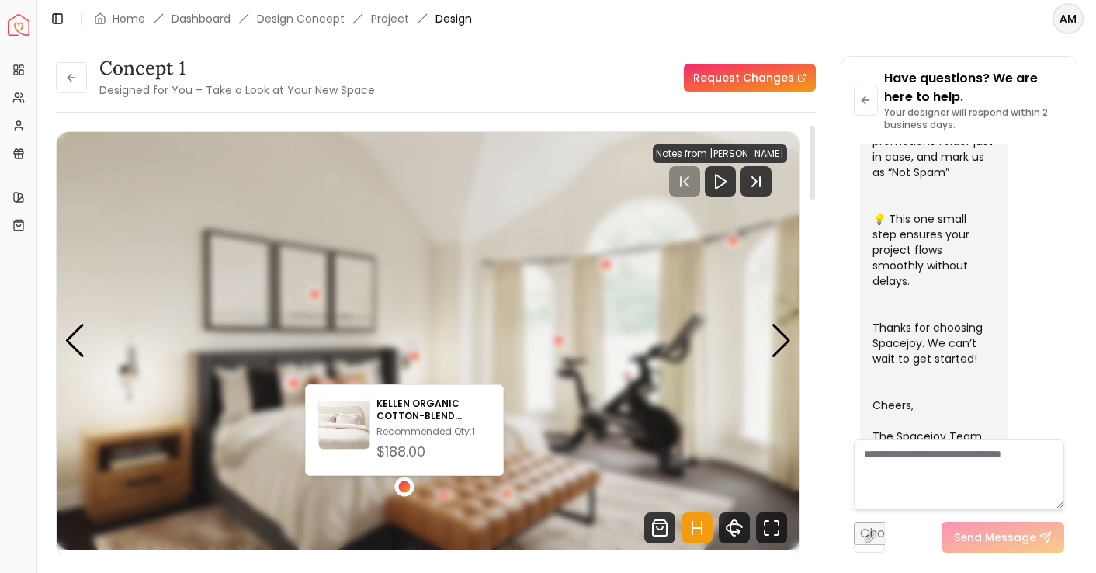
click at [404, 481] on div "2 / 5" at bounding box center [404, 487] width 12 height 12
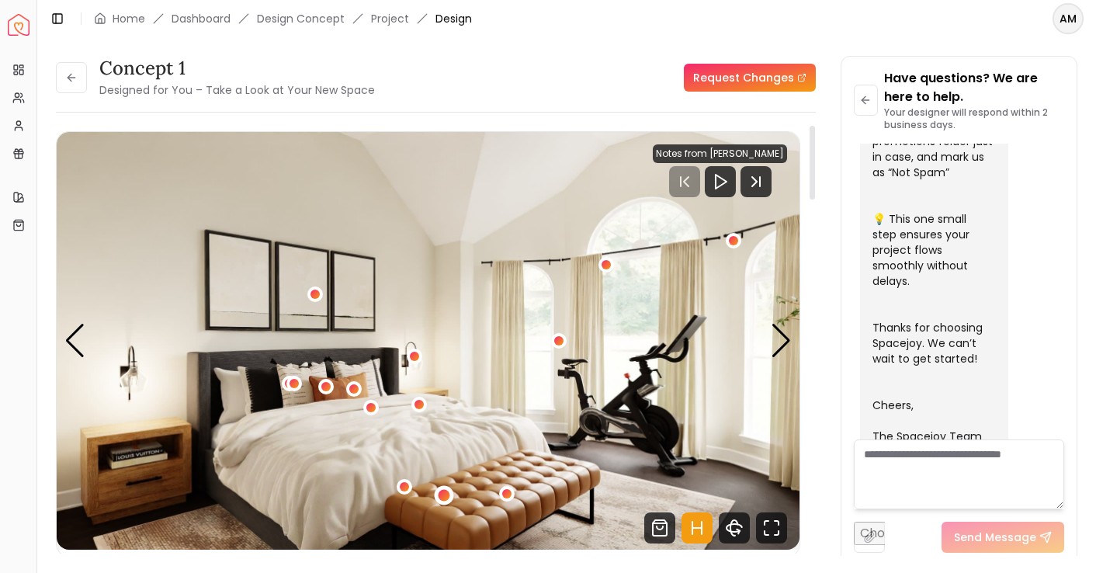
click at [445, 493] on div "2 / 5" at bounding box center [445, 496] width 12 height 12
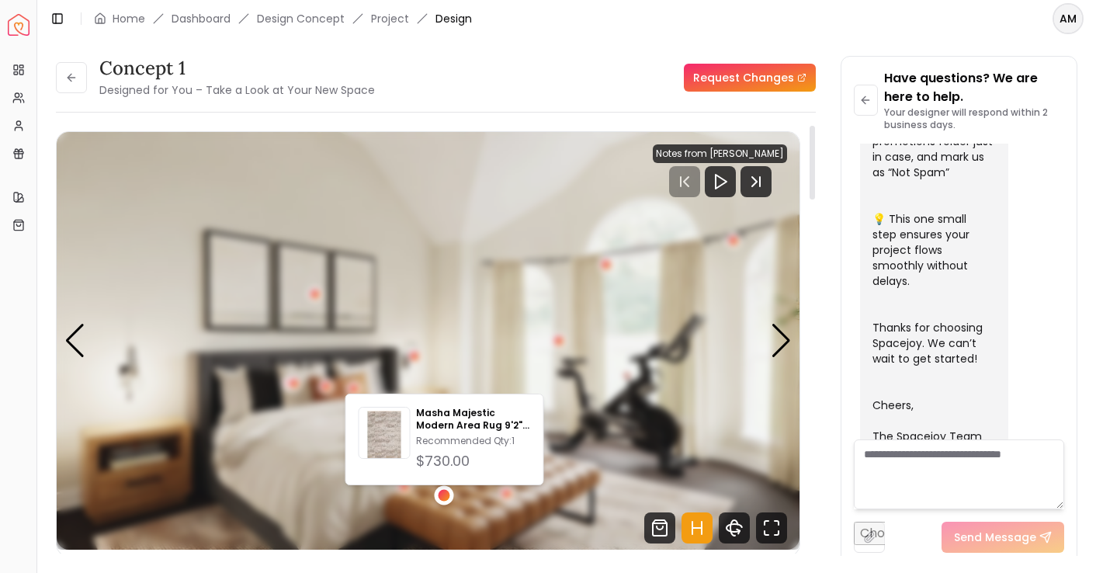
click at [445, 493] on div "2 / 5" at bounding box center [445, 496] width 12 height 12
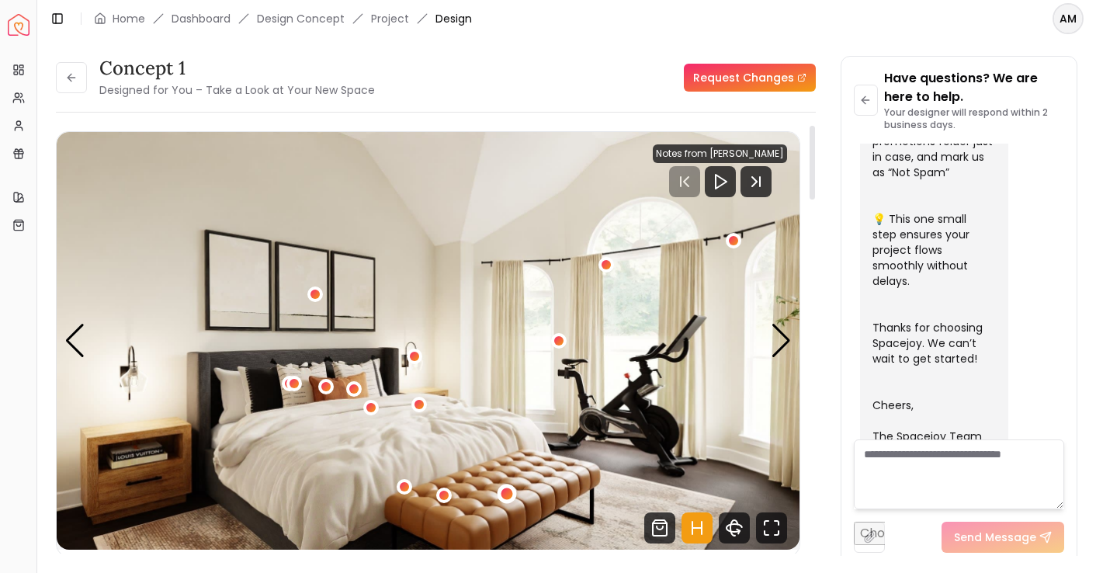
click at [509, 494] on div "2 / 5" at bounding box center [508, 494] width 12 height 12
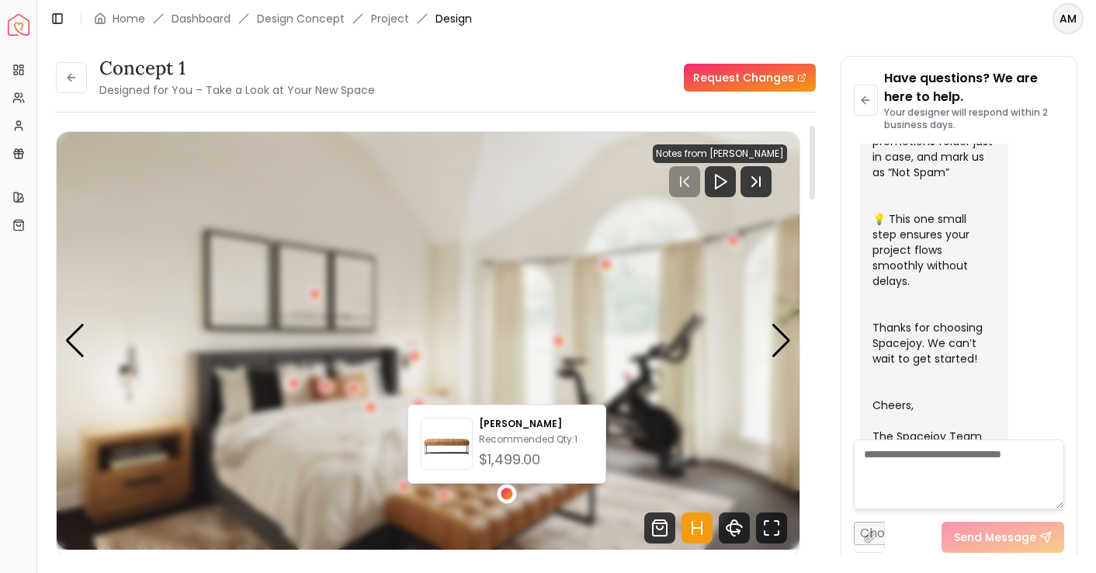
click at [509, 494] on div "2 / 5" at bounding box center [508, 494] width 12 height 12
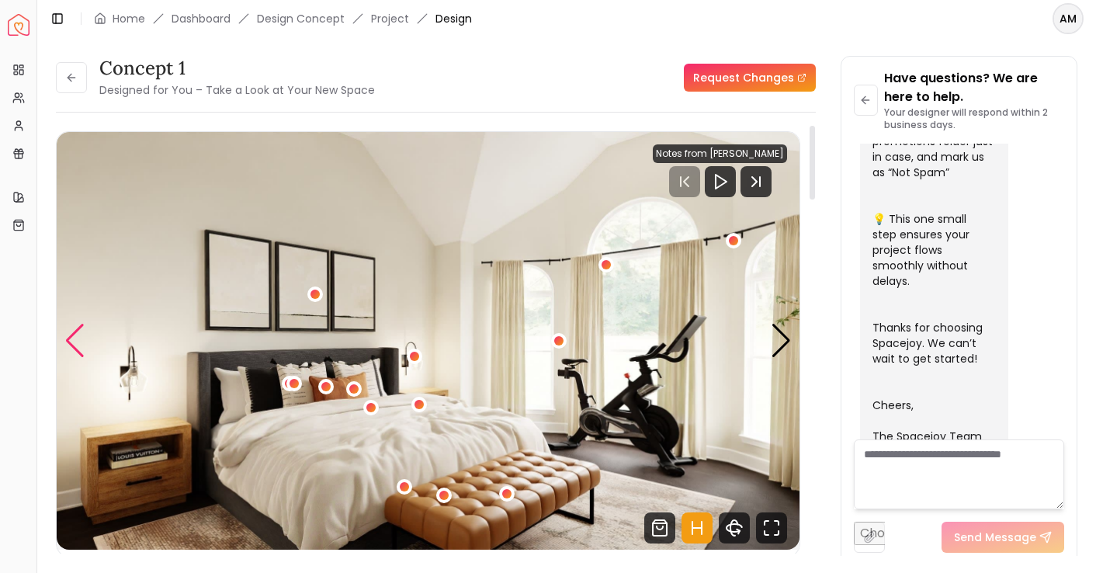
click at [84, 332] on div "Previous slide" at bounding box center [74, 341] width 21 height 34
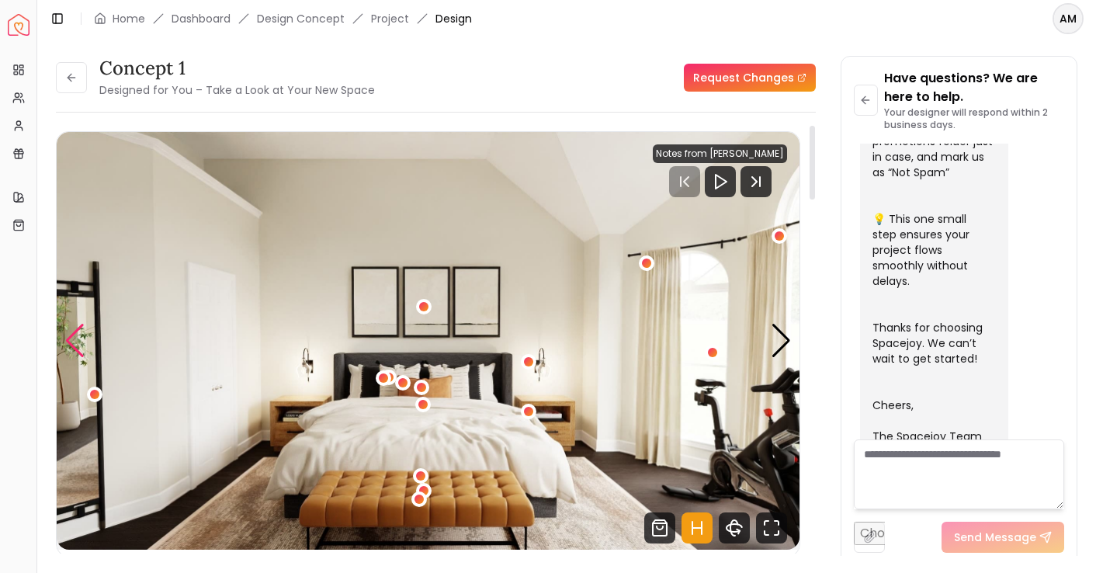
click at [84, 332] on div "Previous slide" at bounding box center [74, 341] width 21 height 34
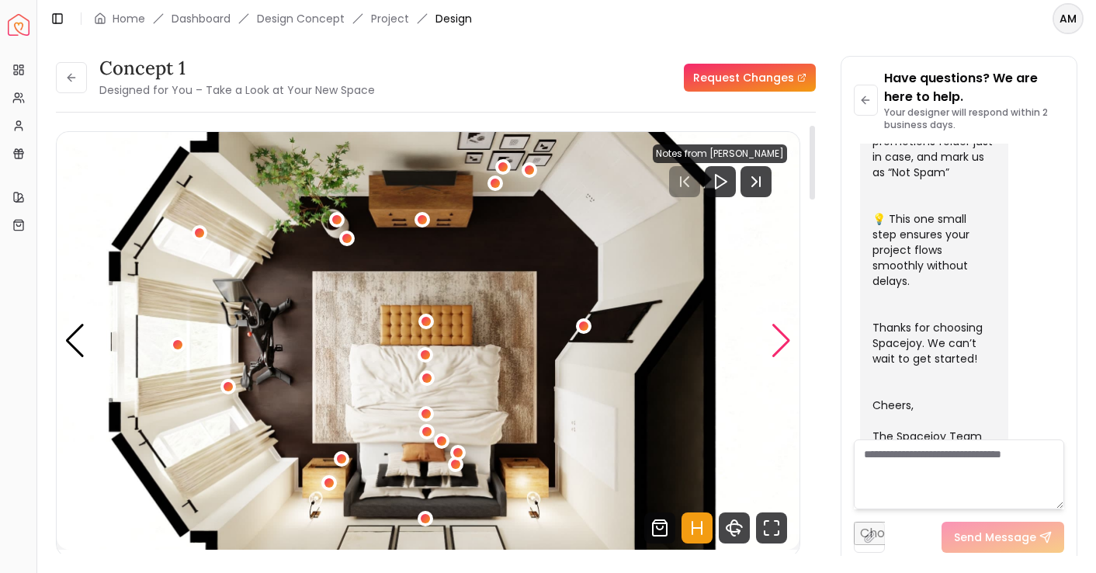
click at [772, 348] on div "Next slide" at bounding box center [781, 341] width 21 height 34
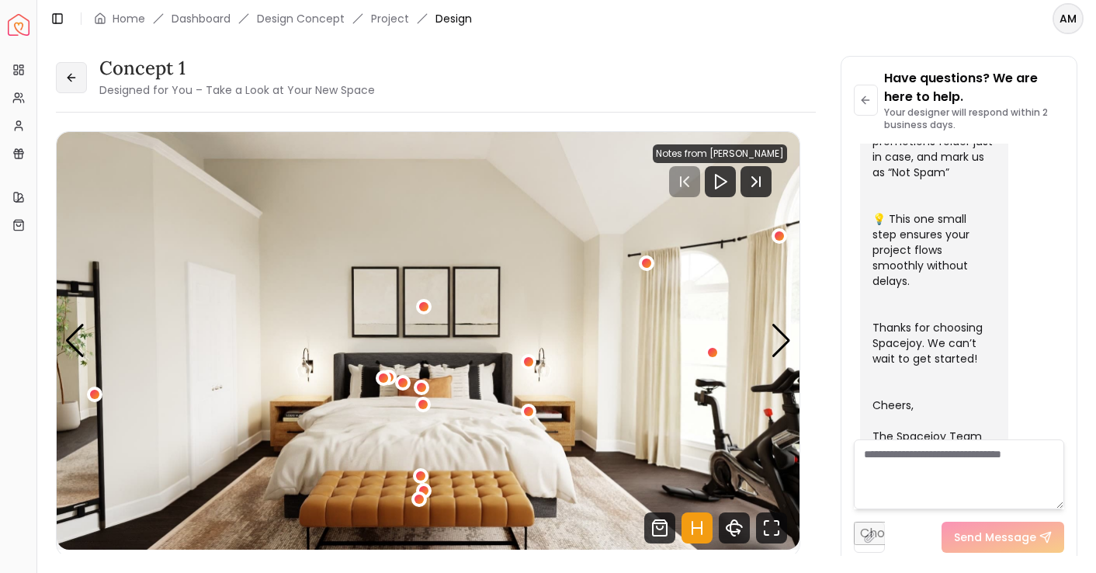
click at [65, 84] on button at bounding box center [71, 77] width 31 height 31
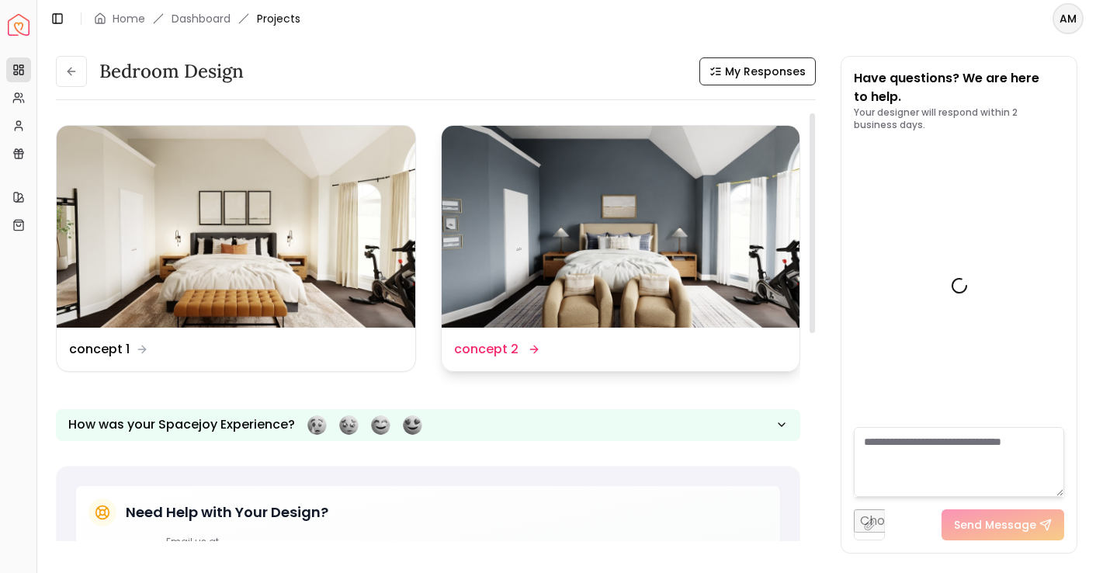
click at [581, 228] on img at bounding box center [621, 227] width 359 height 202
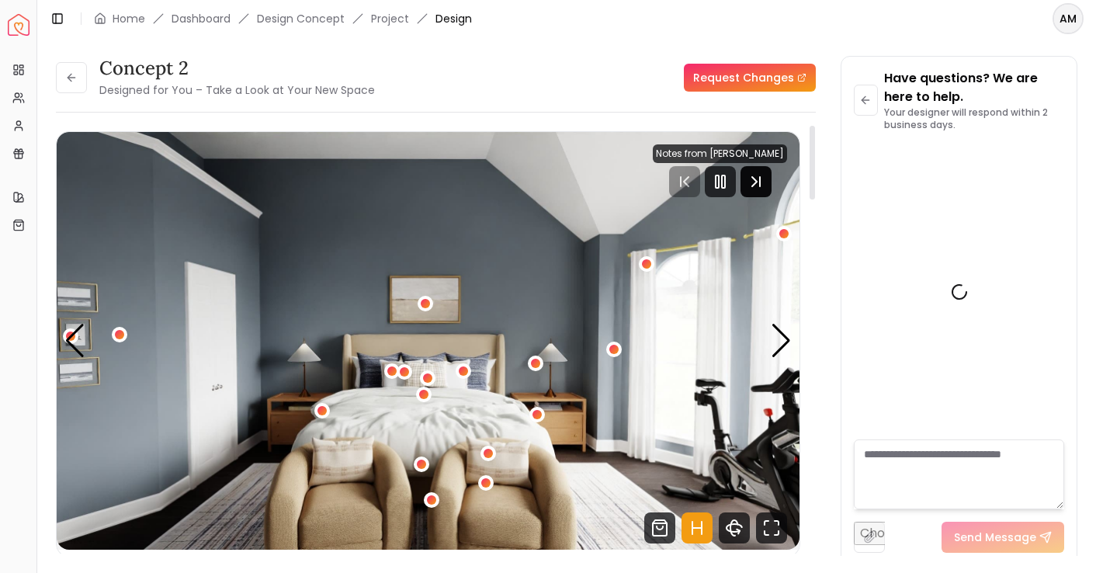
scroll to position [620, 0]
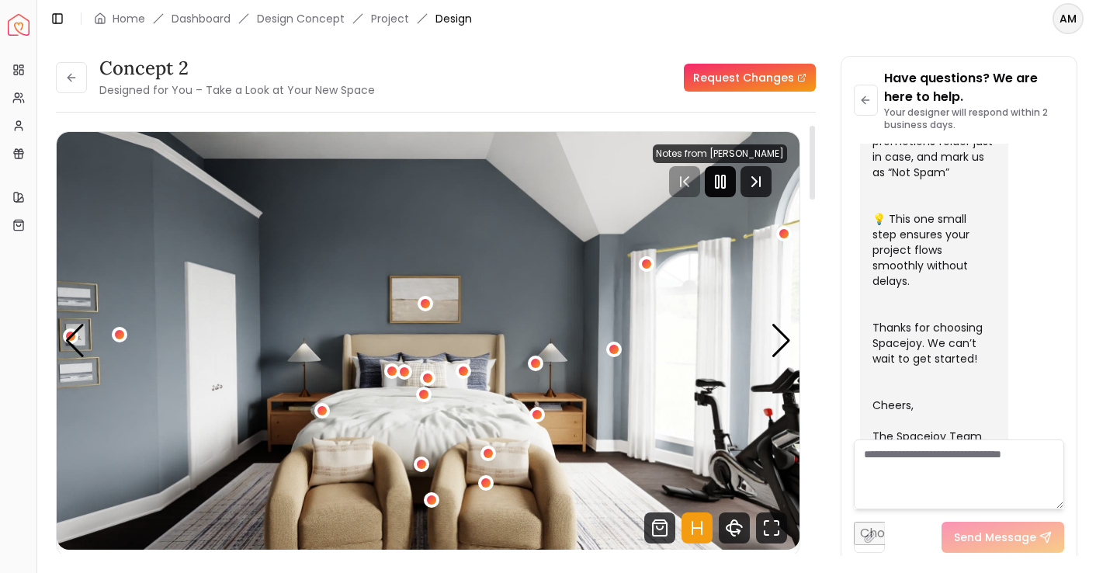
click at [736, 184] on div at bounding box center [720, 181] width 31 height 31
click at [78, 343] on div "Previous slide" at bounding box center [74, 341] width 21 height 34
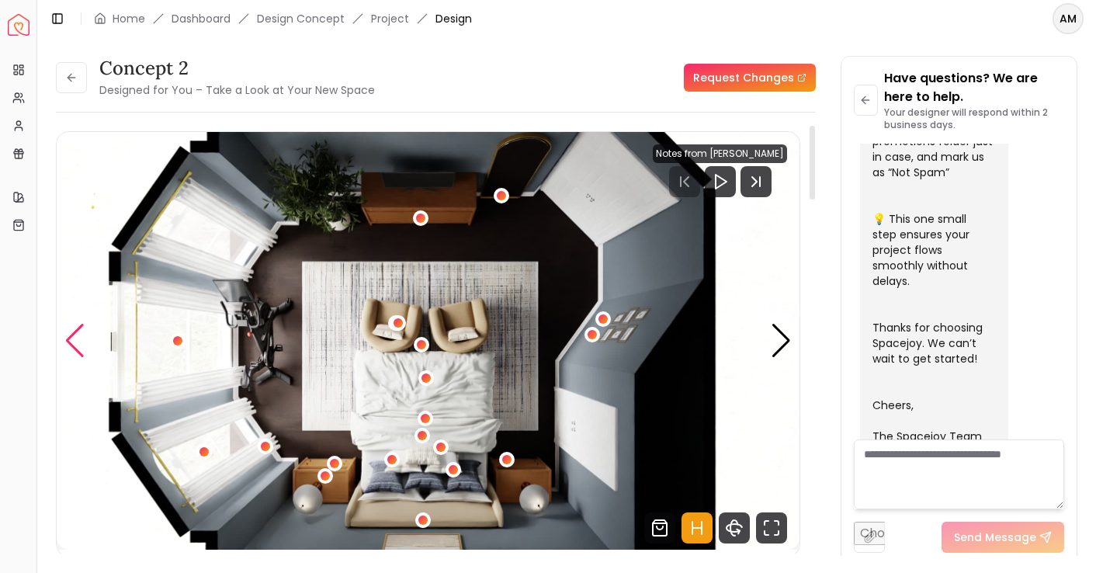
click at [78, 343] on div "Previous slide" at bounding box center [74, 341] width 21 height 34
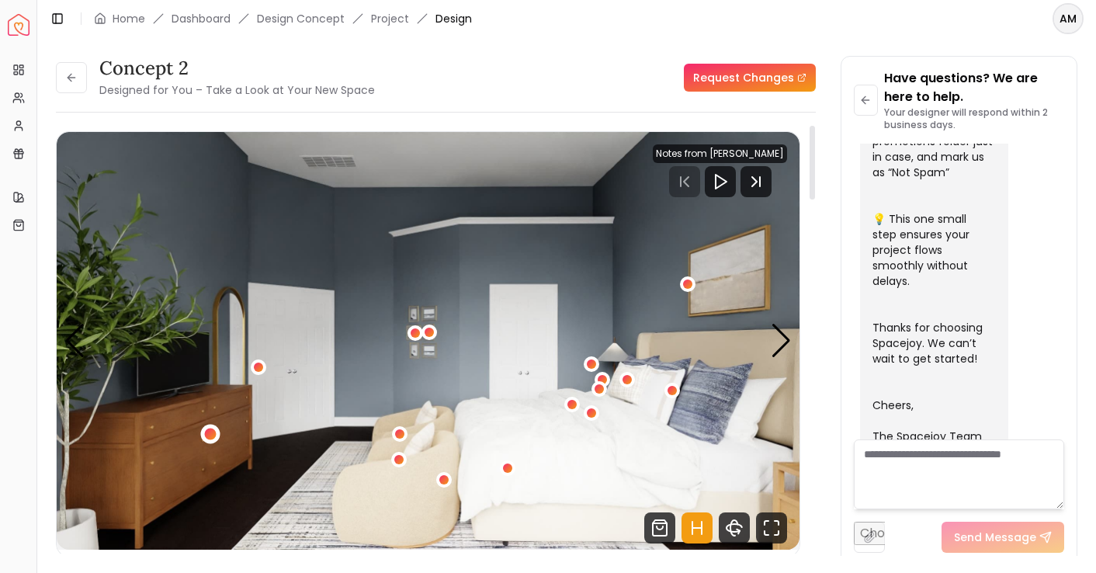
click at [211, 432] on div "4 / 5" at bounding box center [210, 434] width 12 height 12
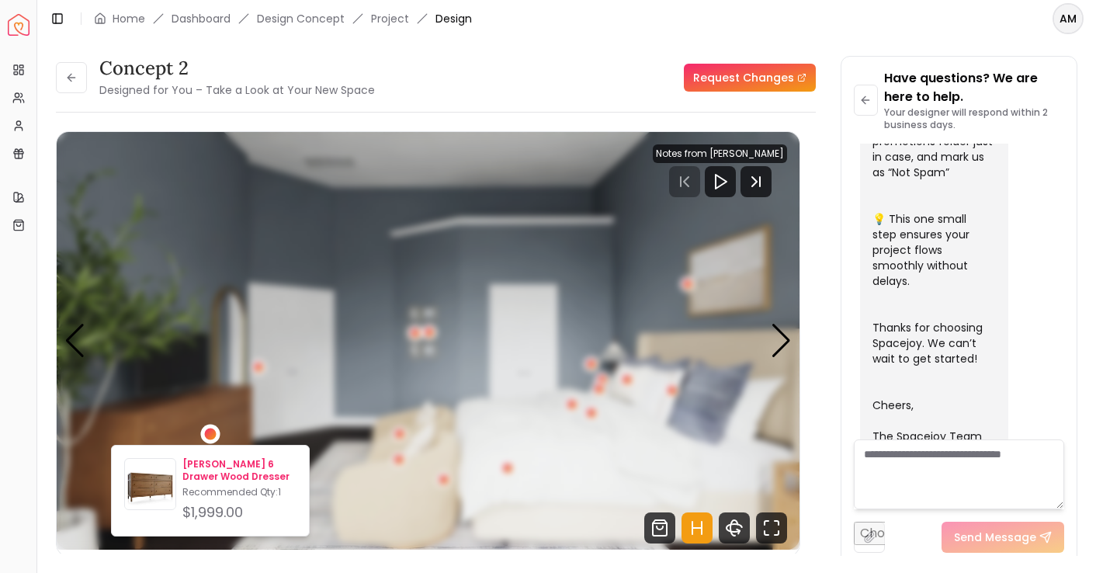
click at [210, 474] on p "[PERSON_NAME] 6 Drawer Wood Dresser" at bounding box center [239, 470] width 114 height 25
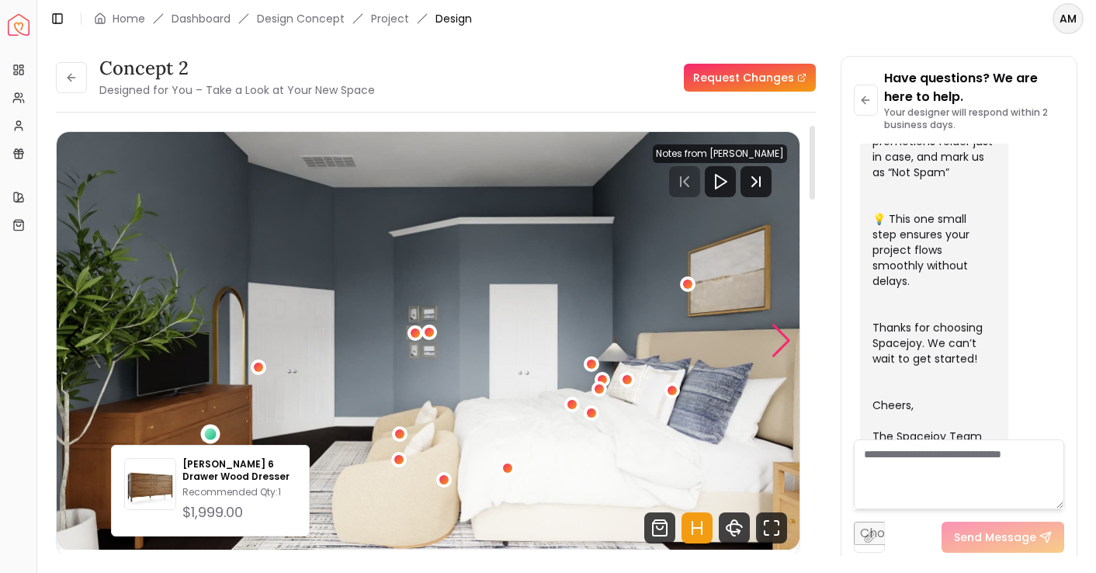
click at [771, 335] on div "Next slide" at bounding box center [781, 341] width 21 height 34
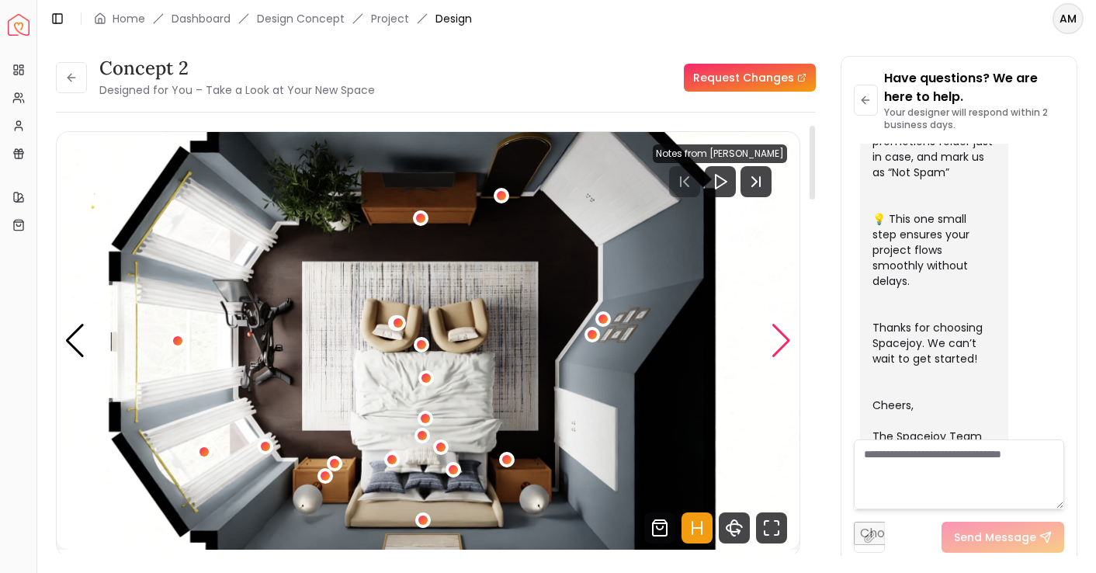
click at [771, 335] on div "Next slide" at bounding box center [781, 341] width 21 height 34
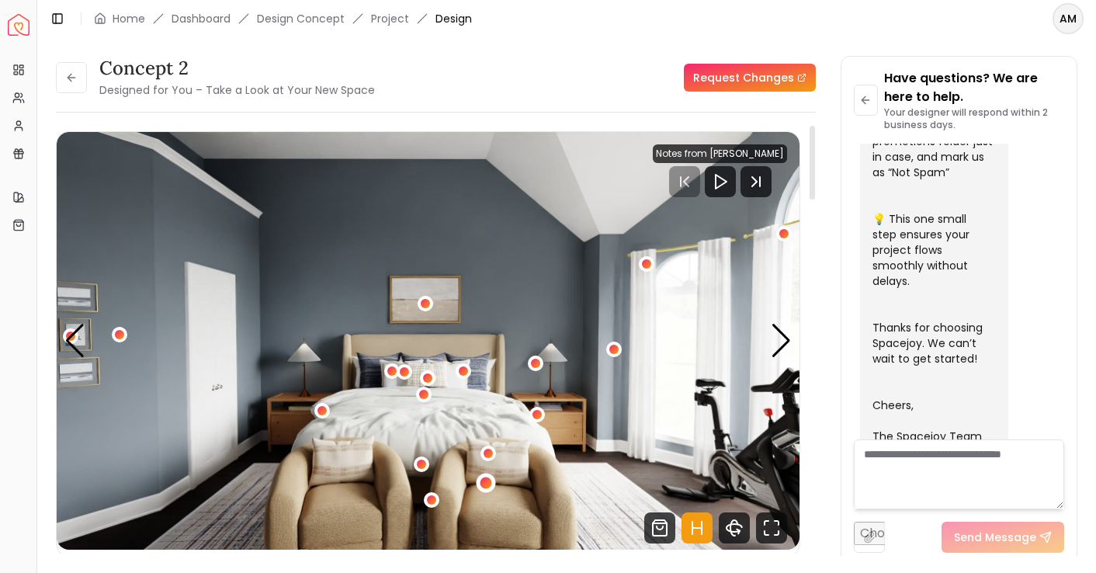
click at [485, 488] on div "1 / 5" at bounding box center [486, 483] width 12 height 12
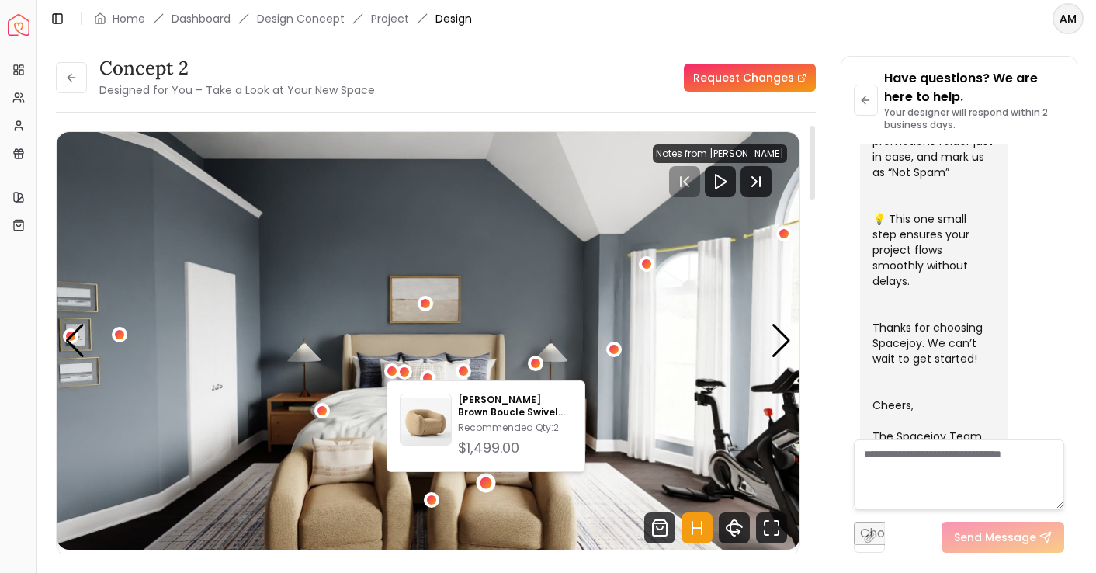
click at [333, 494] on img "1 / 5" at bounding box center [428, 341] width 743 height 418
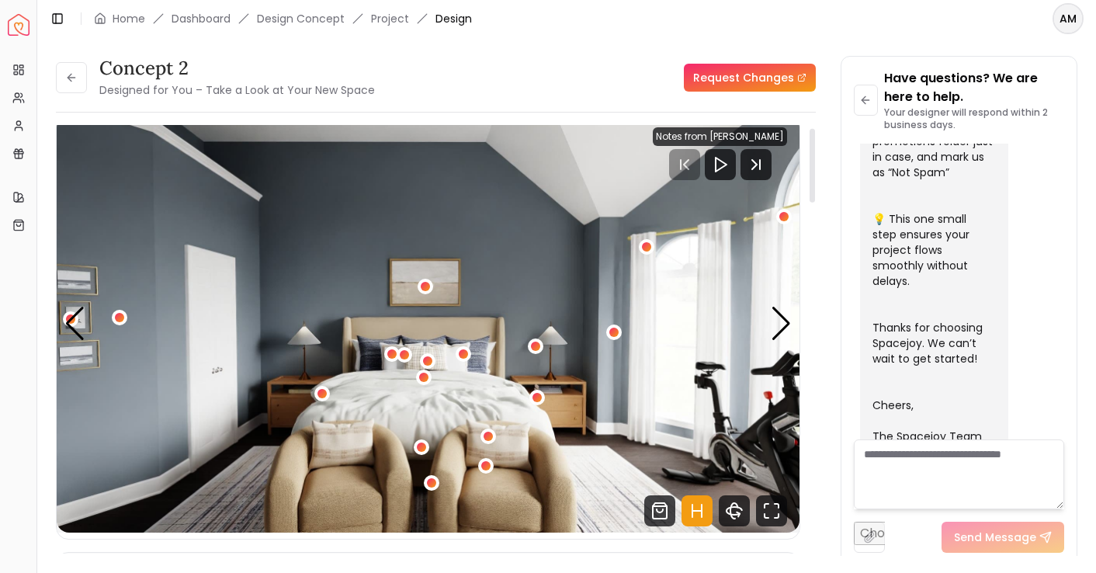
scroll to position [19, 0]
